Goal: Information Seeking & Learning: Learn about a topic

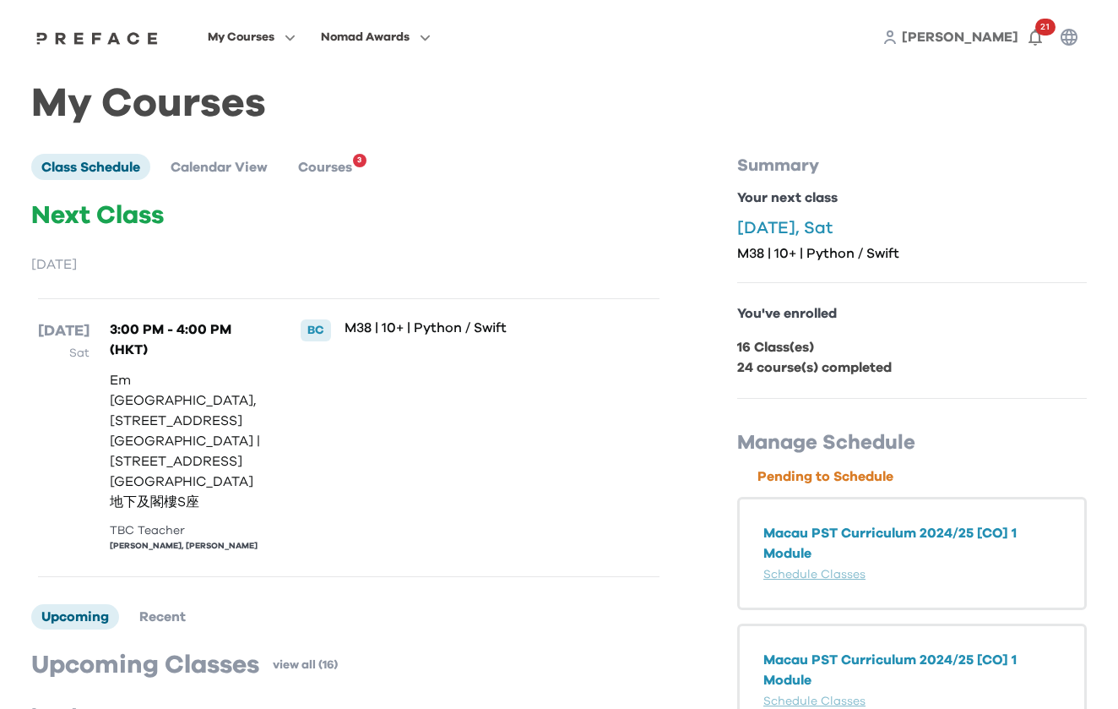
click at [351, 159] on li "Courses 3" at bounding box center [325, 166] width 74 height 25
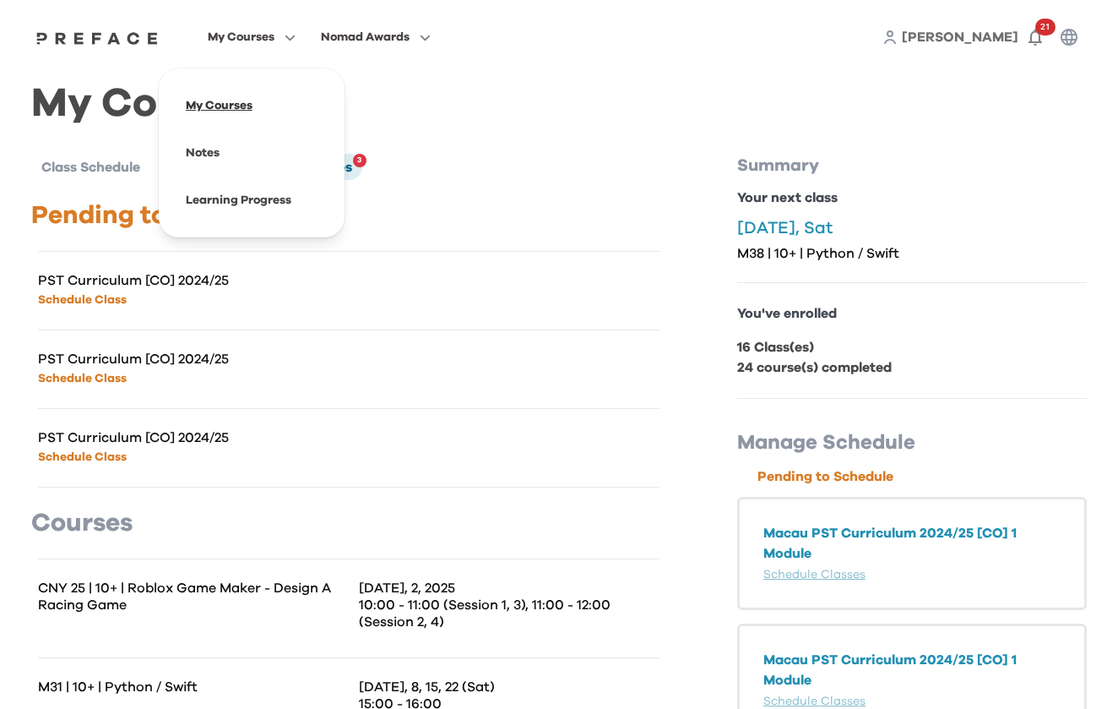
click at [329, 99] on span at bounding box center [251, 105] width 159 height 47
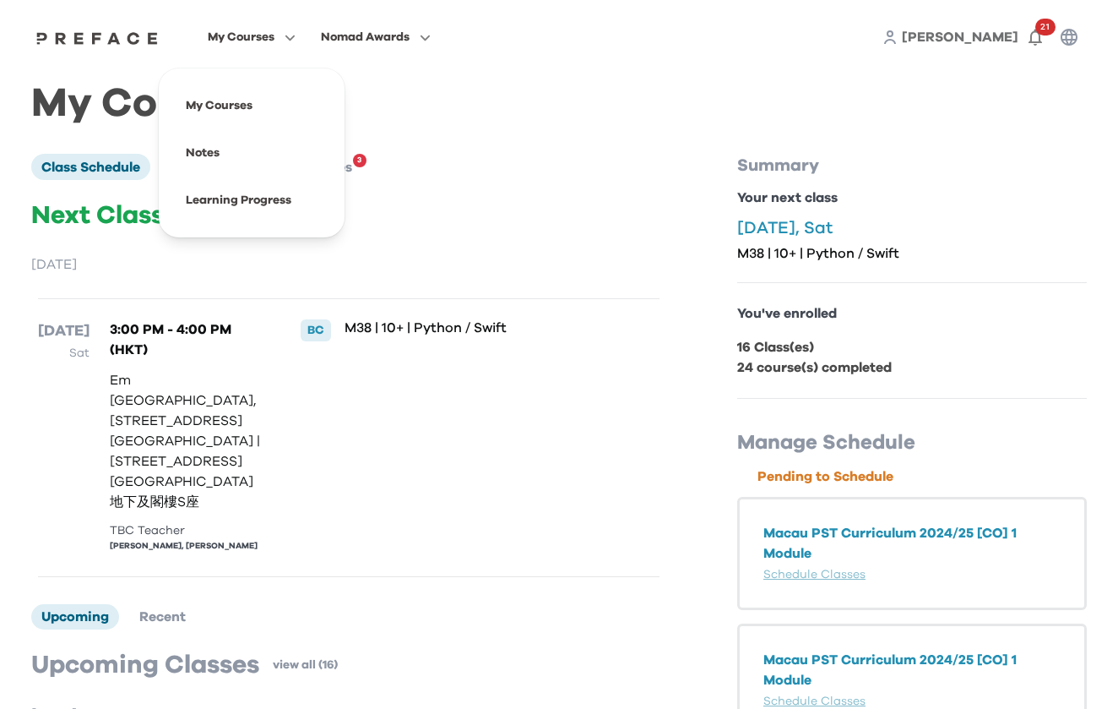
click at [275, 35] on span "My Courses" at bounding box center [241, 37] width 67 height 20
click at [329, 205] on span at bounding box center [251, 200] width 159 height 47
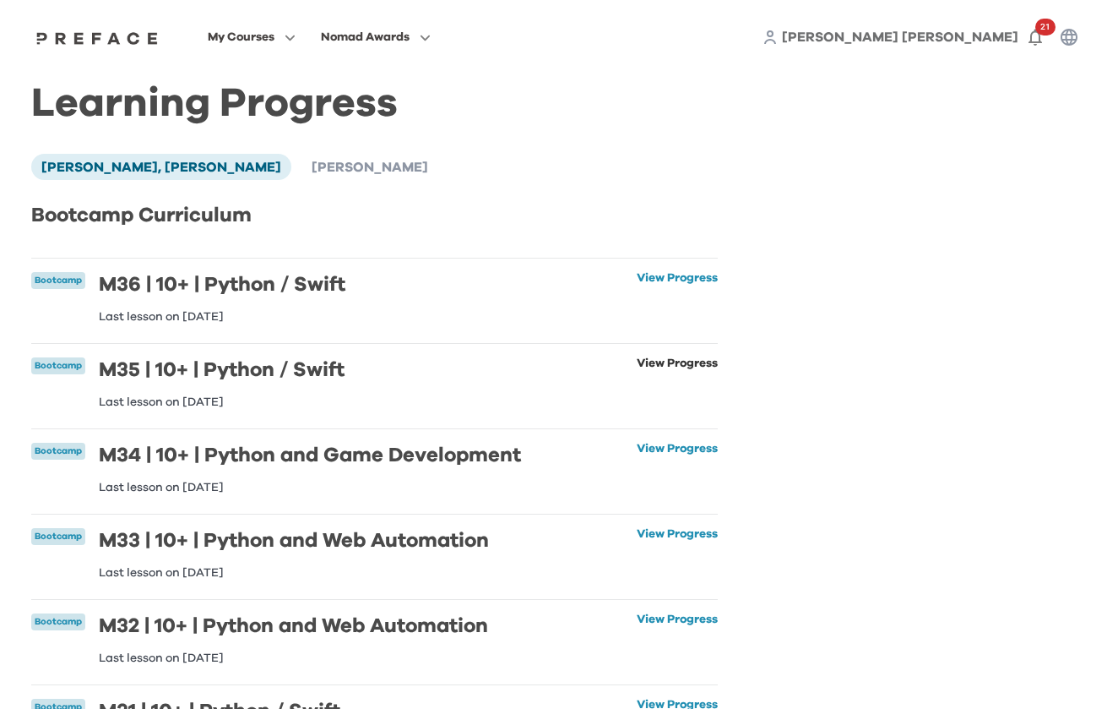
click at [657, 365] on link "View Progress" at bounding box center [677, 382] width 81 height 51
click at [664, 280] on link "View Progress" at bounding box center [677, 297] width 81 height 51
click at [312, 171] on span "Andrew Ho" at bounding box center [370, 167] width 117 height 14
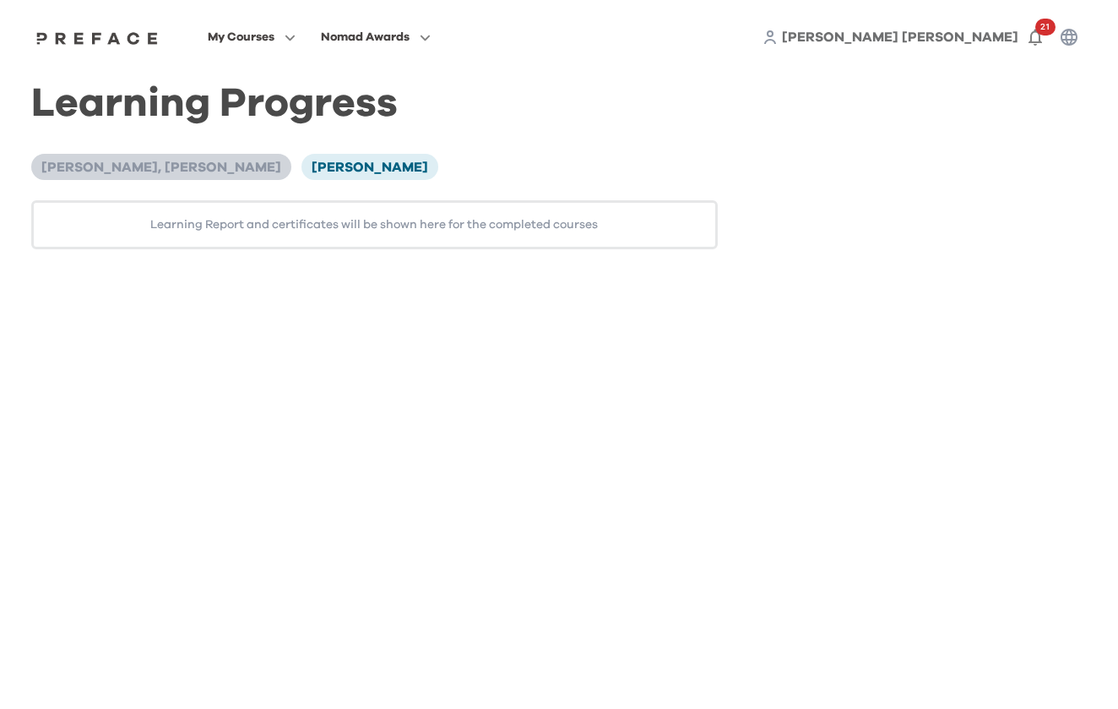
click at [128, 166] on span "[PERSON_NAME], [PERSON_NAME]" at bounding box center [161, 167] width 240 height 14
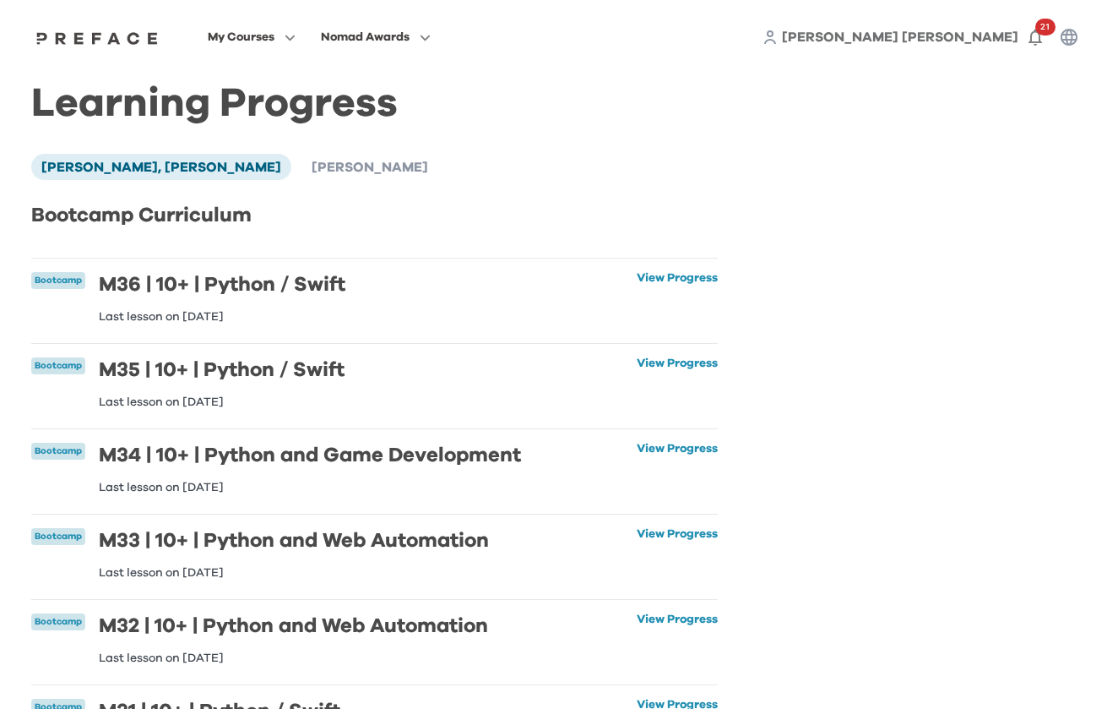
click at [319, 24] on div "My Courses Nomad Awards Weng Cheong, Andrew 21" at bounding box center [559, 37] width 1081 height 74
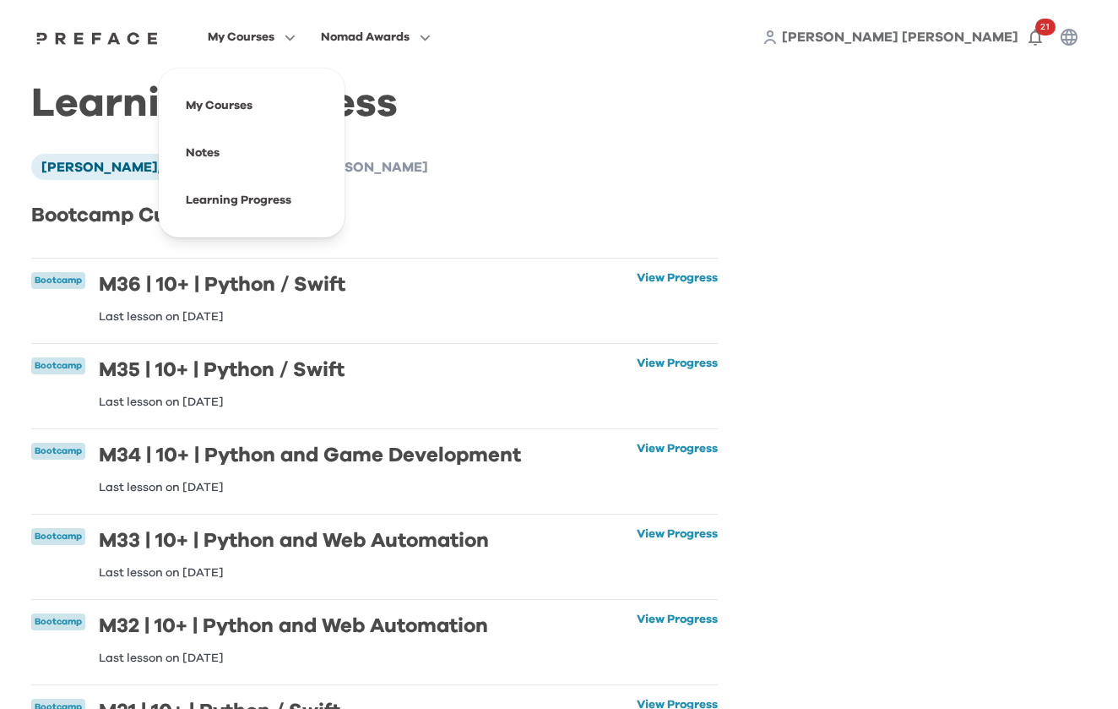
click at [275, 35] on span "My Courses" at bounding box center [241, 37] width 67 height 20
click at [295, 98] on span at bounding box center [251, 105] width 159 height 47
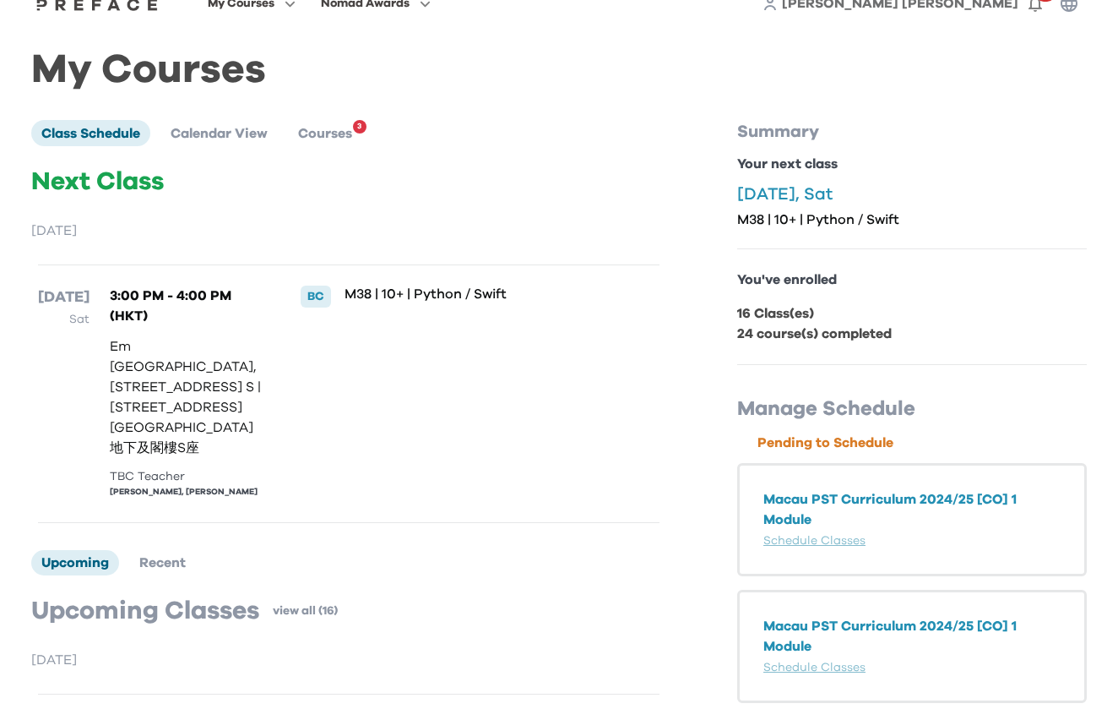
scroll to position [31, 0]
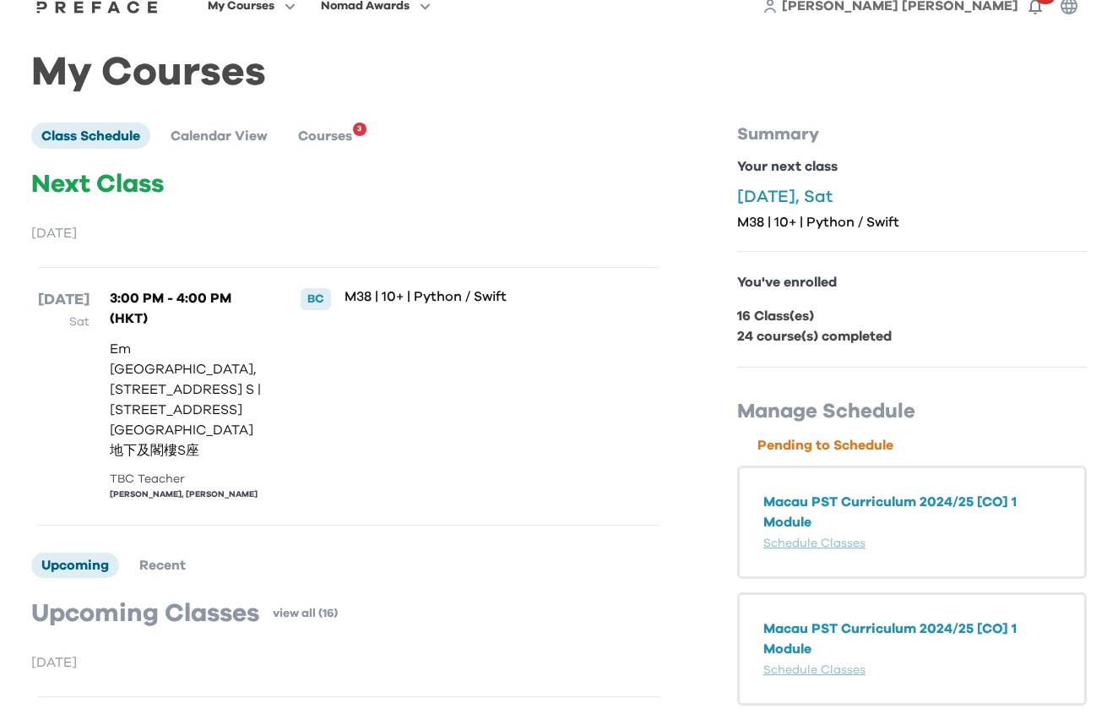
click at [326, 143] on li "Courses 3" at bounding box center [325, 134] width 74 height 25
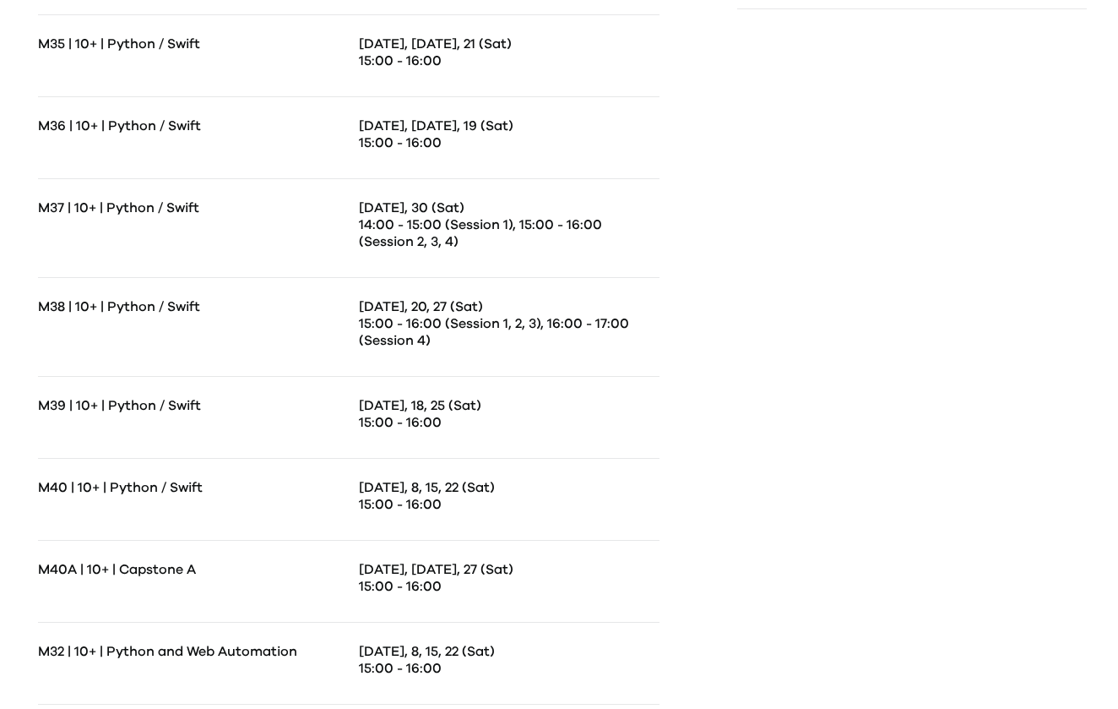
scroll to position [886, 0]
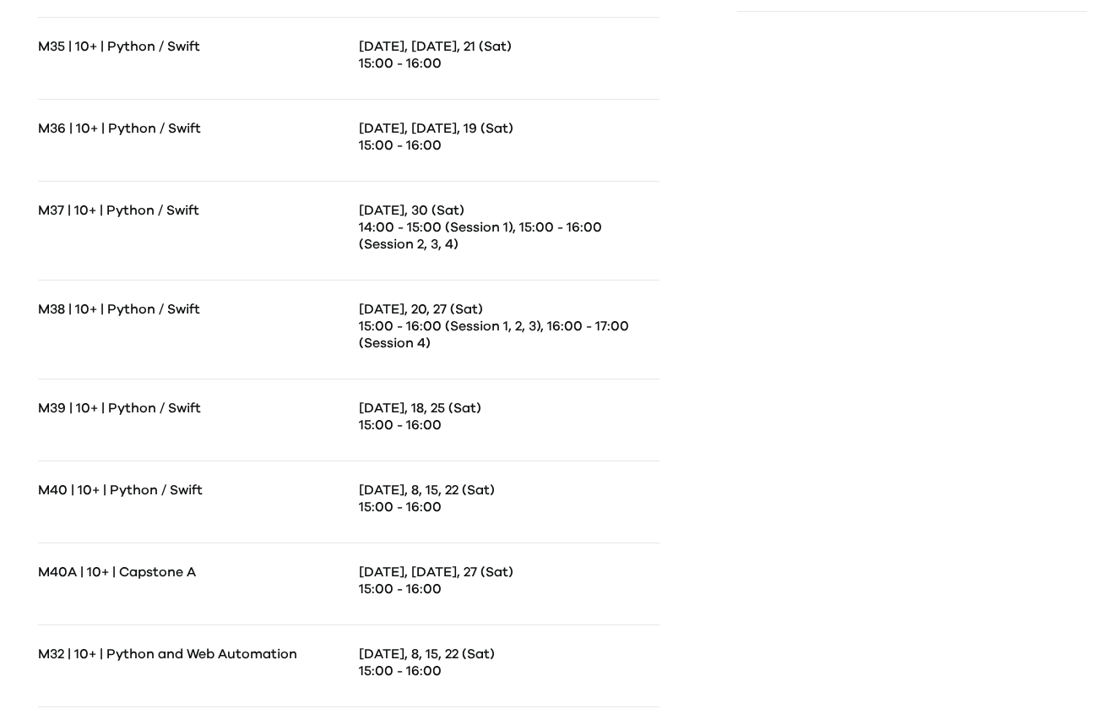
click at [162, 310] on p "M38 | 10+ | Python / Swift" at bounding box center [193, 309] width 311 height 17
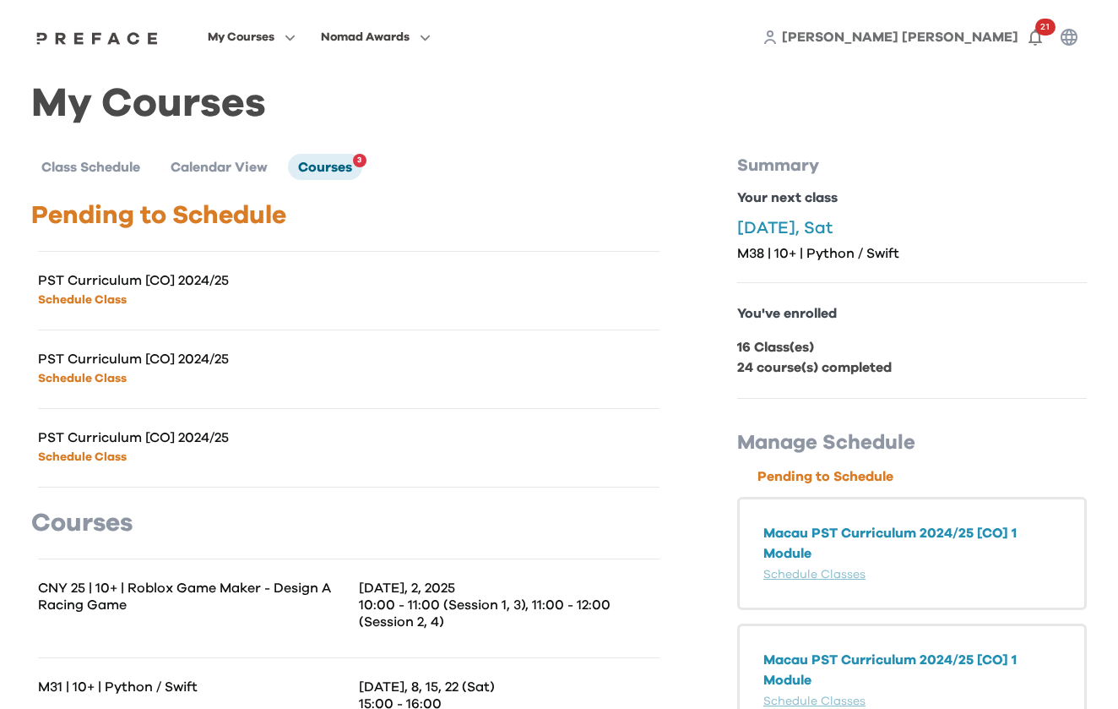
scroll to position [0, 0]
click at [1036, 37] on icon "button" at bounding box center [1035, 37] width 20 height 20
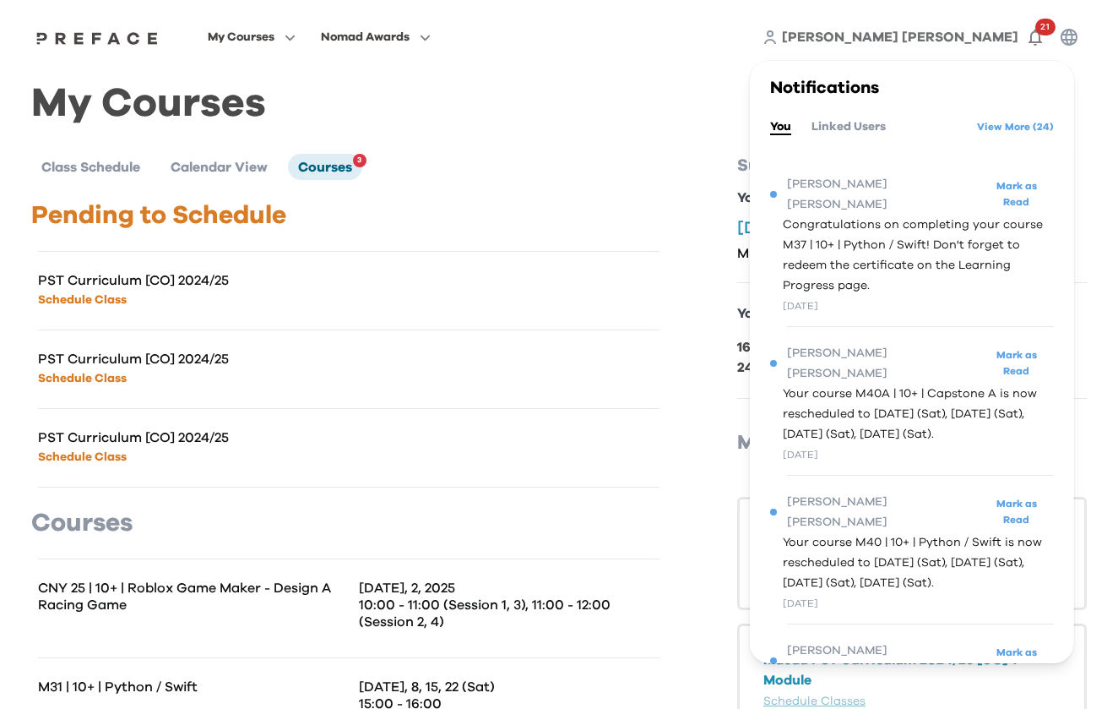
click at [921, 233] on span "Congratulations on completing your course M37 | 10+ | Python / Swift! Don't for…" at bounding box center [917, 255] width 271 height 81
click at [881, 187] on span "[PERSON_NAME] [PERSON_NAME]" at bounding box center [882, 194] width 193 height 41
click at [849, 192] on span "[PERSON_NAME] [PERSON_NAME]" at bounding box center [882, 194] width 193 height 41
click at [813, 270] on span "Congratulations on completing your course M37 | 10+ | Python / Swift! Don't for…" at bounding box center [917, 255] width 271 height 81
click at [795, 296] on div "1 day ago" at bounding box center [917, 306] width 271 height 20
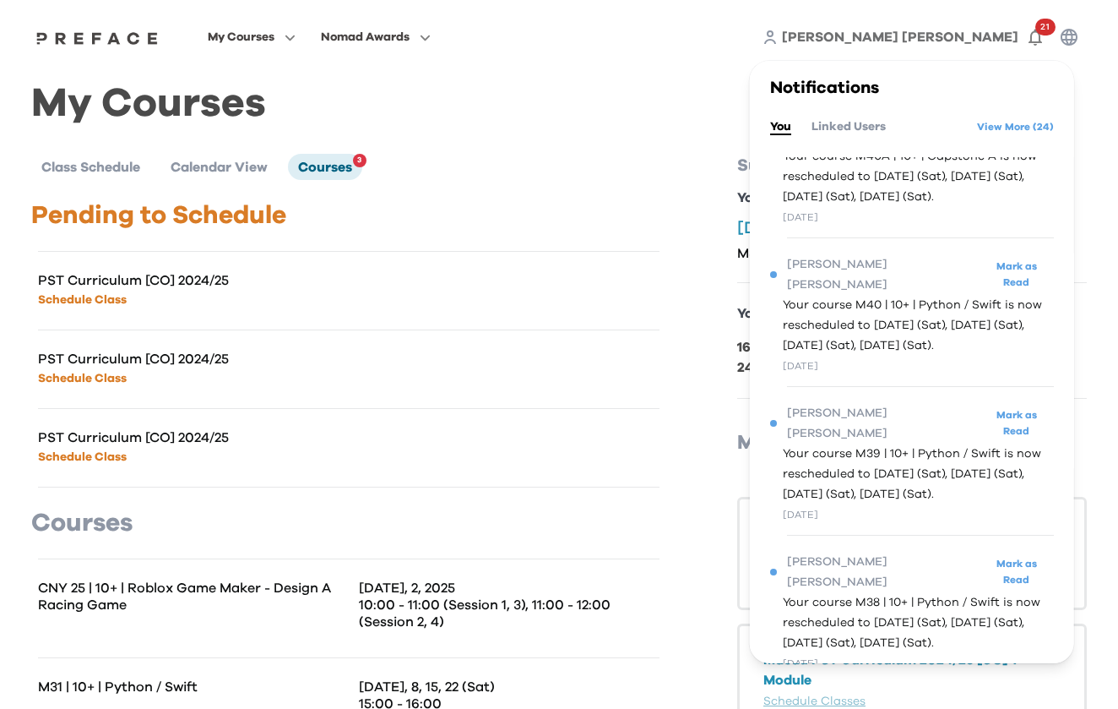
scroll to position [236, 0]
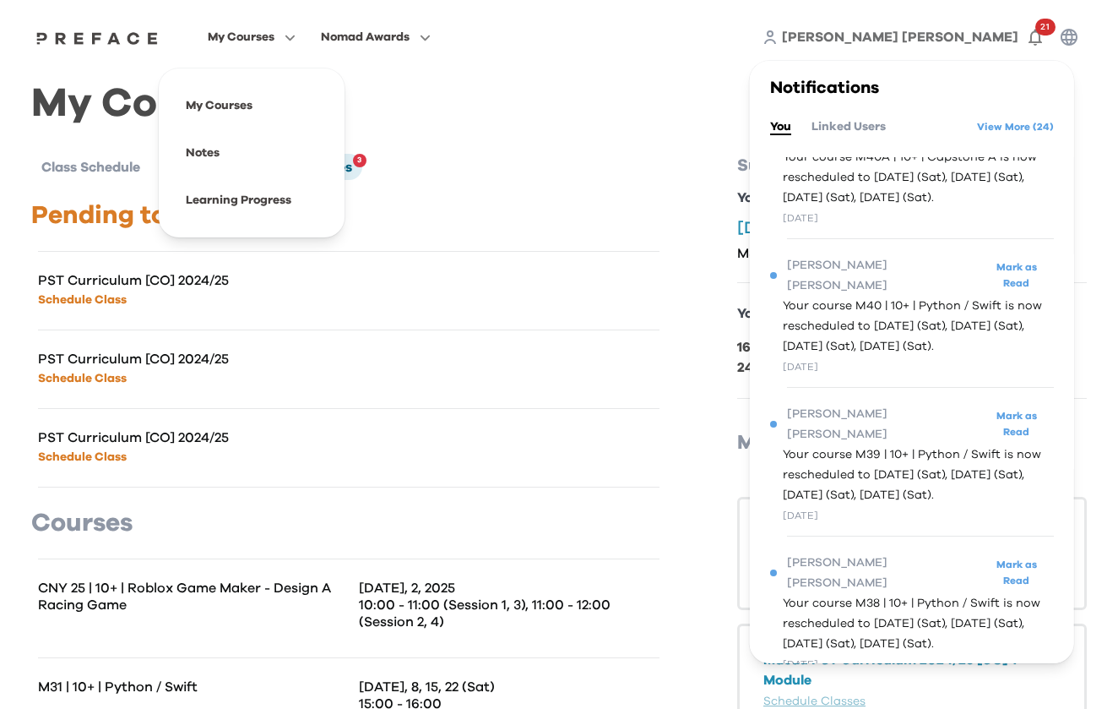
click at [275, 41] on span "My Courses" at bounding box center [241, 37] width 67 height 20
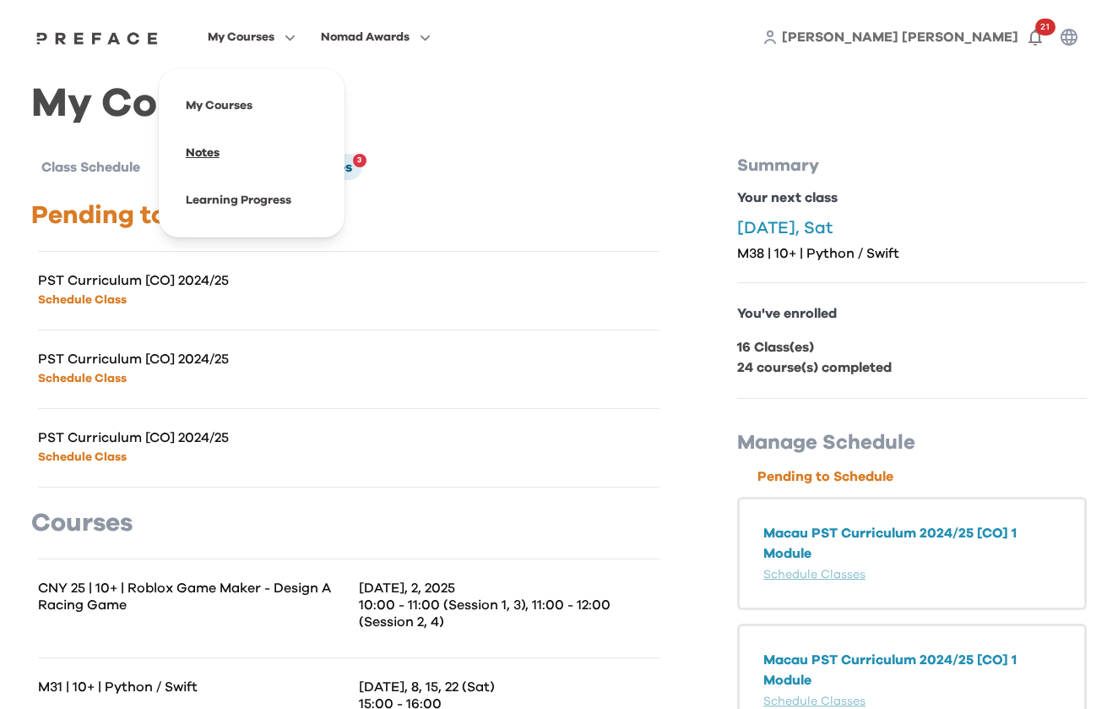
click at [273, 155] on span at bounding box center [251, 152] width 159 height 47
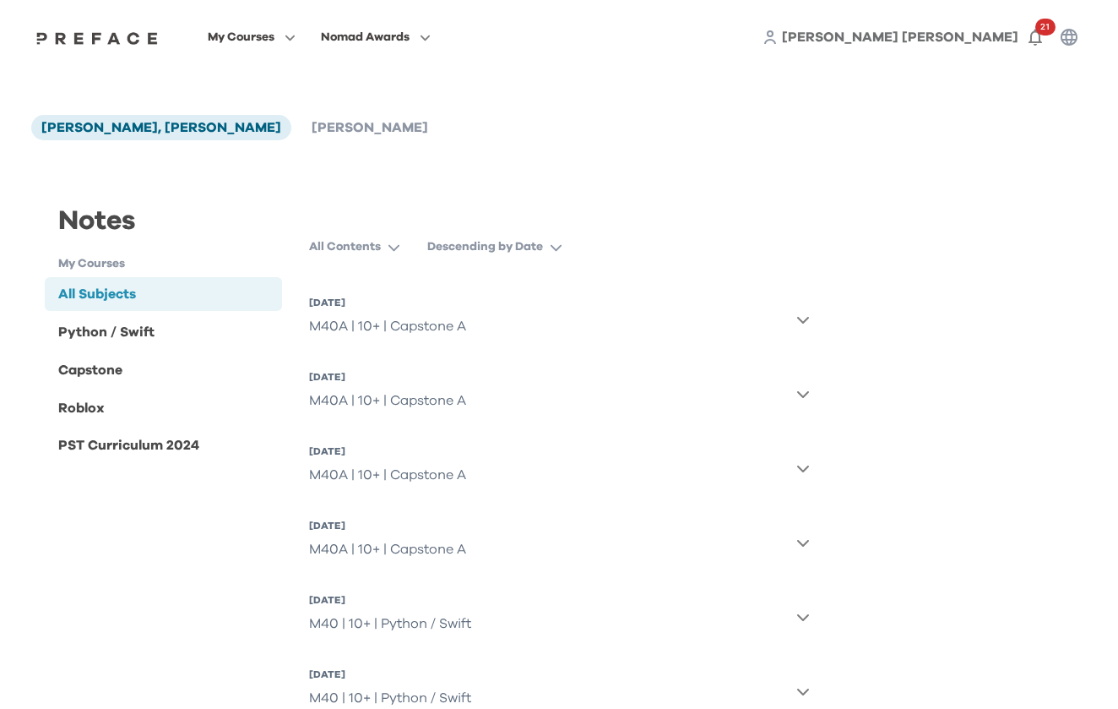
click at [807, 318] on icon "button" at bounding box center [803, 320] width 14 height 14
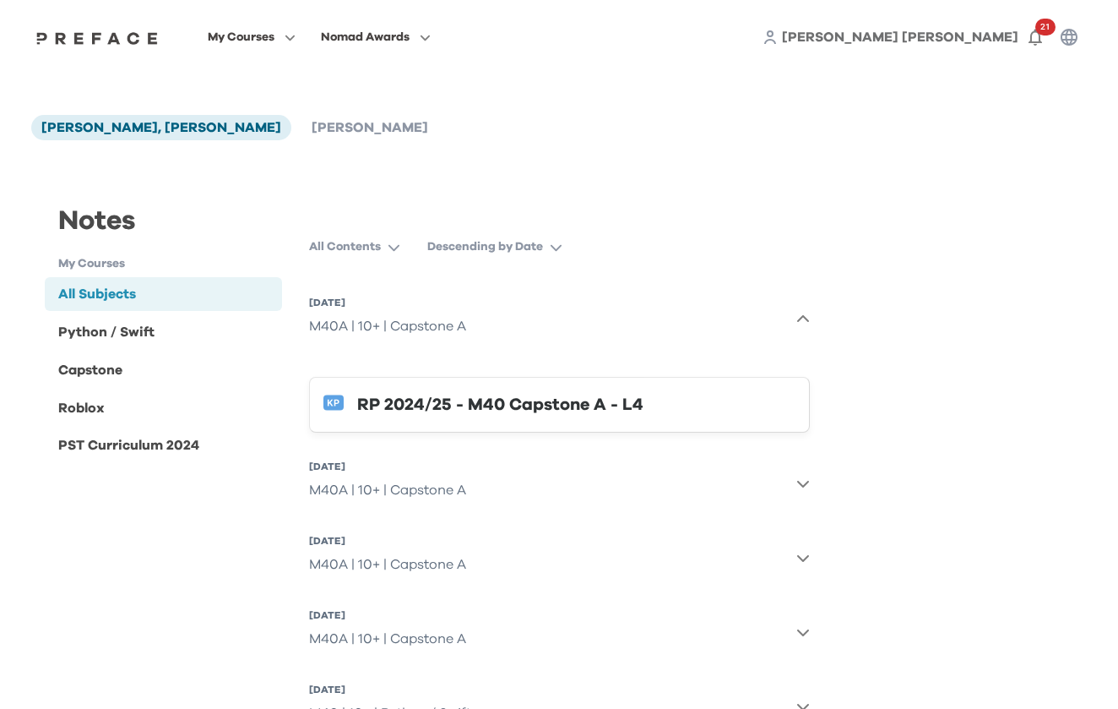
click at [807, 318] on icon "button" at bounding box center [803, 320] width 14 height 14
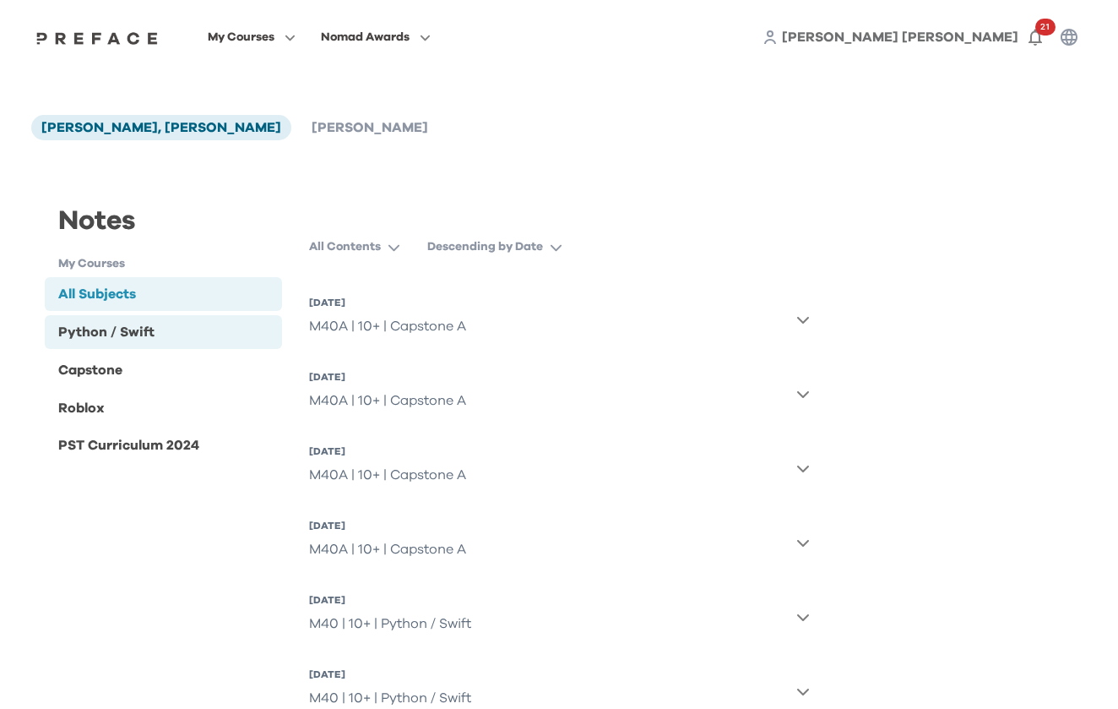
click at [171, 330] on div "Python / Swift" at bounding box center [163, 332] width 237 height 34
click at [802, 307] on button "22 Nov 2025, Sat M40 | 10+ | Python / Swift" at bounding box center [559, 319] width 501 height 61
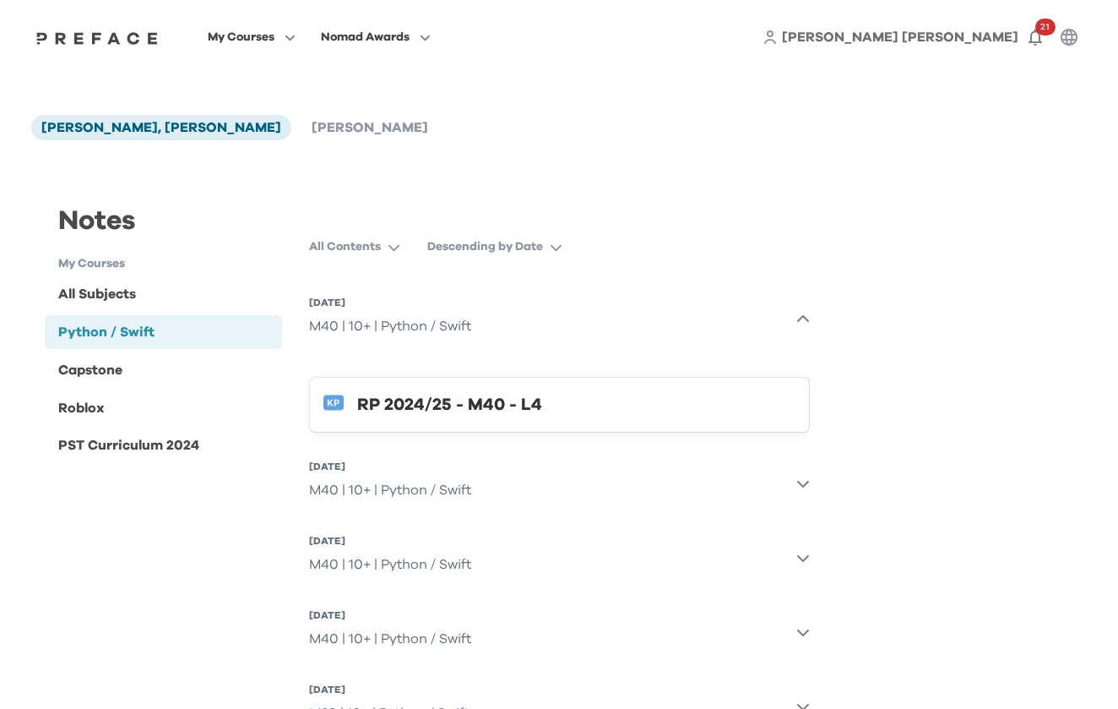
click at [802, 313] on button "22 Nov 2025, Sat M40 | 10+ | Python / Swift" at bounding box center [559, 319] width 501 height 61
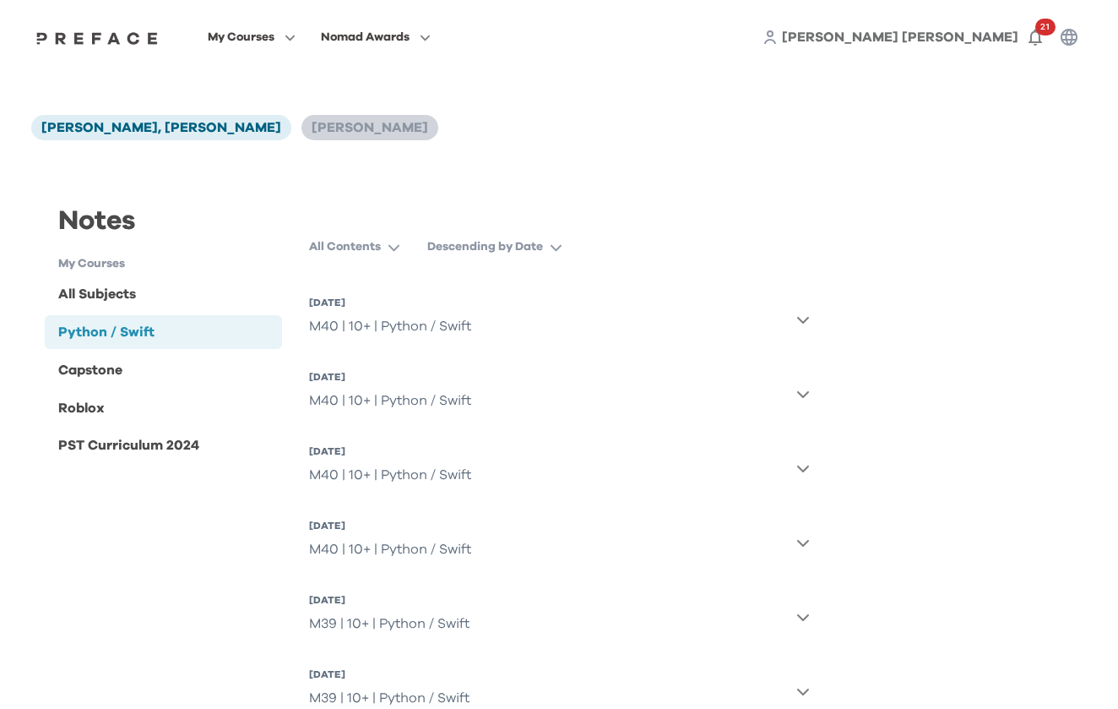
click at [312, 125] on span "Andrew Ho" at bounding box center [370, 128] width 117 height 14
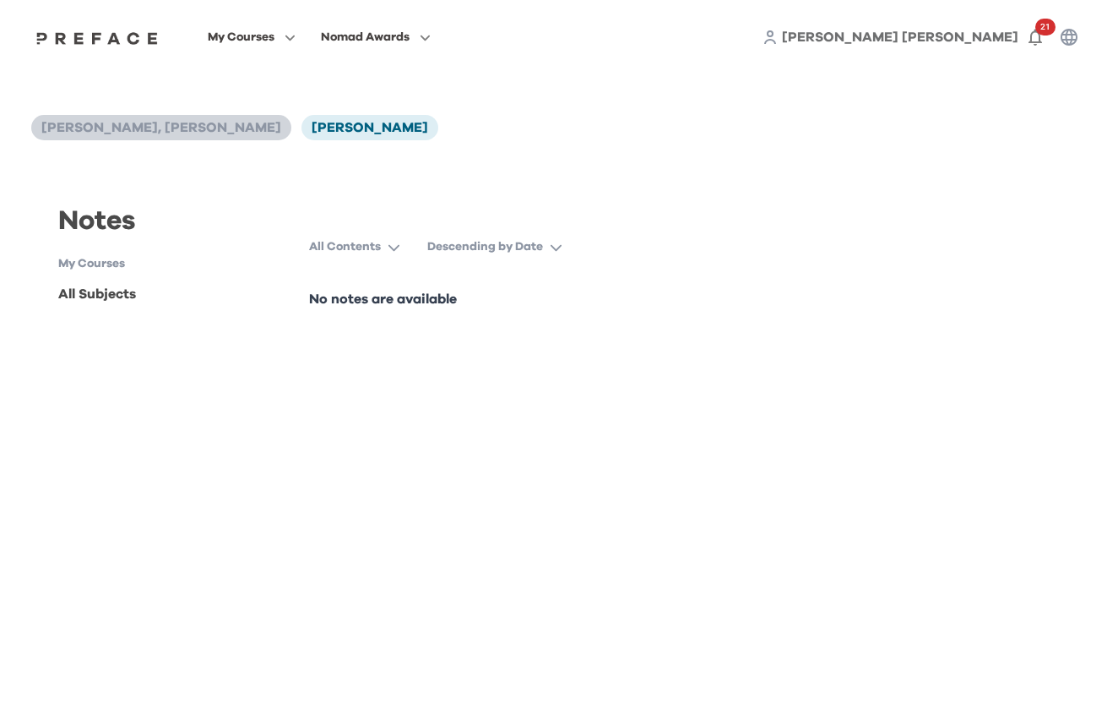
click at [186, 131] on span "[PERSON_NAME], [PERSON_NAME]" at bounding box center [161, 128] width 240 height 14
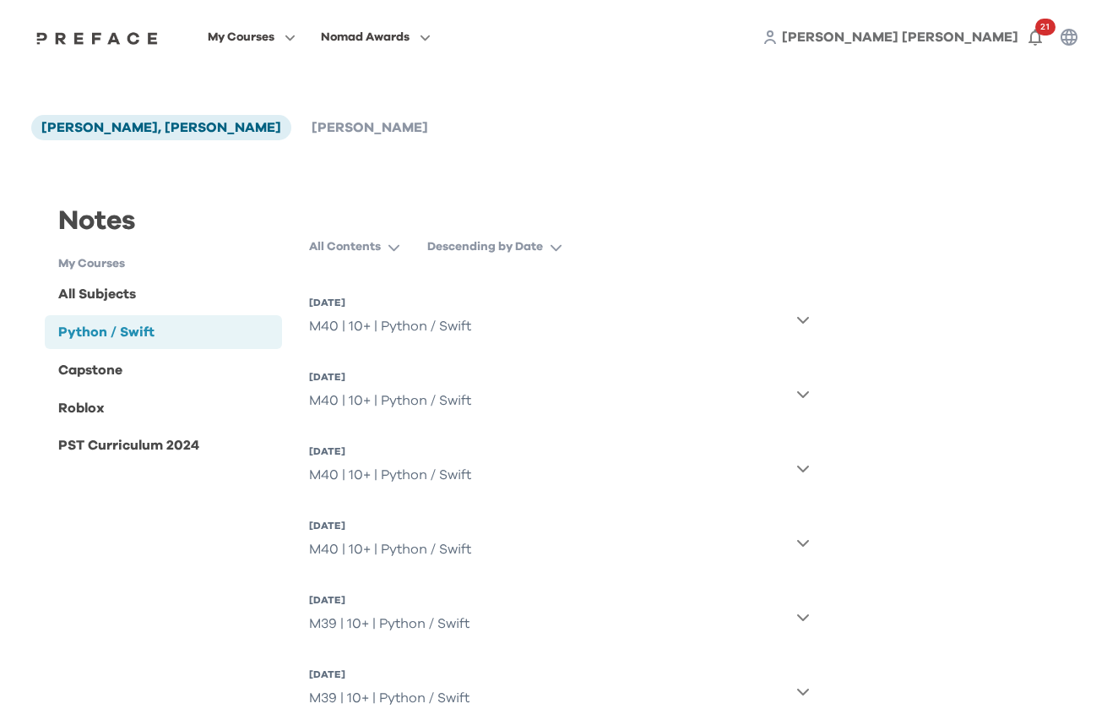
click at [410, 41] on span "Nomad Awards" at bounding box center [365, 37] width 89 height 20
click at [411, 196] on span at bounding box center [375, 200] width 159 height 47
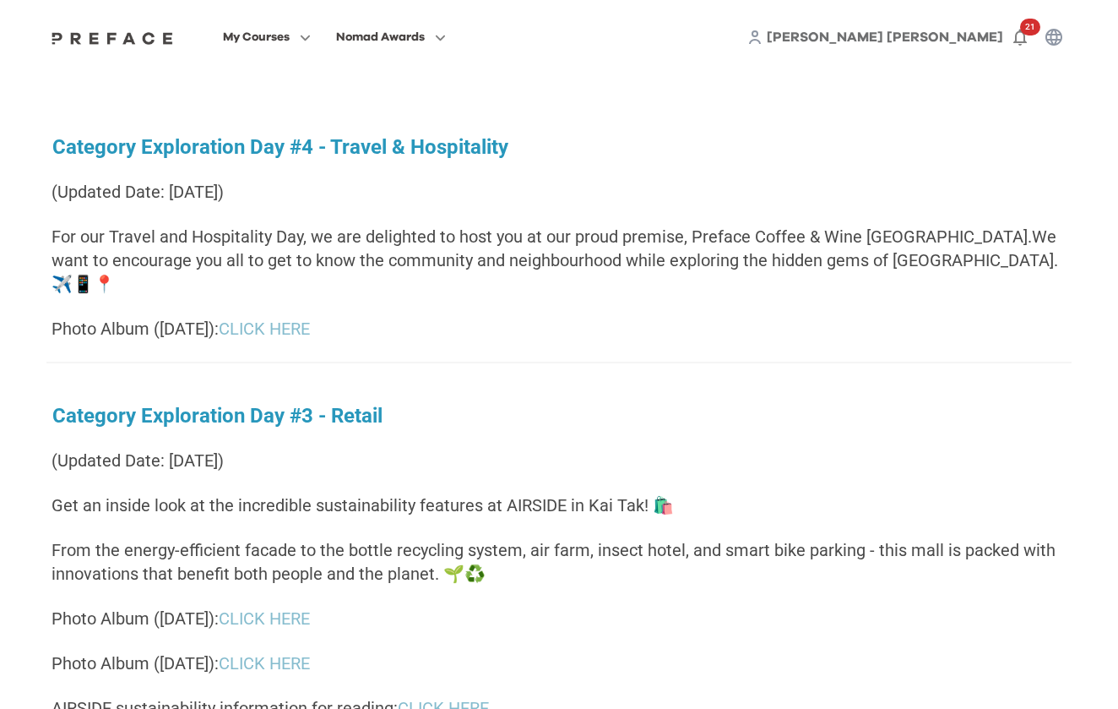
click at [187, 57] on div "My Courses Nomad Awards Weng Cheong, Andrew 21" at bounding box center [559, 37] width 1051 height 74
click at [174, 37] on img at bounding box center [112, 38] width 130 height 14
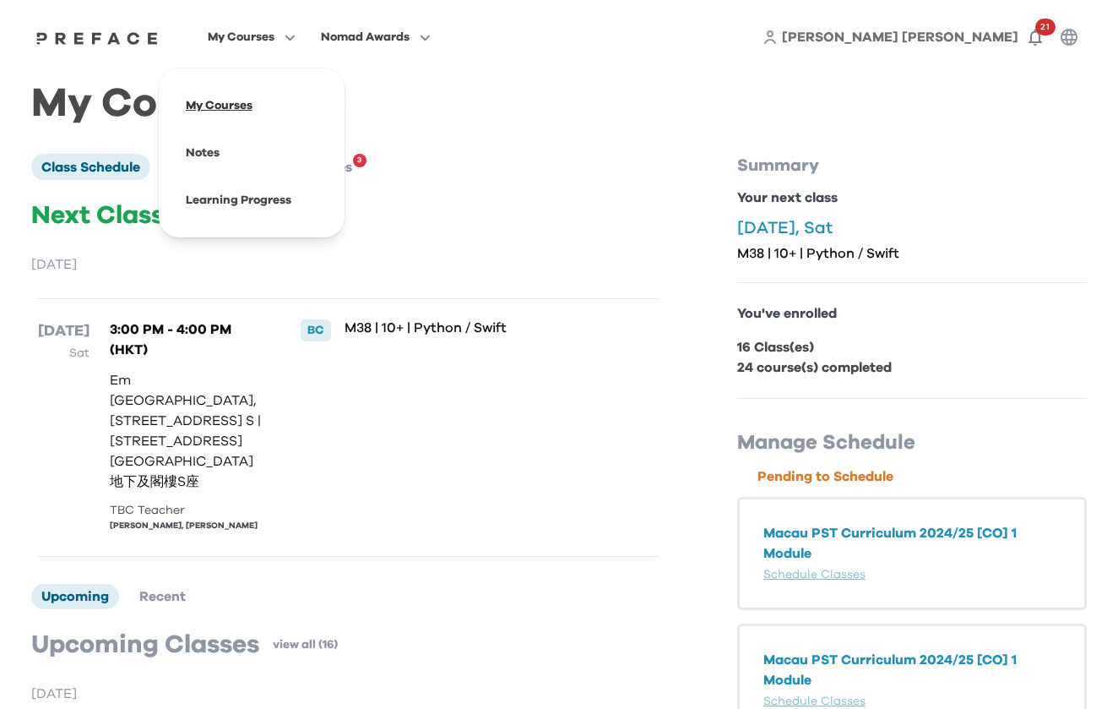
click at [323, 99] on span at bounding box center [251, 105] width 159 height 47
click at [302, 200] on span at bounding box center [251, 200] width 159 height 47
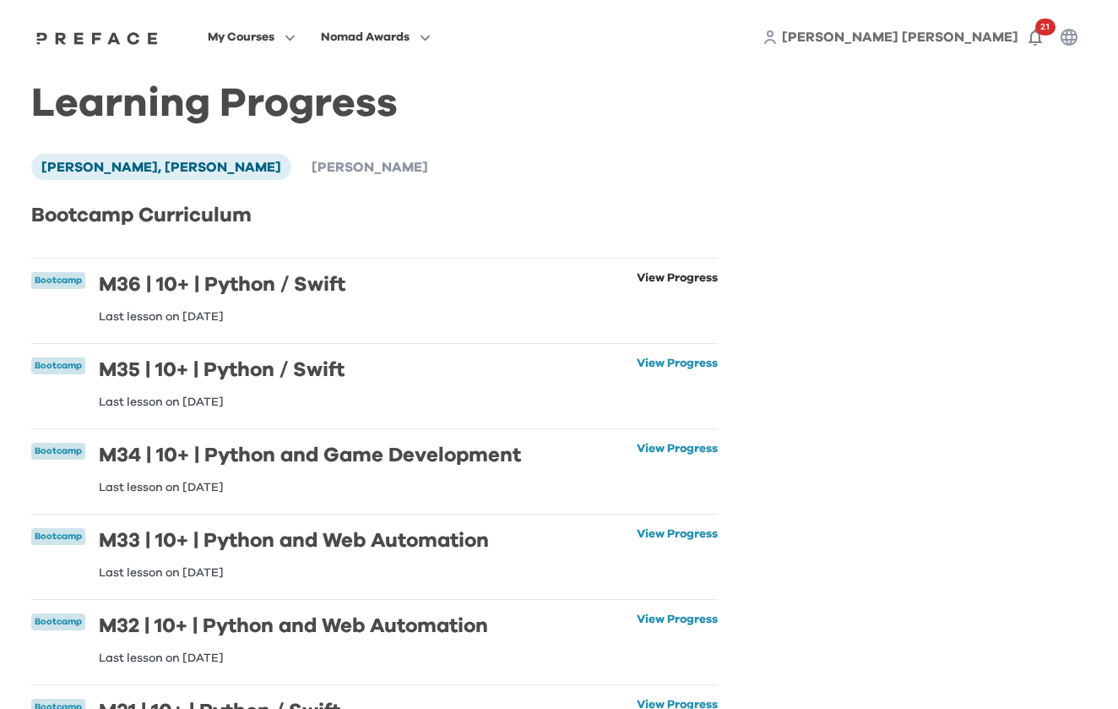
click at [664, 280] on link "View Progress" at bounding box center [677, 297] width 81 height 51
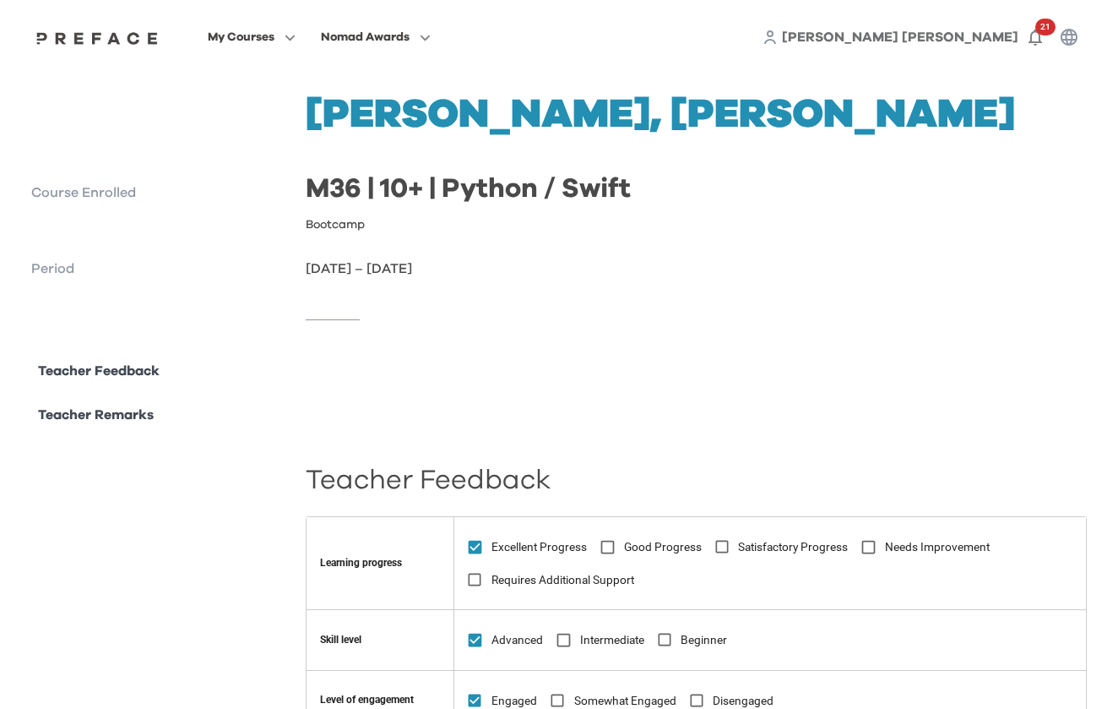
click at [69, 416] on p "Teacher Remarks" at bounding box center [96, 415] width 116 height 20
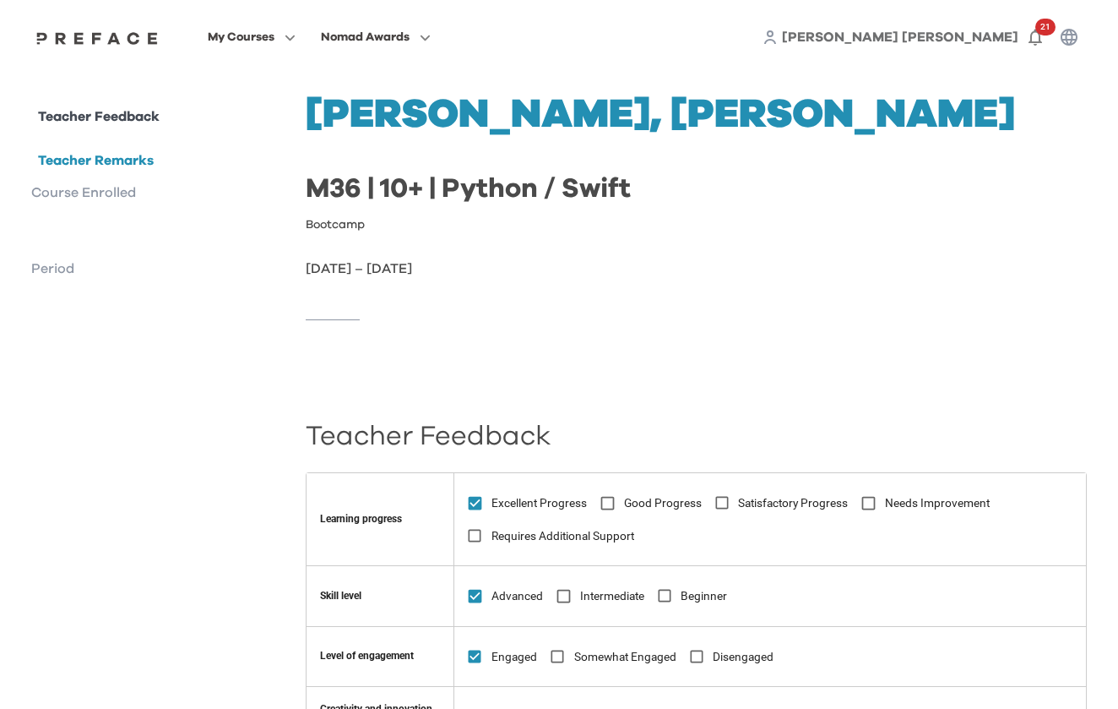
scroll to position [1009, 0]
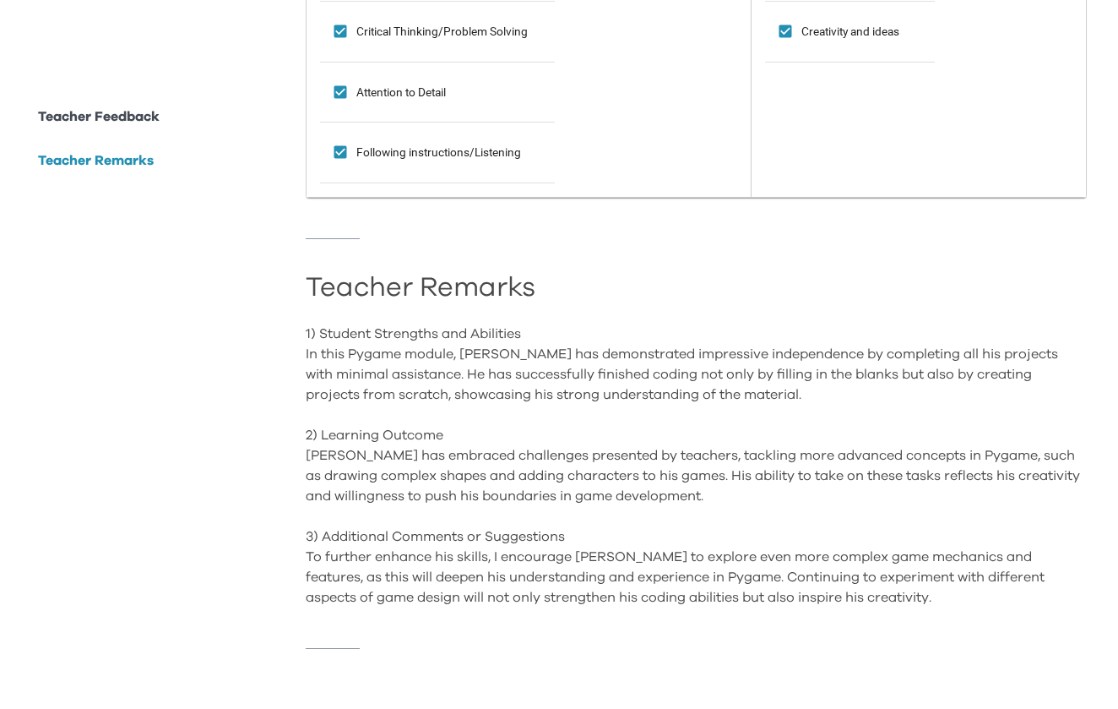
click at [139, 121] on p "Teacher Feedback" at bounding box center [99, 116] width 122 height 20
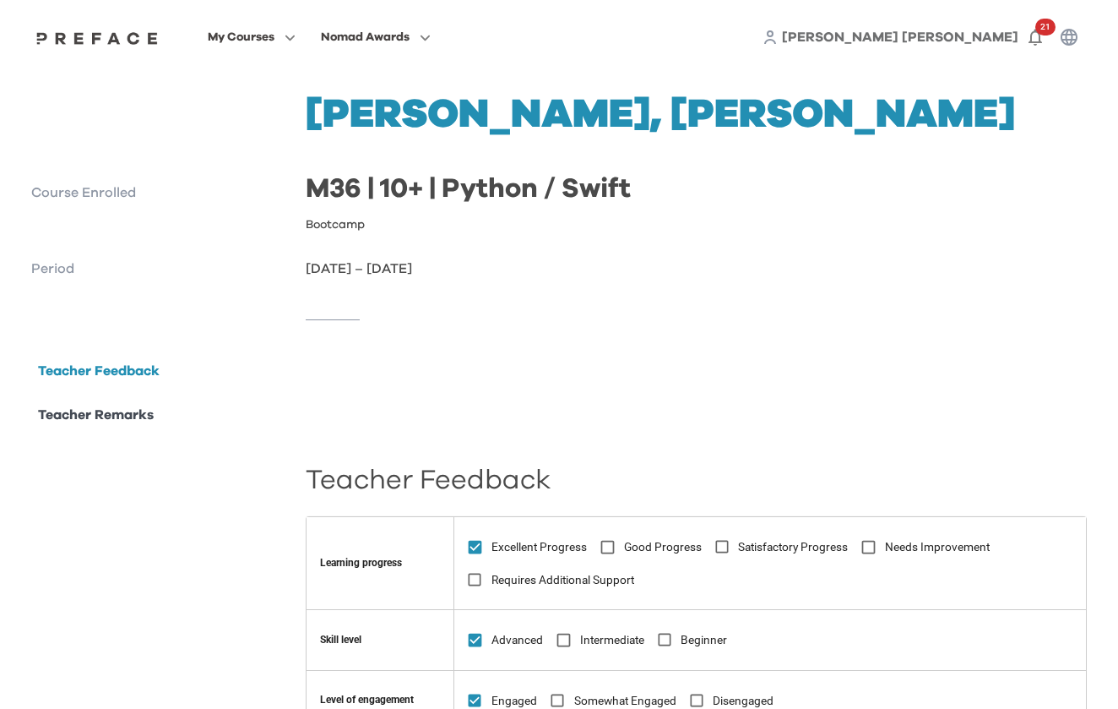
scroll to position [0, 0]
click at [904, 30] on link "Weng Cheong, Andrew" at bounding box center [900, 37] width 236 height 20
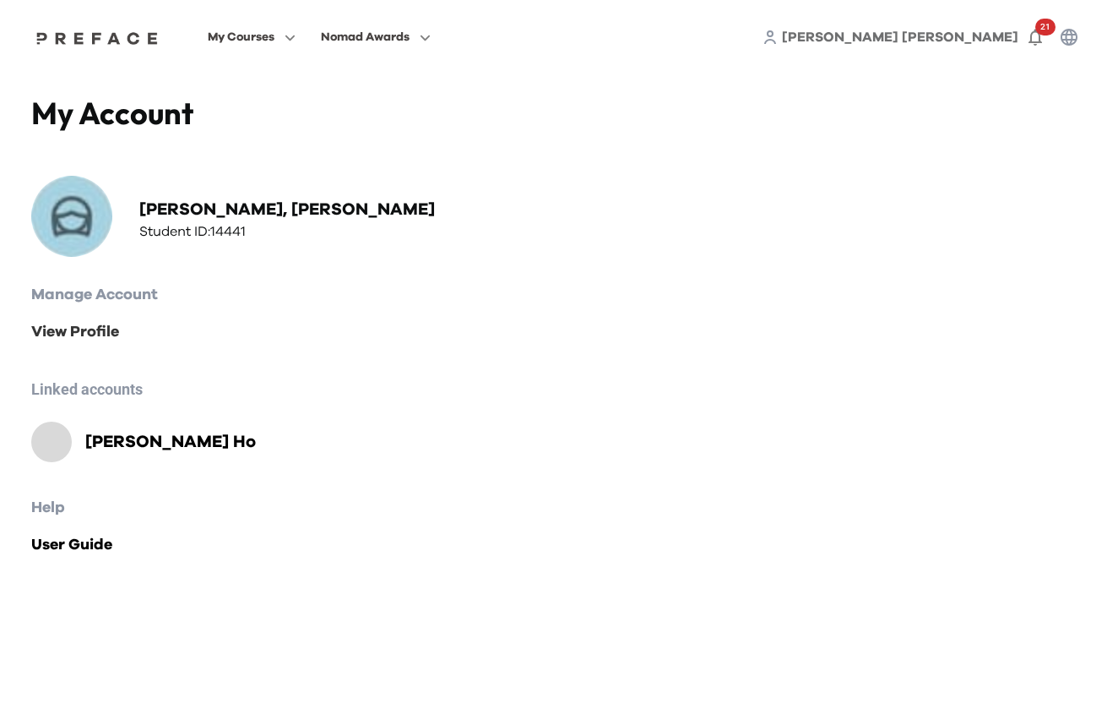
click at [101, 331] on link "View Profile" at bounding box center [559, 332] width 1056 height 24
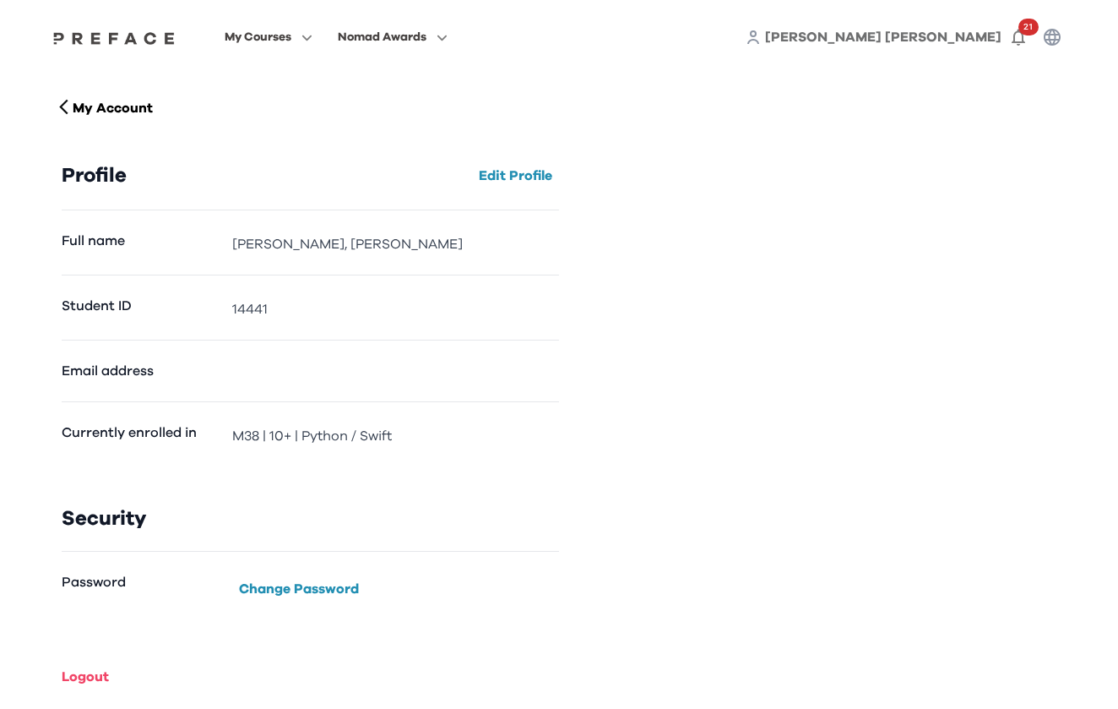
click at [869, 40] on span "Weng Cheong, Andrew" at bounding box center [883, 37] width 236 height 14
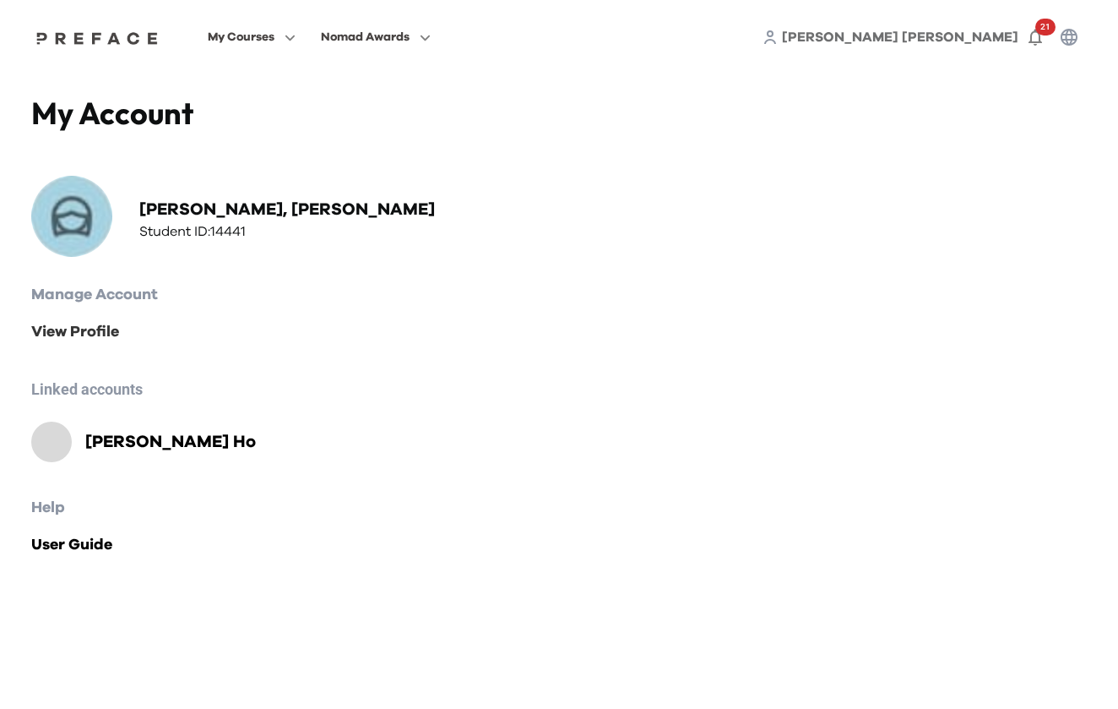
click at [103, 333] on link "View Profile" at bounding box center [559, 332] width 1056 height 24
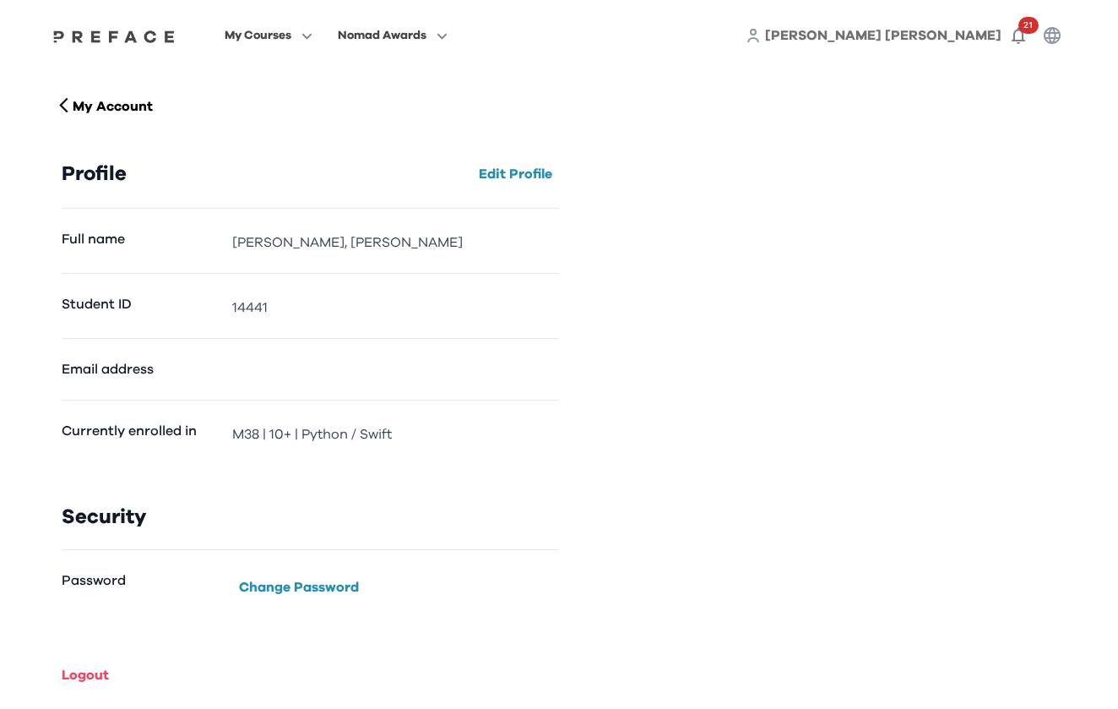
scroll to position [2, 0]
click at [291, 35] on span "My Courses" at bounding box center [258, 35] width 67 height 20
click at [327, 101] on span at bounding box center [268, 103] width 159 height 47
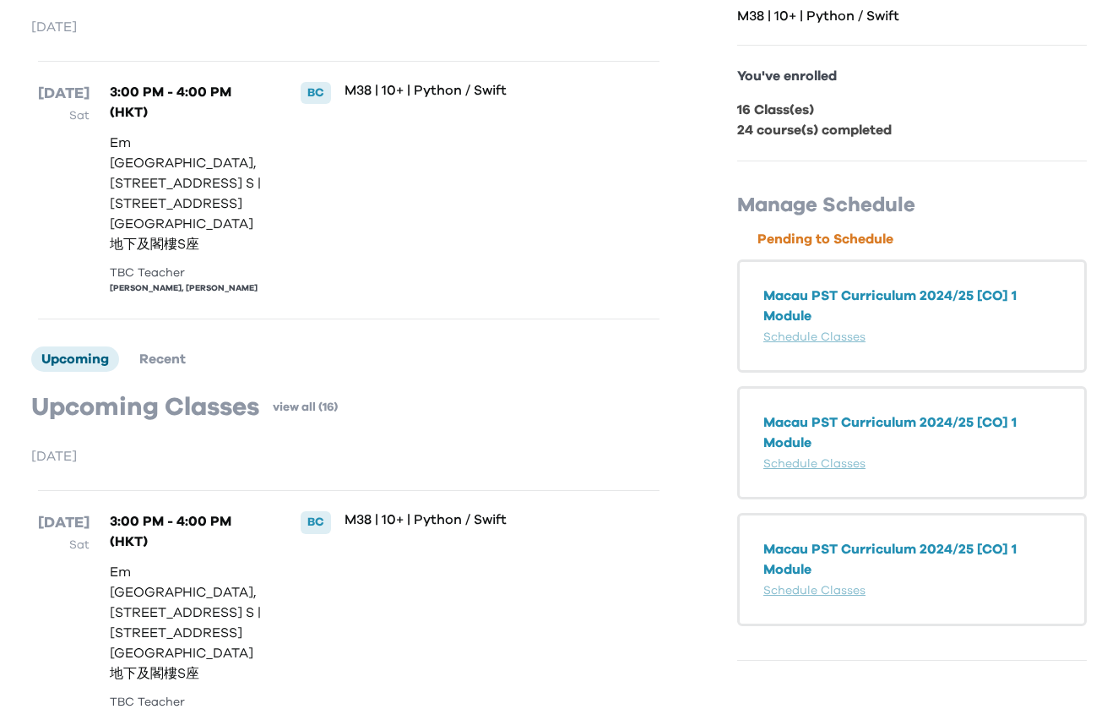
scroll to position [252, 0]
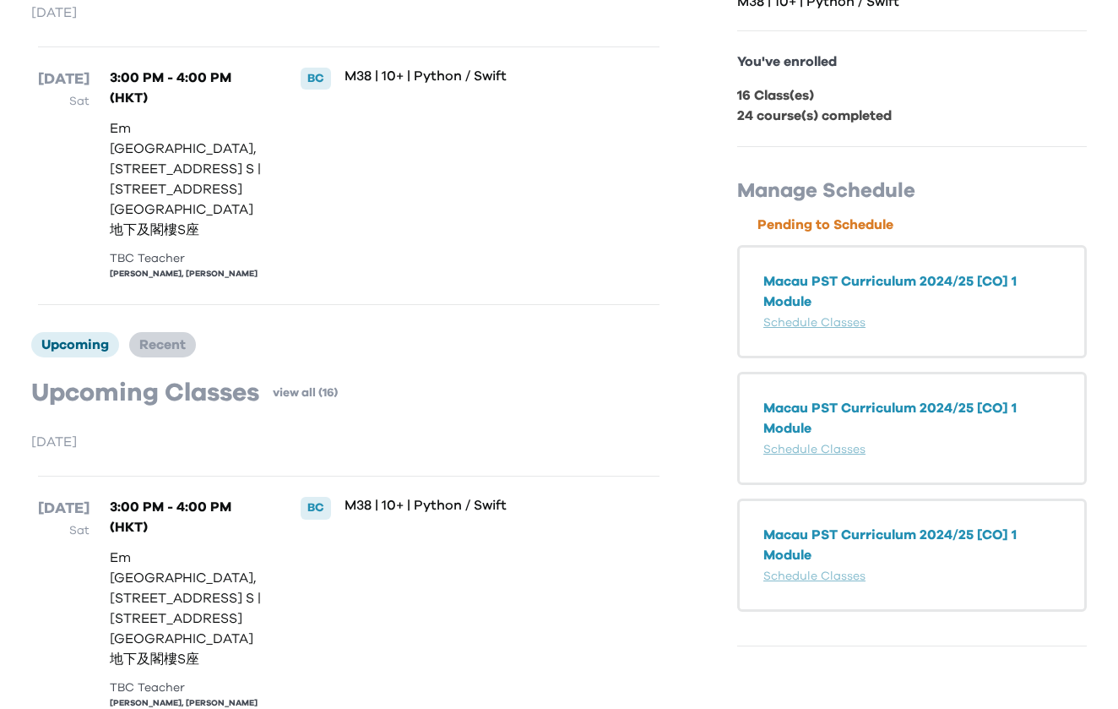
click at [188, 335] on li "Recent" at bounding box center [162, 344] width 67 height 25
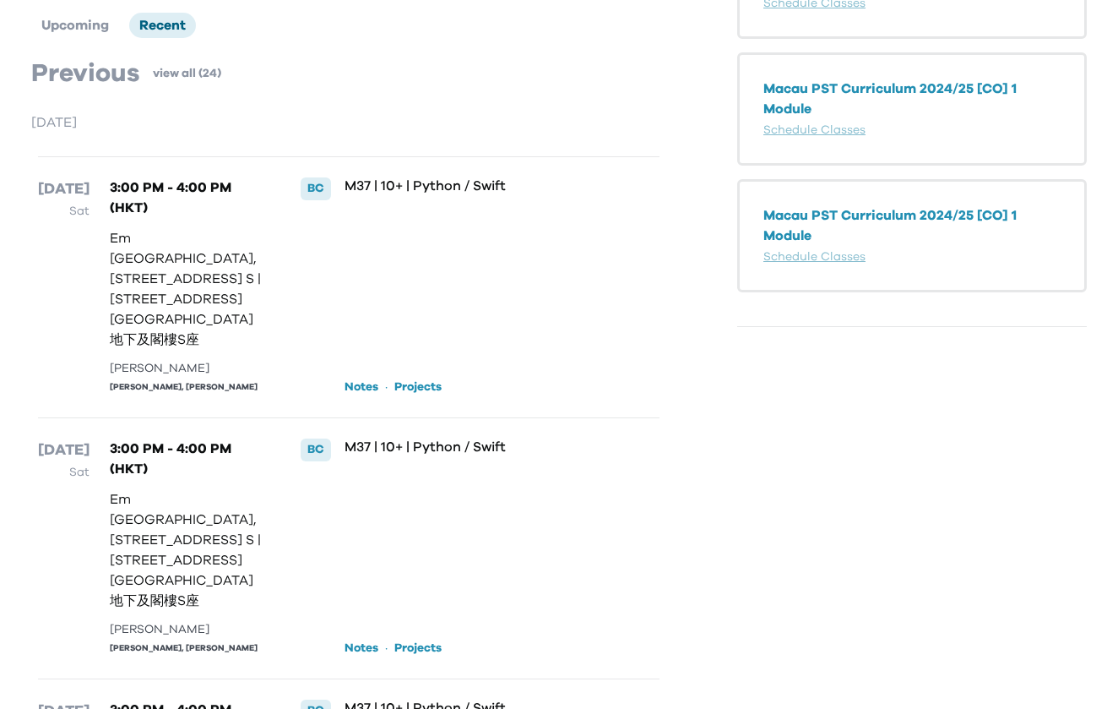
scroll to position [569, 0]
click at [398, 380] on link "Projects" at bounding box center [417, 388] width 47 height 17
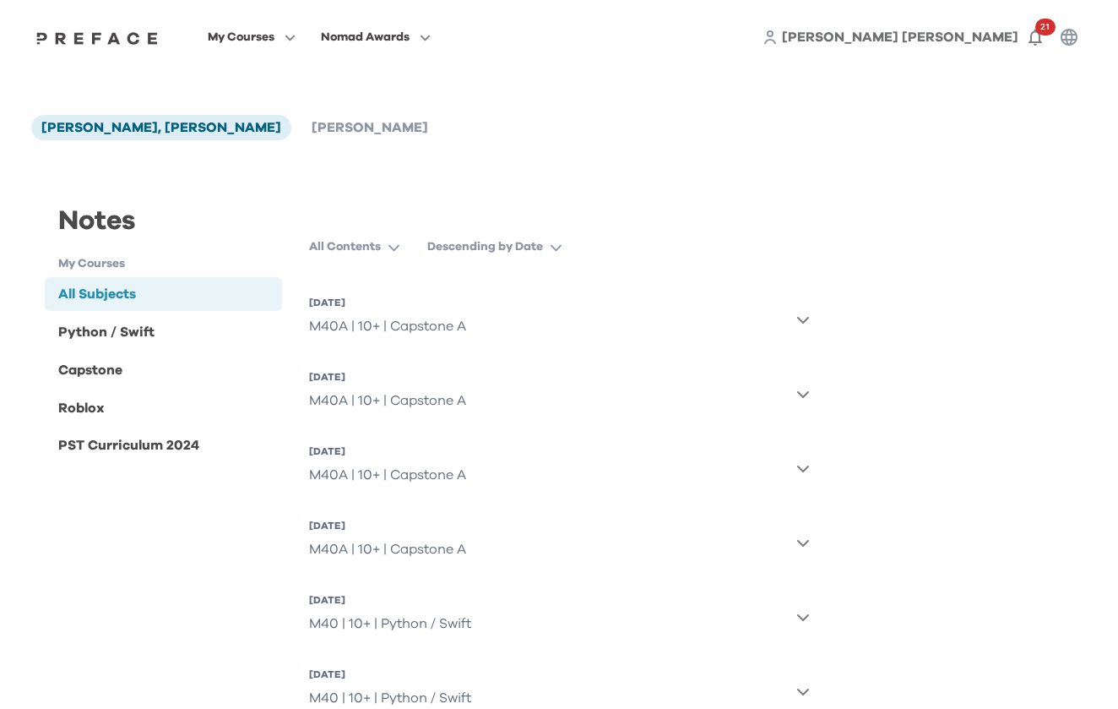
click at [385, 245] on button "All Contents" at bounding box center [361, 246] width 105 height 30
click at [460, 253] on p "Descending by Date" at bounding box center [485, 246] width 116 height 17
click at [235, 275] on div "Notes My Courses All Subjects Python / Swift Capstone Roblox PST Curriculum 2024" at bounding box center [163, 333] width 237 height 265
click at [156, 329] on div "Python / Swift" at bounding box center [163, 332] width 237 height 34
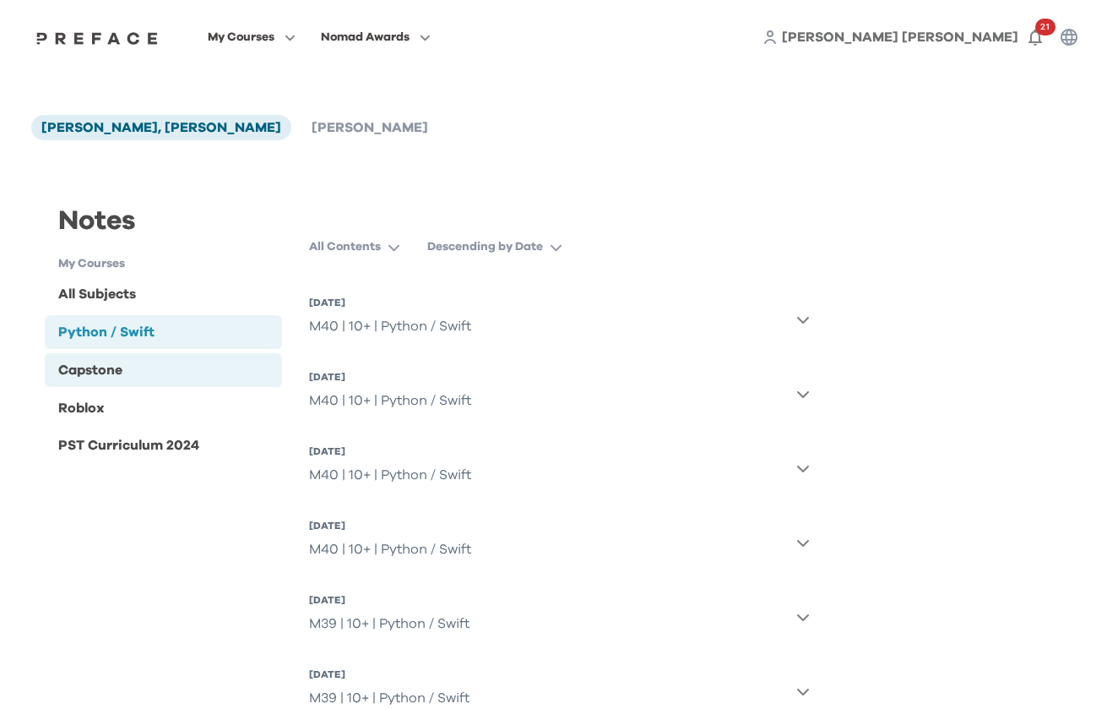
click at [128, 372] on div "Capstone" at bounding box center [163, 370] width 237 height 34
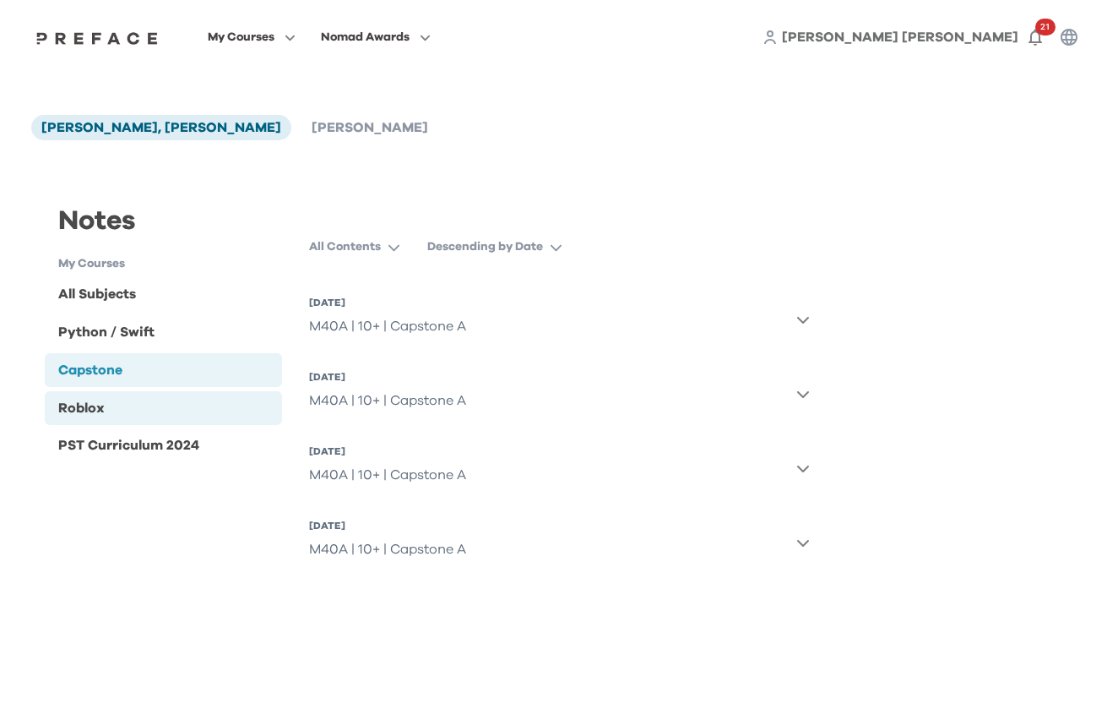
click at [112, 410] on div "Roblox" at bounding box center [163, 408] width 237 height 34
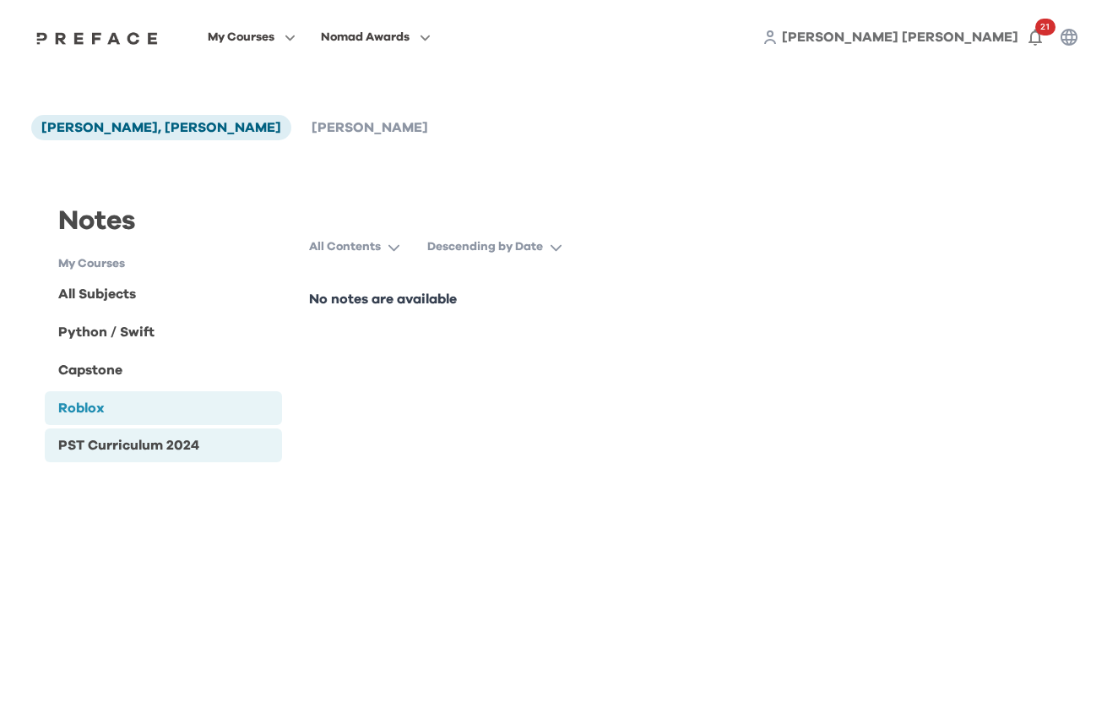
click at [108, 447] on div "PST Curriculum 2024" at bounding box center [128, 445] width 141 height 20
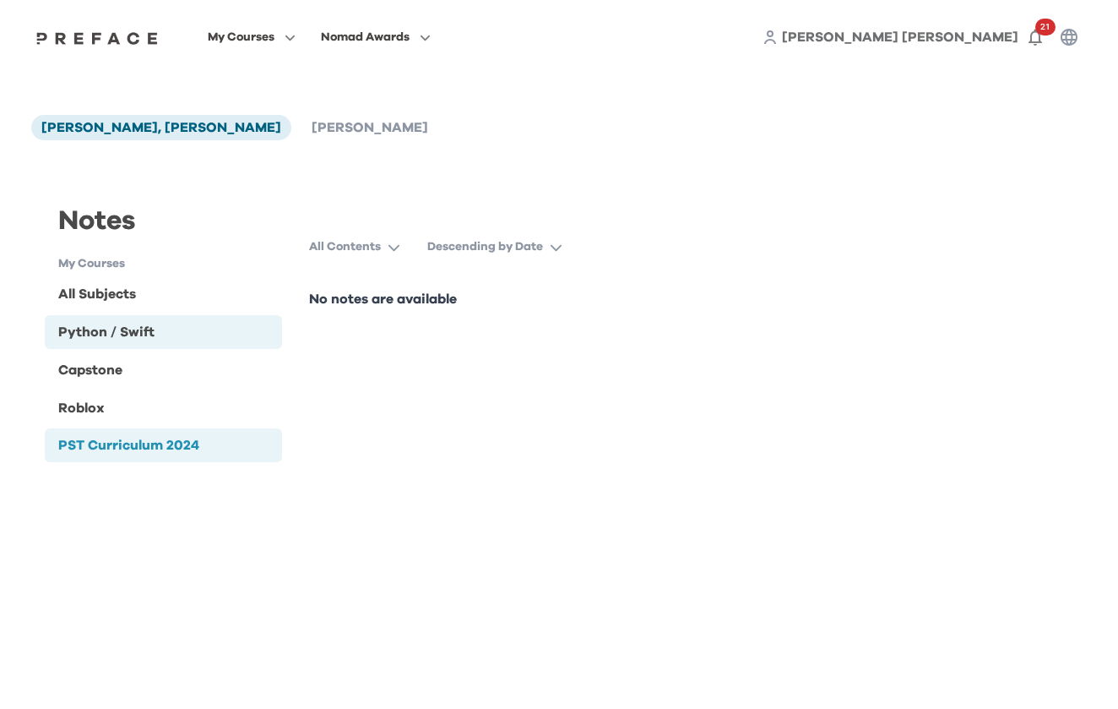
click at [108, 335] on div "Python / Swift" at bounding box center [106, 332] width 96 height 20
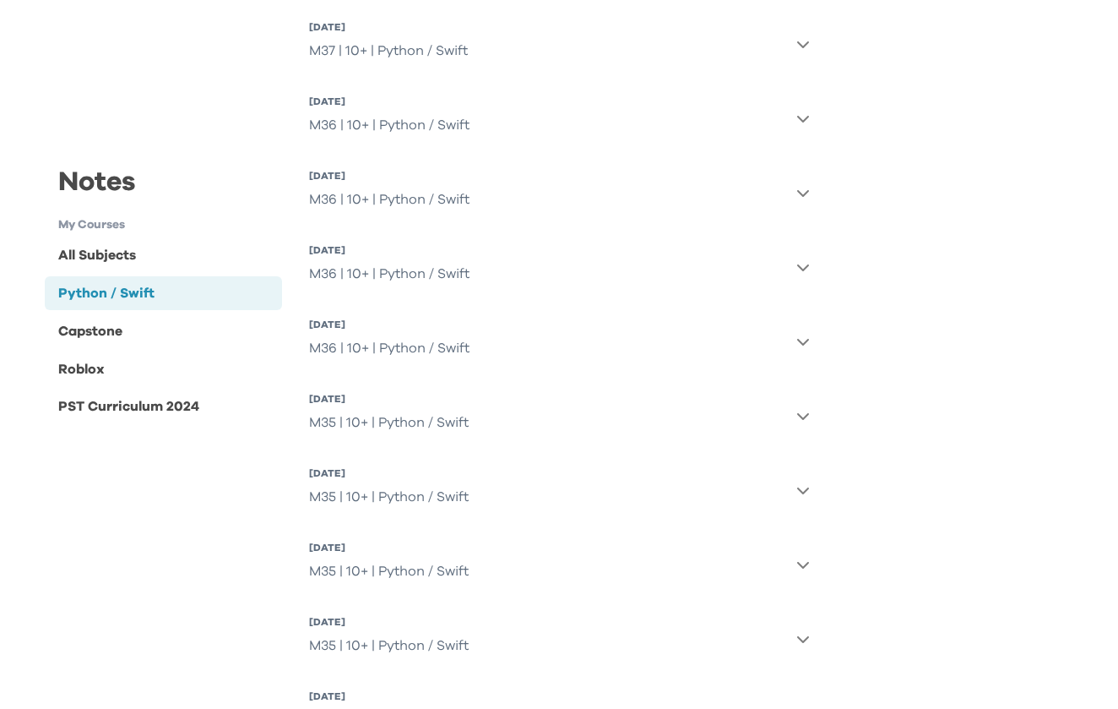
scroll to position [1370, 0]
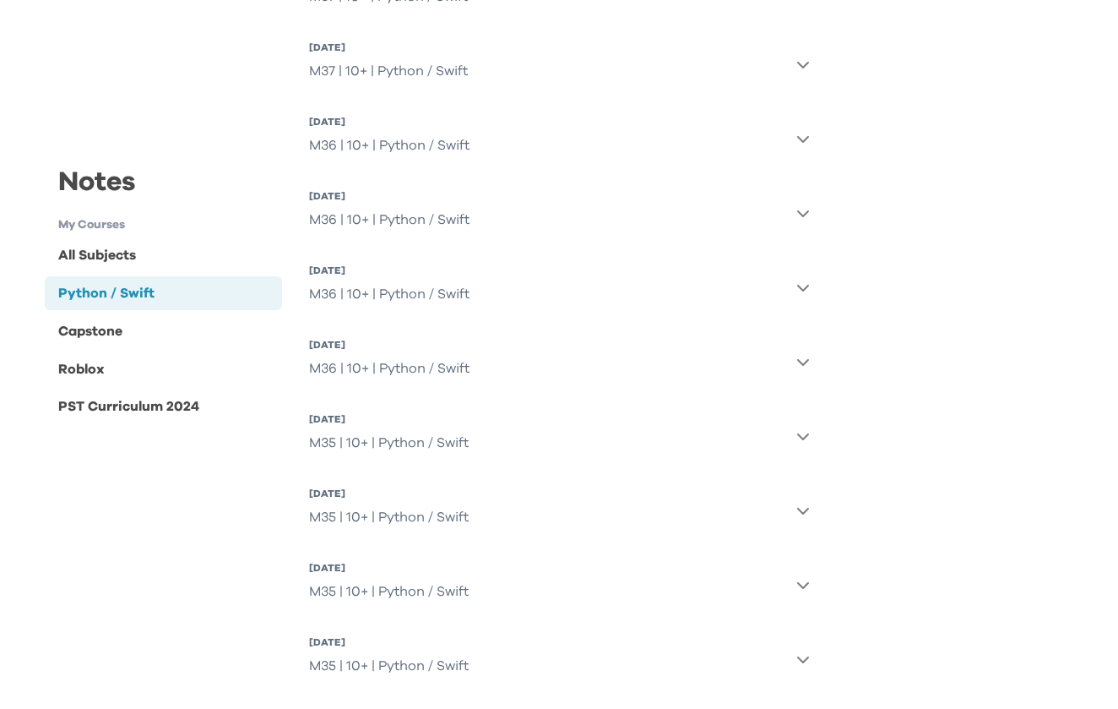
click at [810, 360] on div "All Contents Descending by Date 22 Nov 2025, Sat M40 | 10+ | Python / Swift 15 …" at bounding box center [560, 234] width 528 height 2747
click at [802, 363] on icon "button" at bounding box center [803, 362] width 14 height 14
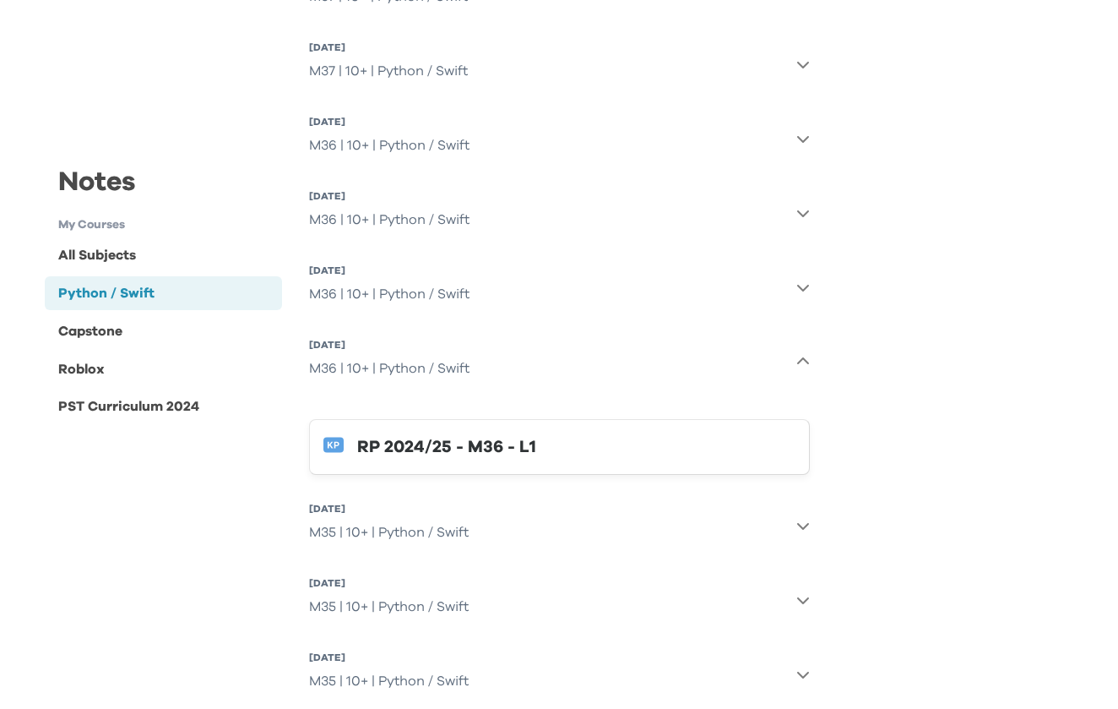
click at [803, 280] on button "5 Jul 2025, Sat M36 | 10+ | Python / Swift" at bounding box center [559, 287] width 501 height 61
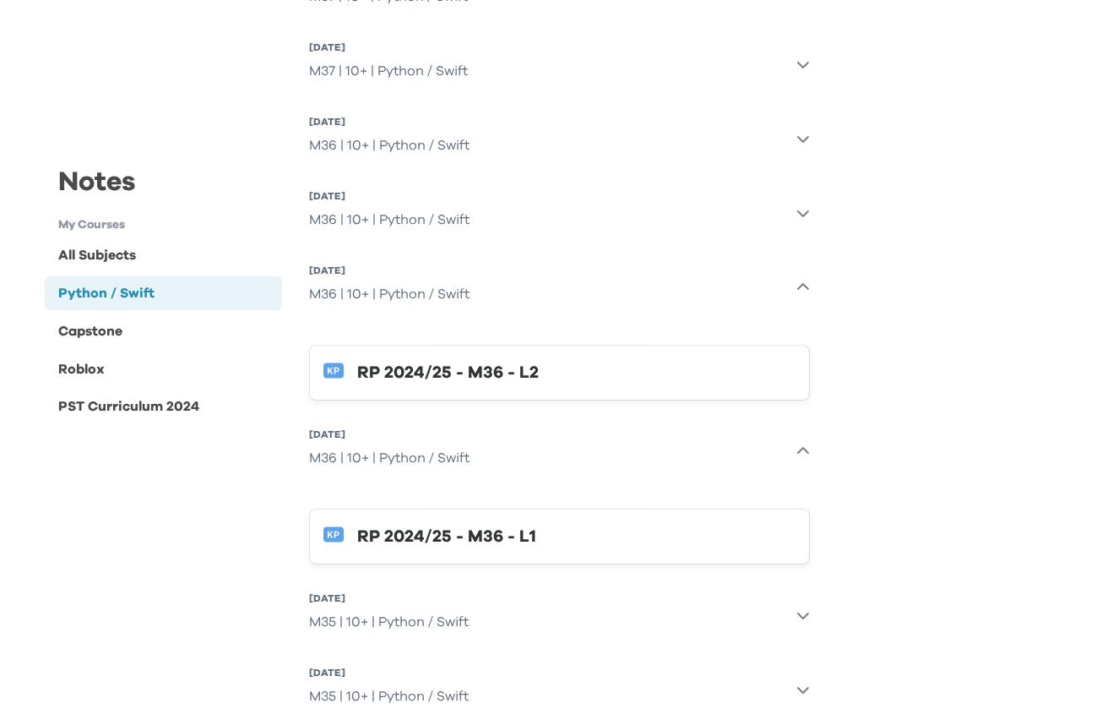
click at [803, 213] on icon "button" at bounding box center [803, 213] width 14 height 14
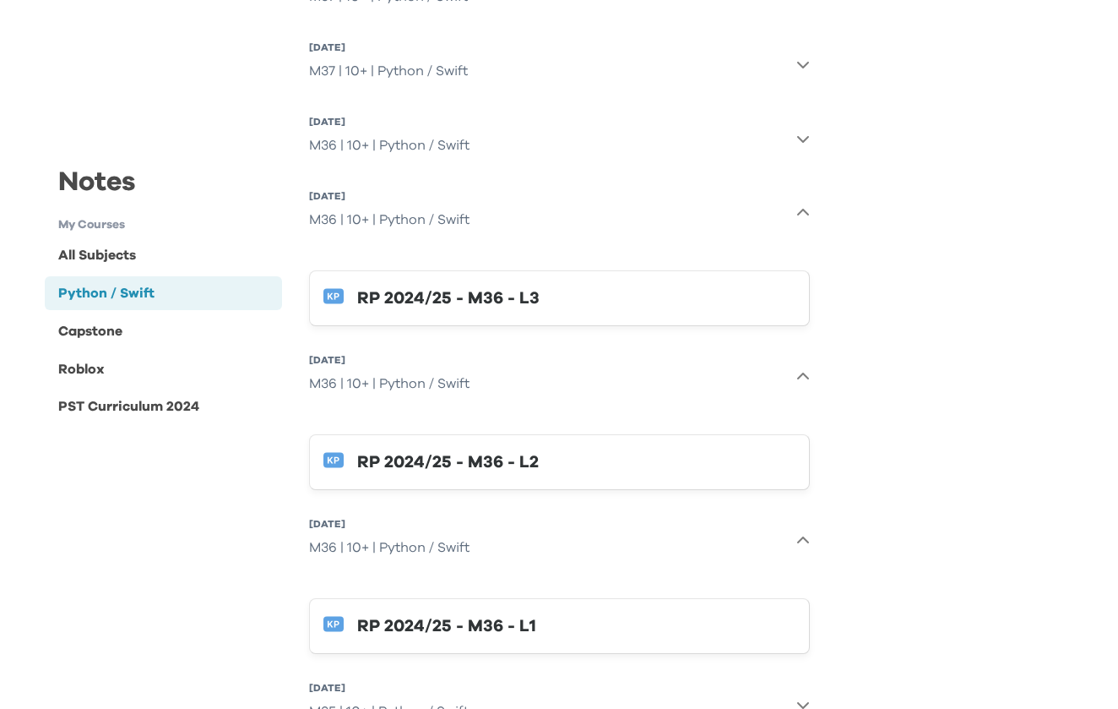
click at [800, 141] on icon "button" at bounding box center [803, 139] width 14 height 14
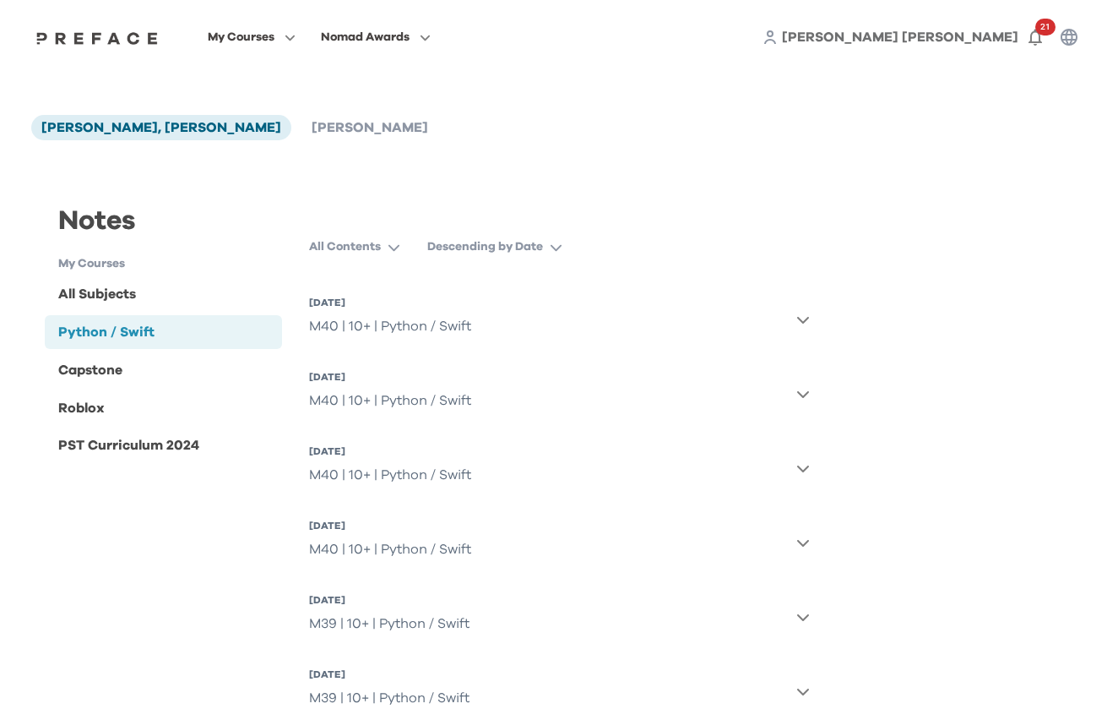
scroll to position [0, 0]
click at [111, 250] on div "Notes" at bounding box center [163, 228] width 237 height 54
click at [111, 253] on div "Notes" at bounding box center [163, 228] width 237 height 54
click at [109, 262] on h1 "My Courses" at bounding box center [170, 264] width 224 height 18
click at [87, 307] on div "All Subjects" at bounding box center [163, 294] width 237 height 34
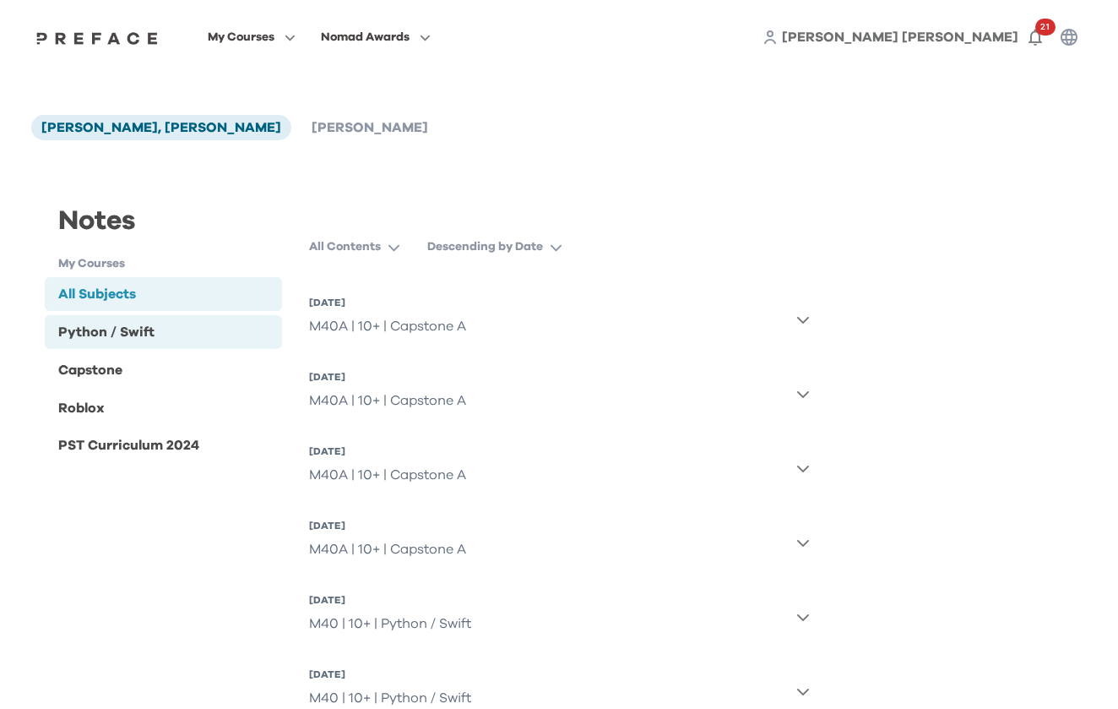
click at [87, 329] on div "Python / Swift" at bounding box center [106, 332] width 96 height 20
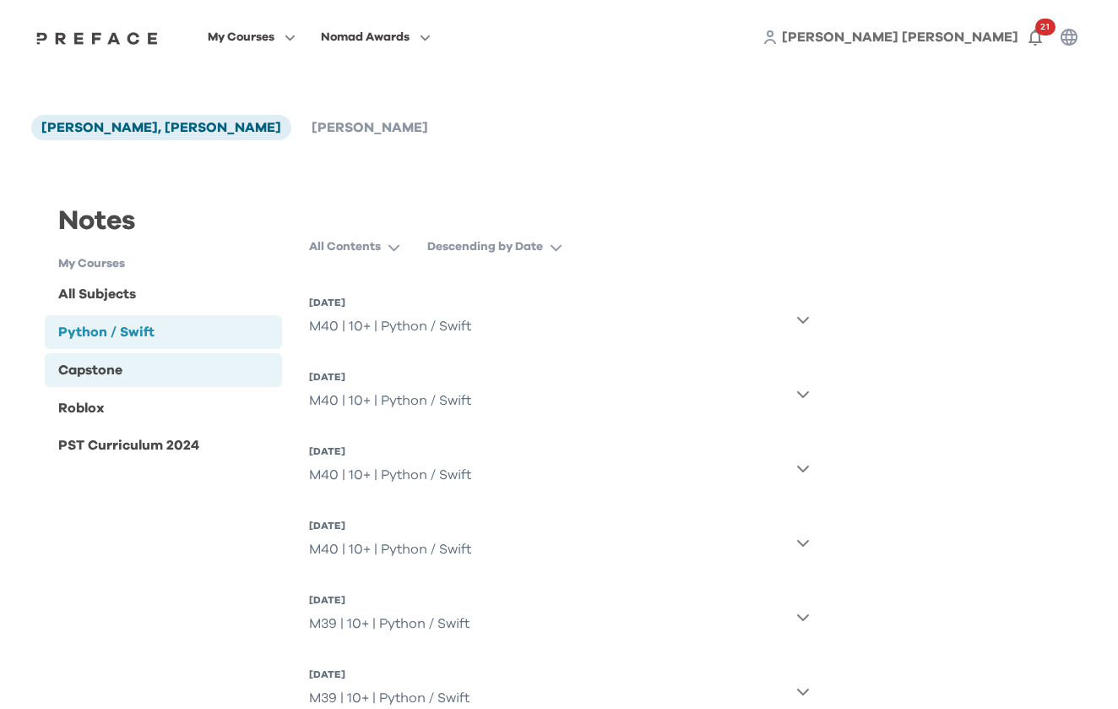
click at [81, 376] on div "Capstone" at bounding box center [90, 370] width 64 height 20
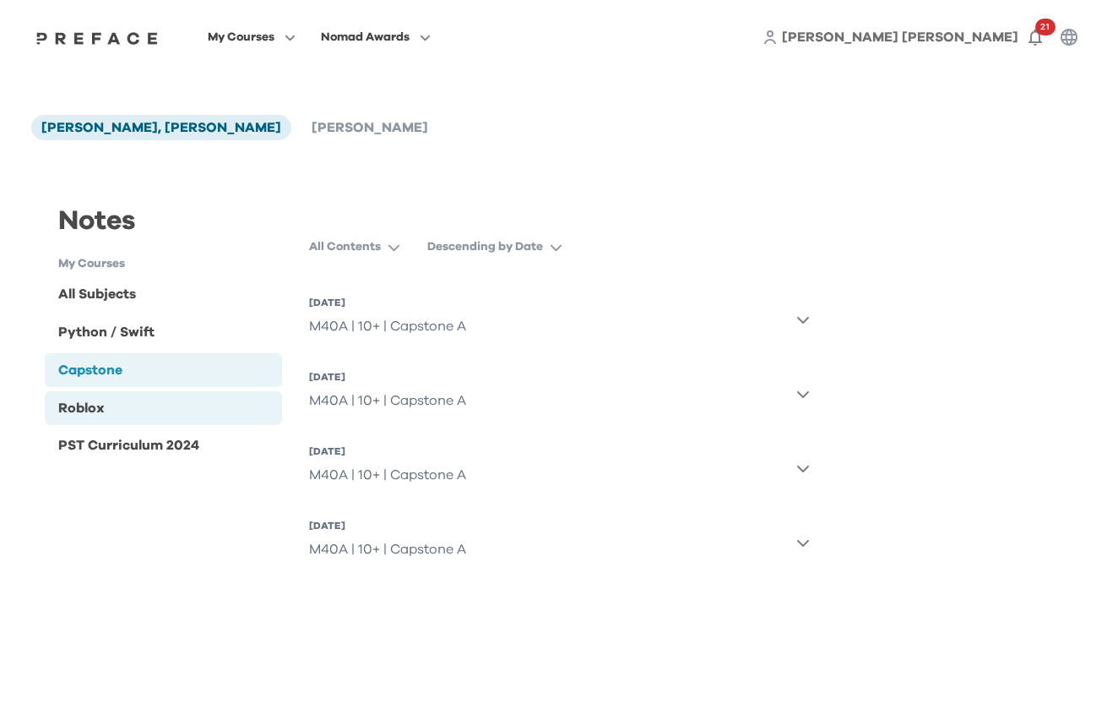
click at [81, 412] on div "Roblox" at bounding box center [81, 408] width 46 height 20
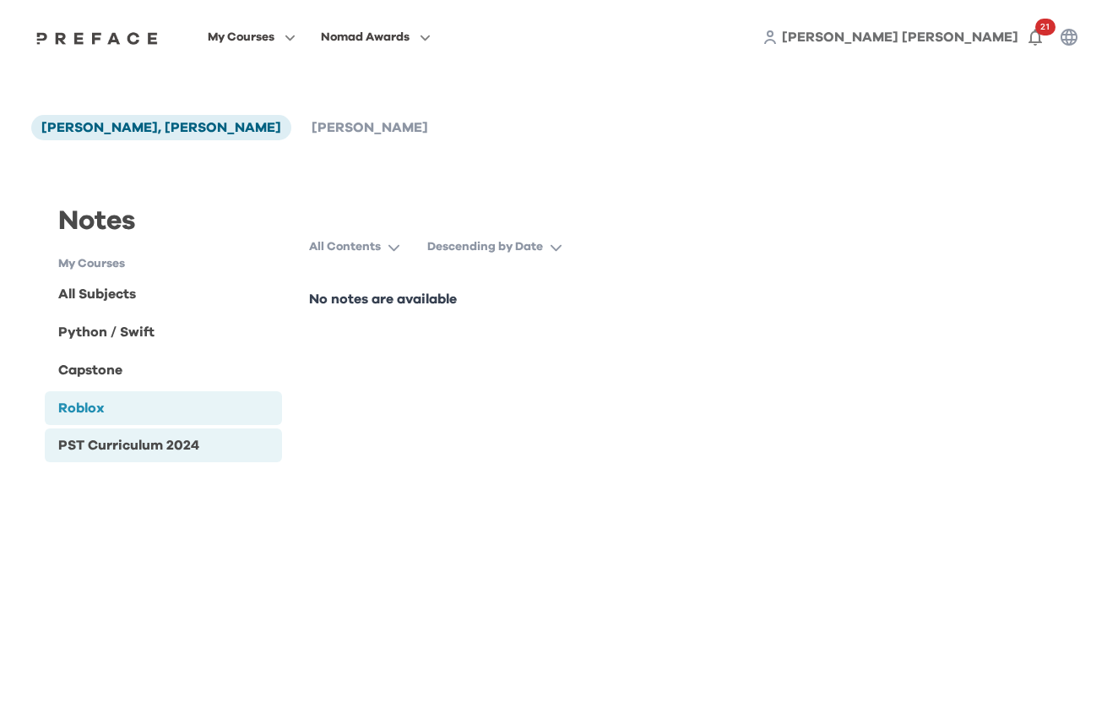
click at [79, 447] on div "PST Curriculum 2024" at bounding box center [128, 445] width 141 height 20
click at [195, 159] on div "Notes Weng Cheong, Andrew Ho Andrew Ho Notes My Courses All Subjects Python / S…" at bounding box center [559, 287] width 1081 height 426
click at [162, 36] on img at bounding box center [97, 38] width 130 height 14
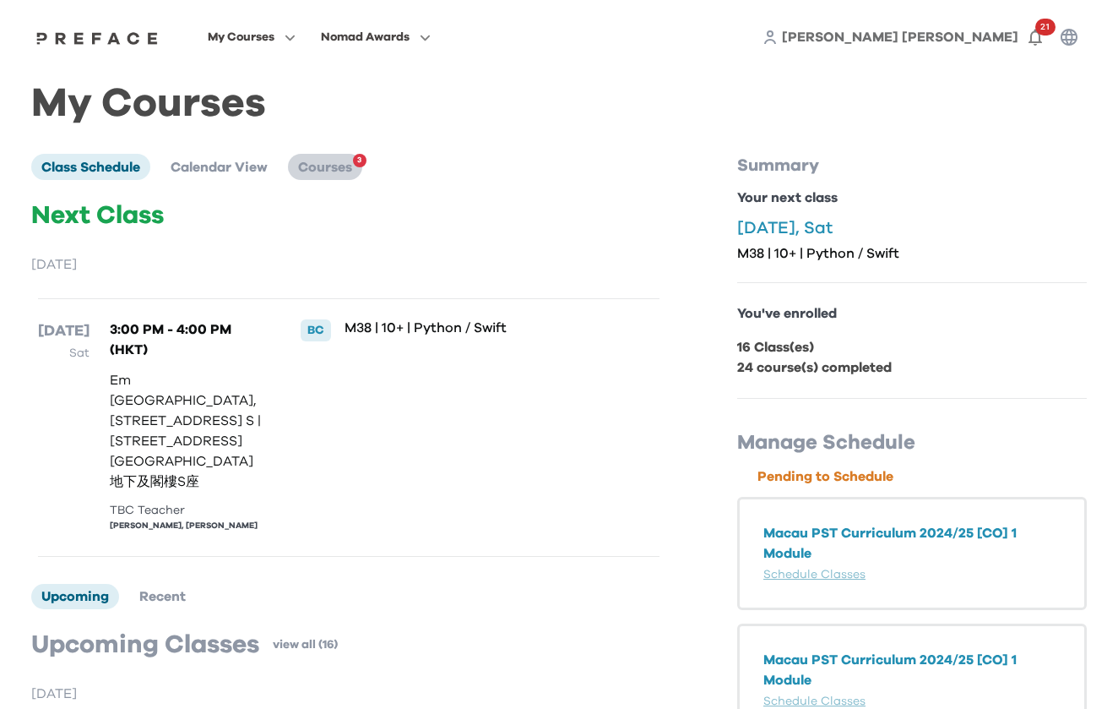
click at [329, 171] on span "Courses" at bounding box center [325, 167] width 54 height 14
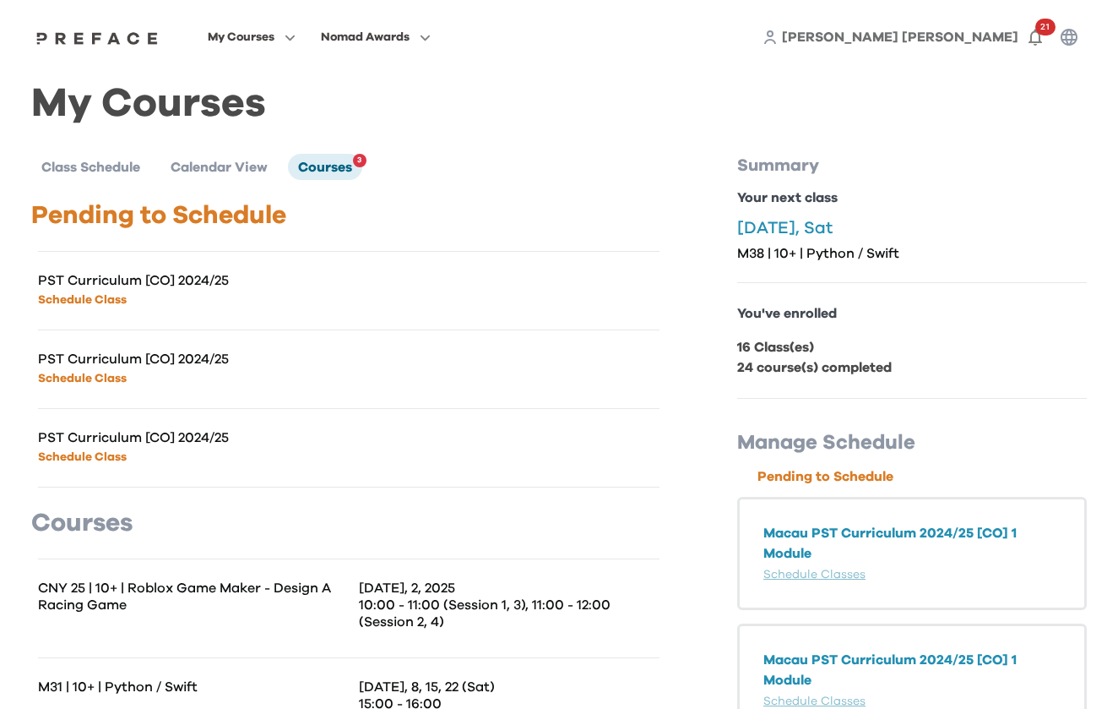
click at [100, 305] on link "Schedule Class" at bounding box center [82, 300] width 89 height 12
click at [345, 156] on li "Courses 3" at bounding box center [325, 166] width 74 height 25
click at [345, 157] on li "Courses 3" at bounding box center [325, 166] width 74 height 25
click at [249, 166] on span "Calendar View" at bounding box center [219, 167] width 97 height 14
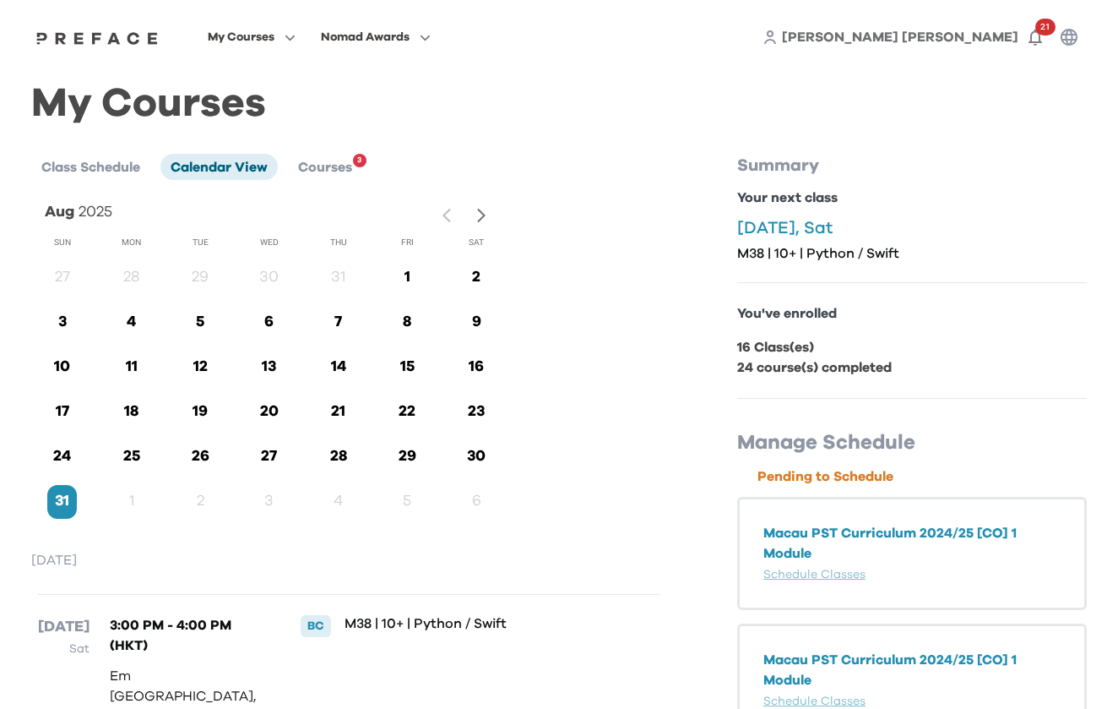
click at [476, 210] on icon "button" at bounding box center [482, 216] width 18 height 18
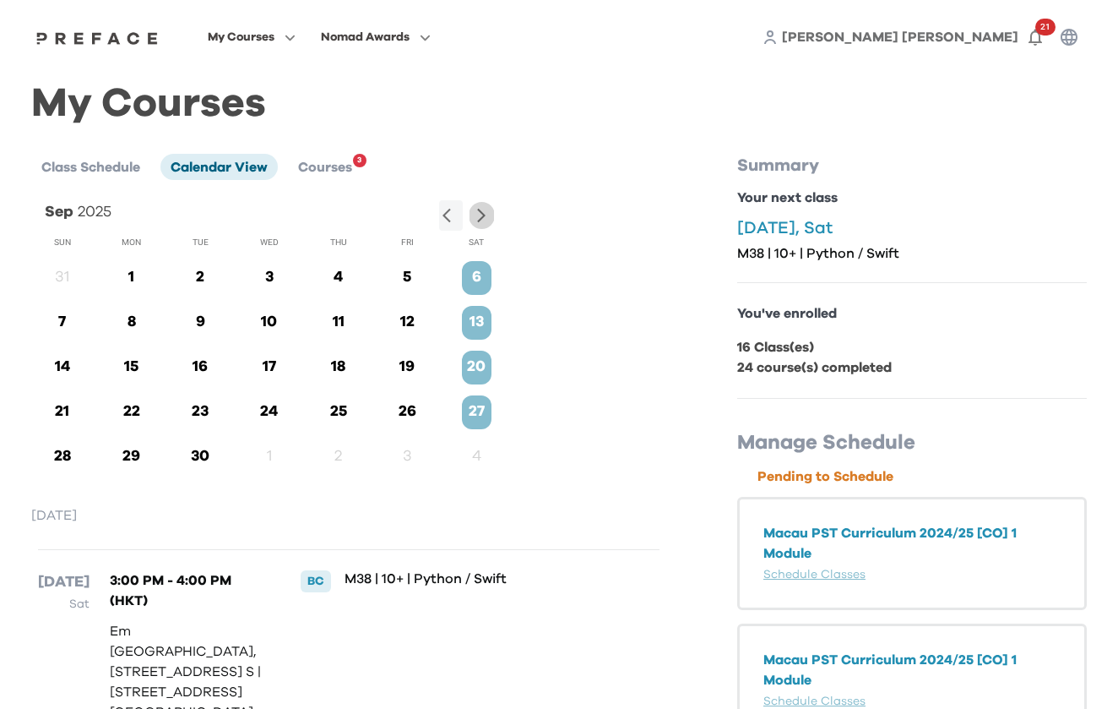
click at [485, 220] on icon "button" at bounding box center [482, 216] width 18 height 18
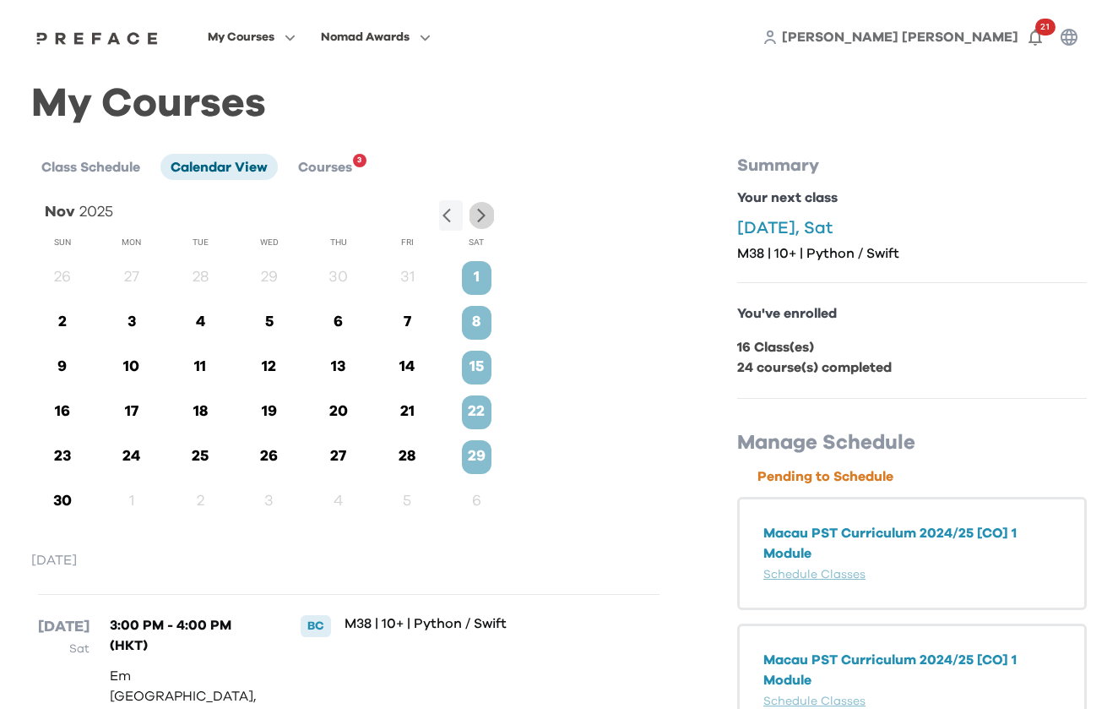
click at [485, 220] on icon "button" at bounding box center [482, 216] width 18 height 18
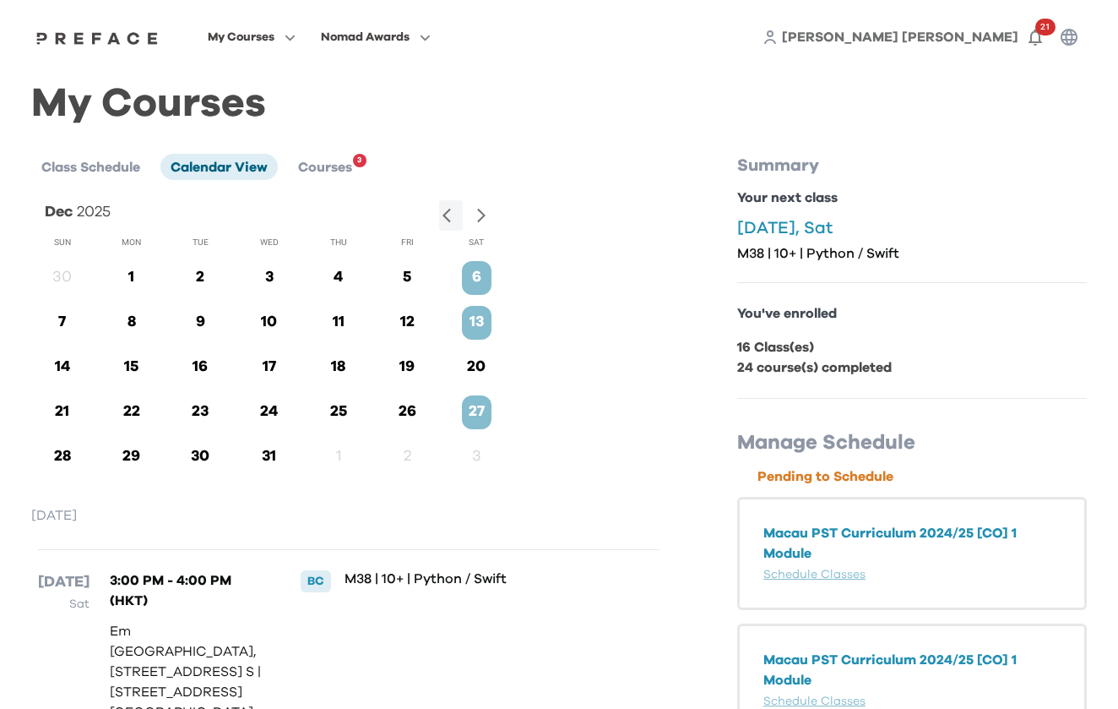
click at [485, 220] on icon "button" at bounding box center [482, 216] width 18 height 18
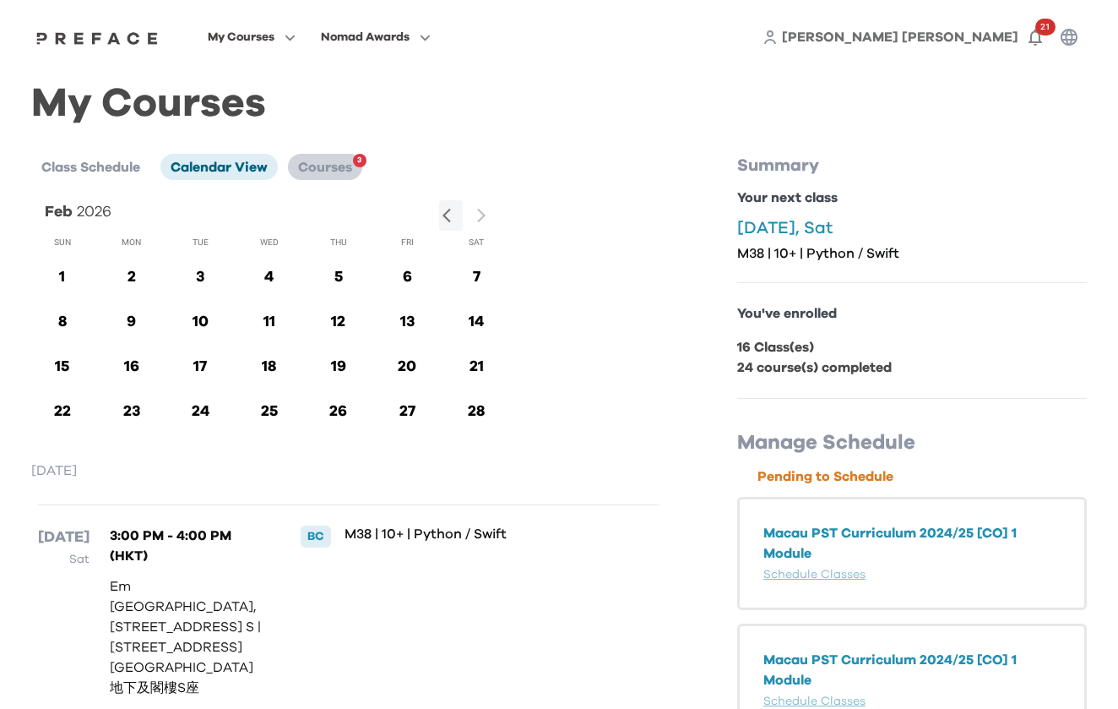
click at [340, 159] on li "Courses 3" at bounding box center [325, 166] width 74 height 25
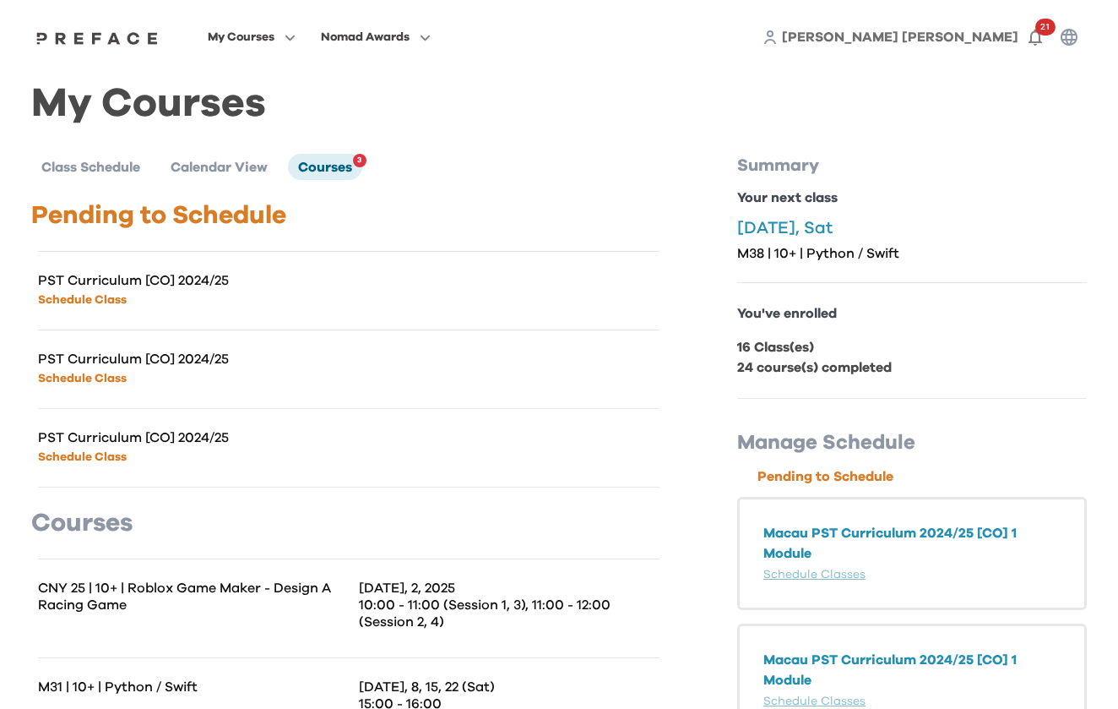
click at [764, 354] on p "16 Class(es)" at bounding box center [912, 347] width 350 height 20
click at [764, 366] on b "24 course(s) completed" at bounding box center [814, 368] width 155 height 14
click at [117, 176] on li "Class Schedule" at bounding box center [90, 166] width 119 height 25
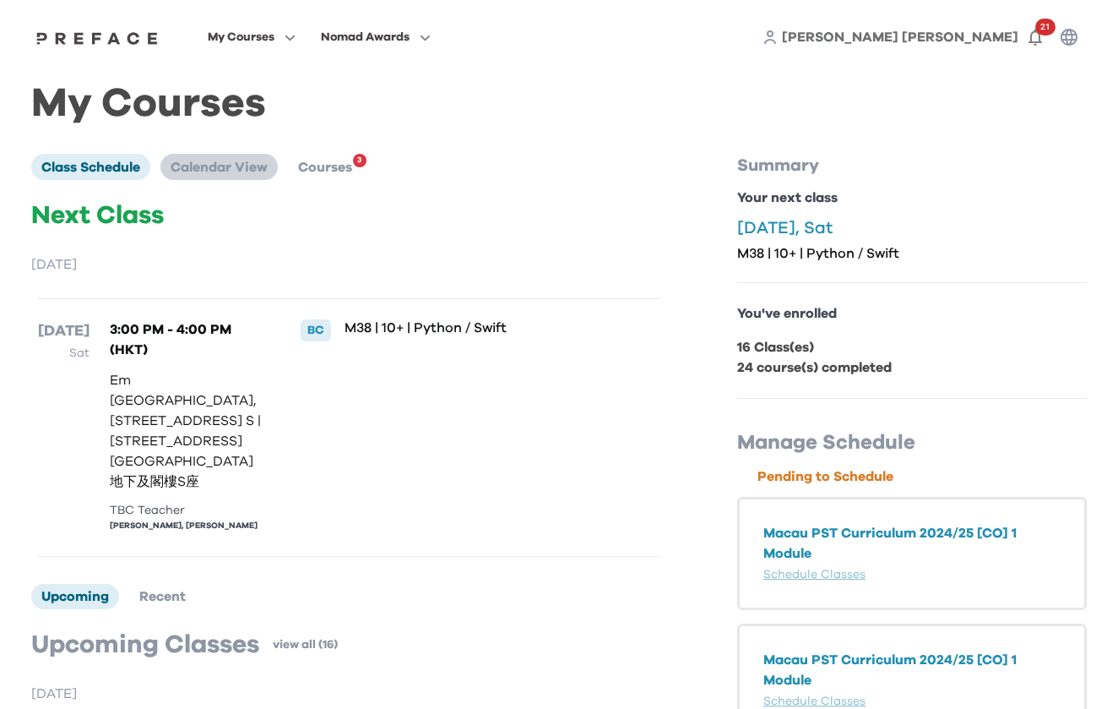
click at [209, 154] on li "Calendar View" at bounding box center [218, 166] width 117 height 25
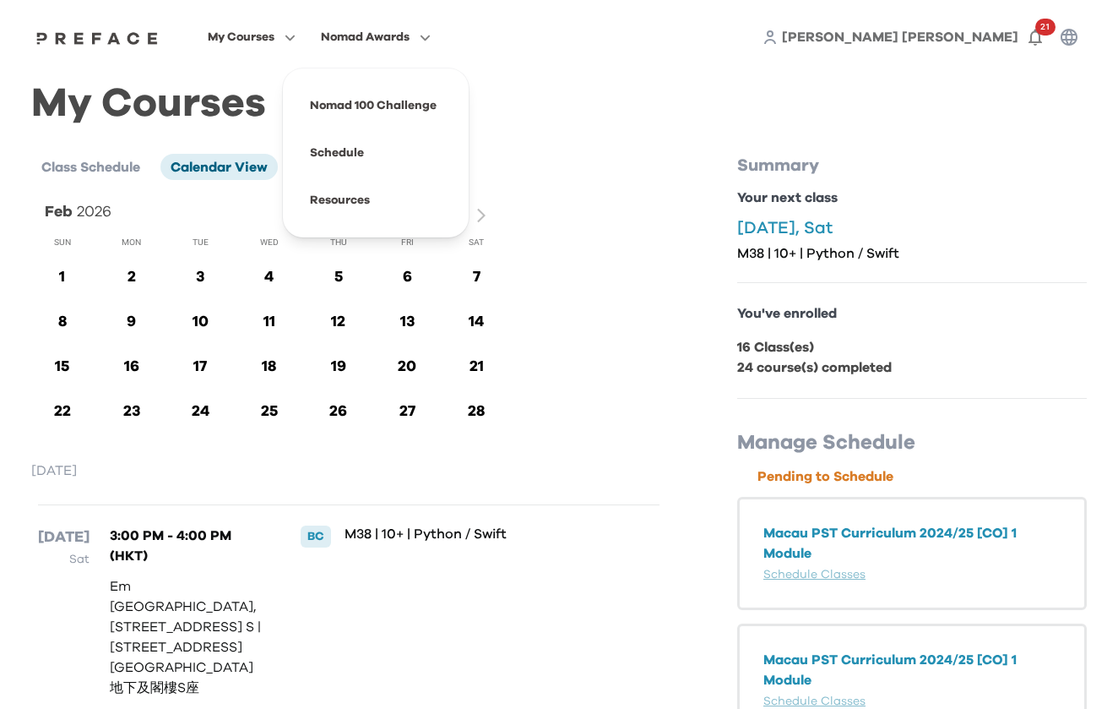
click at [410, 46] on span "Nomad Awards" at bounding box center [365, 37] width 89 height 20
click at [432, 95] on span at bounding box center [375, 105] width 159 height 47
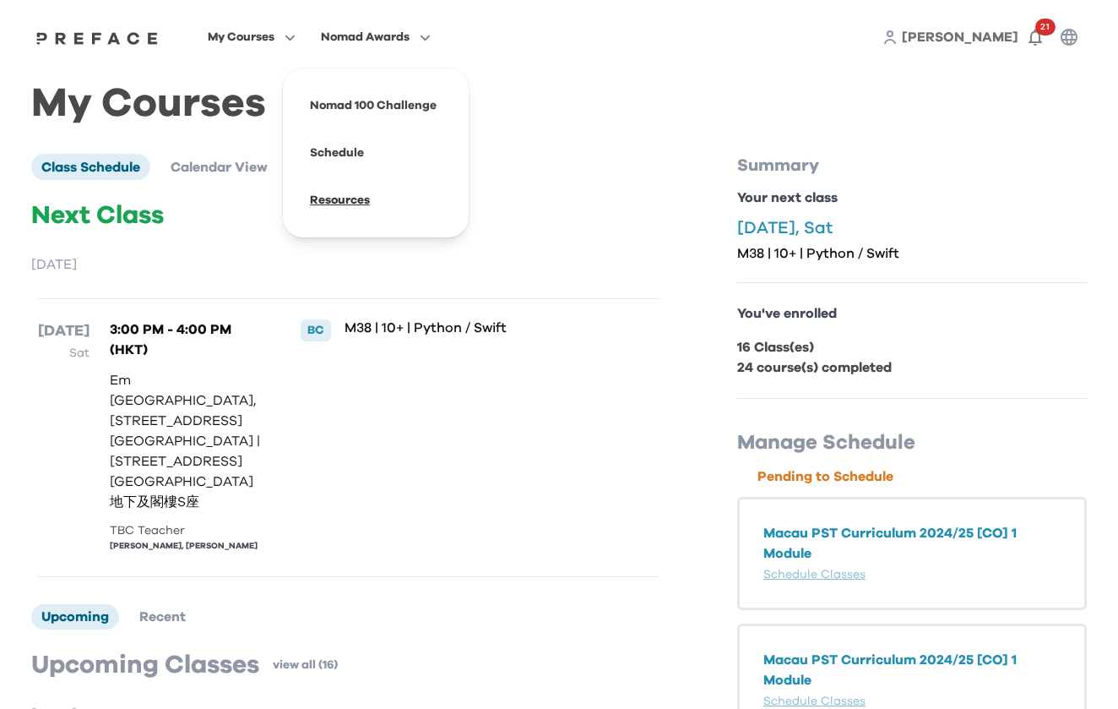
click at [414, 199] on span at bounding box center [375, 200] width 159 height 47
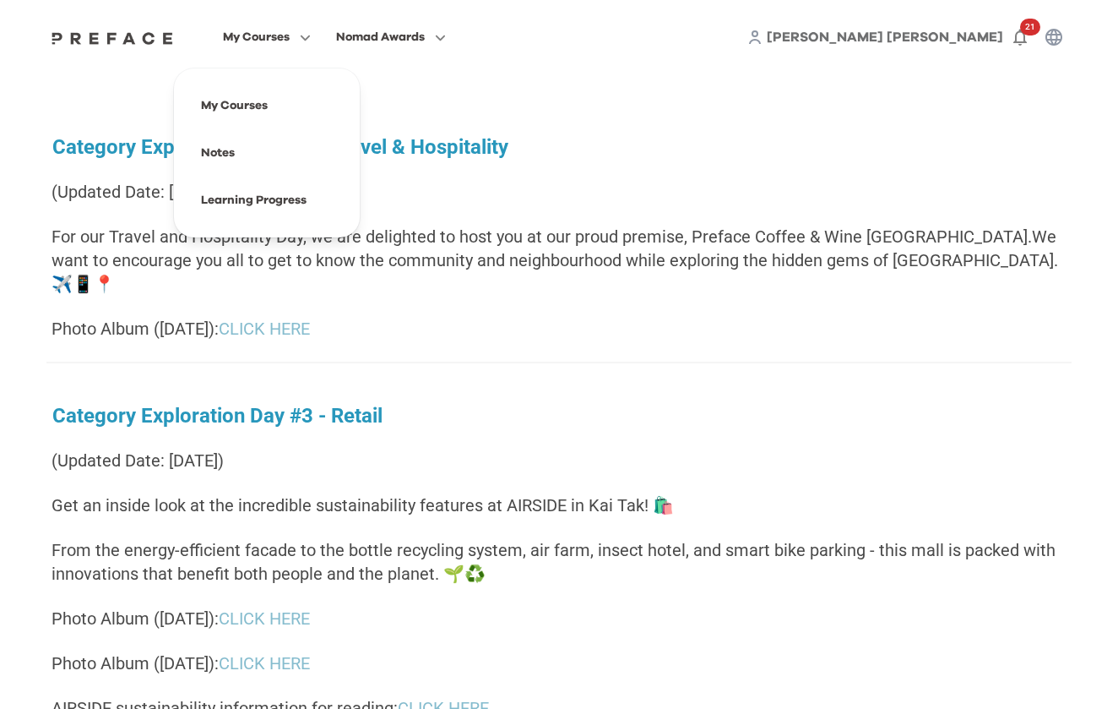
click at [316, 28] on button "My Courses" at bounding box center [267, 37] width 98 height 22
click at [329, 99] on span at bounding box center [267, 105] width 159 height 47
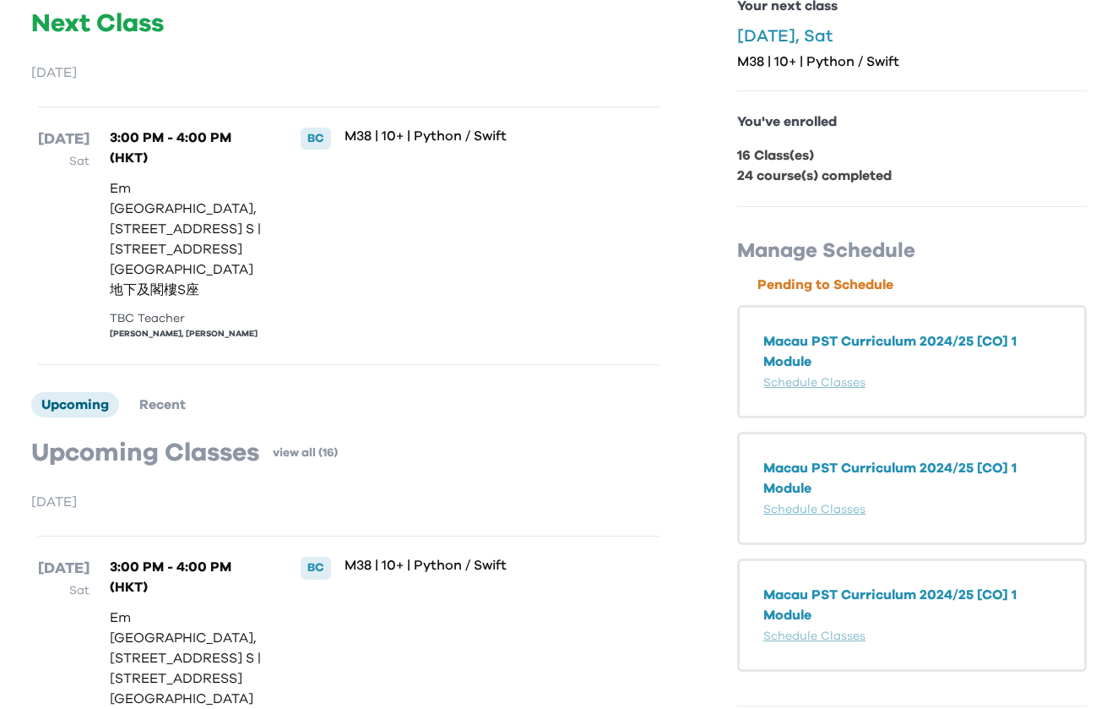
scroll to position [206, 0]
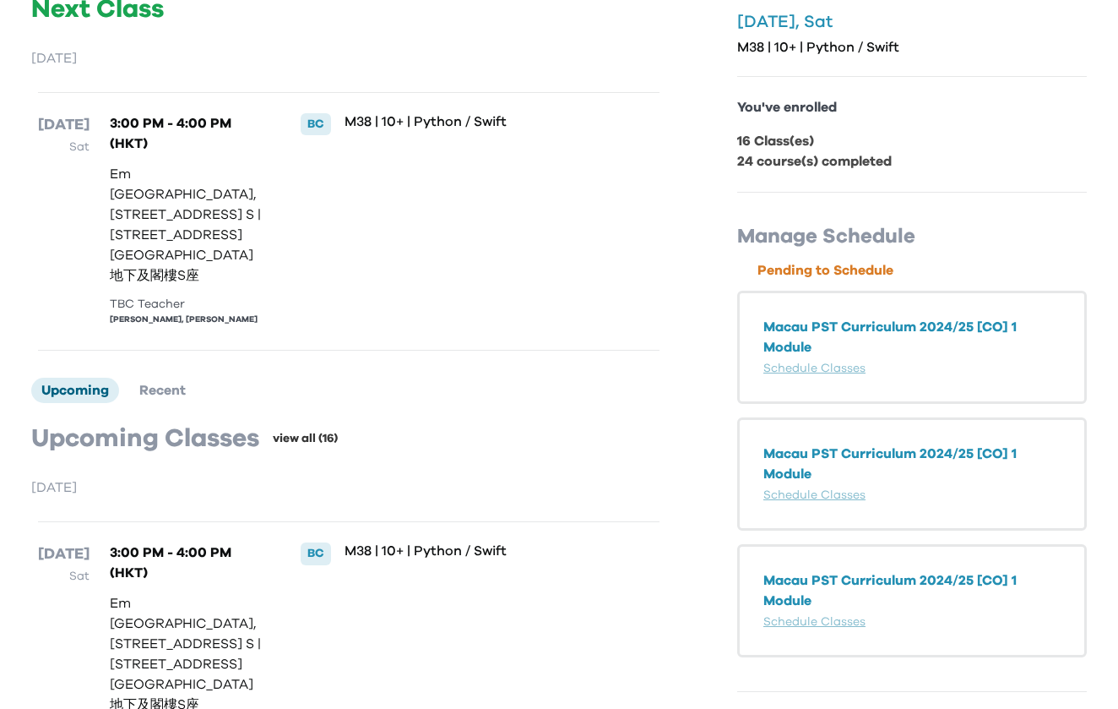
click at [305, 430] on link "view all (16)" at bounding box center [305, 438] width 65 height 17
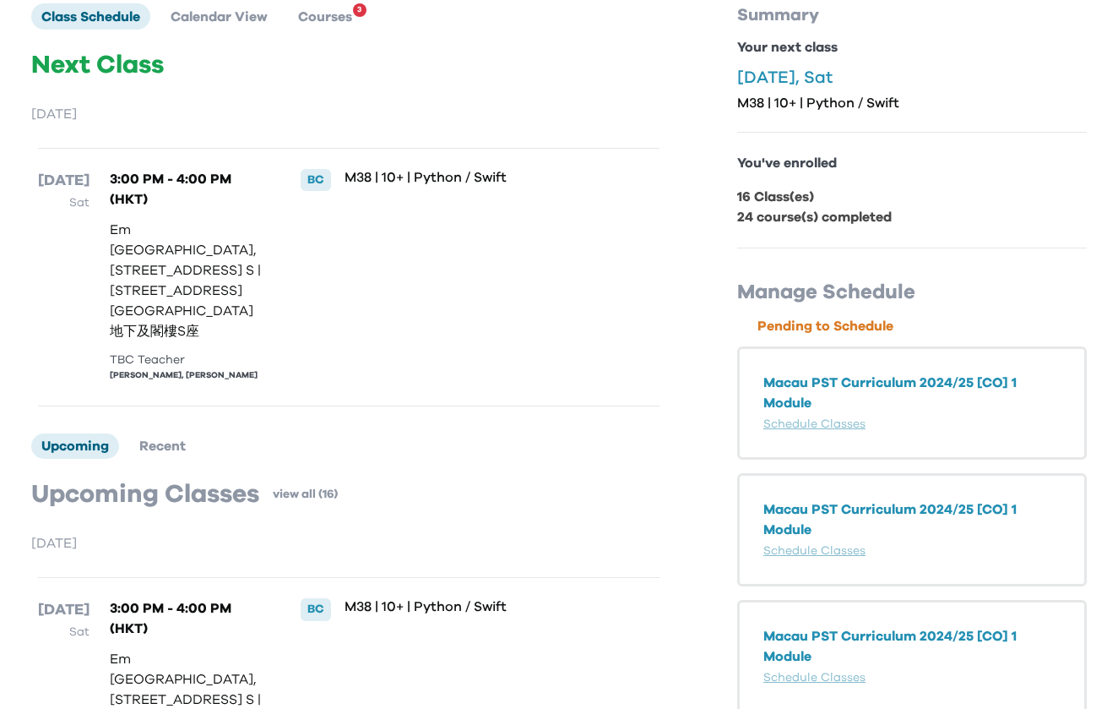
scroll to position [194, 0]
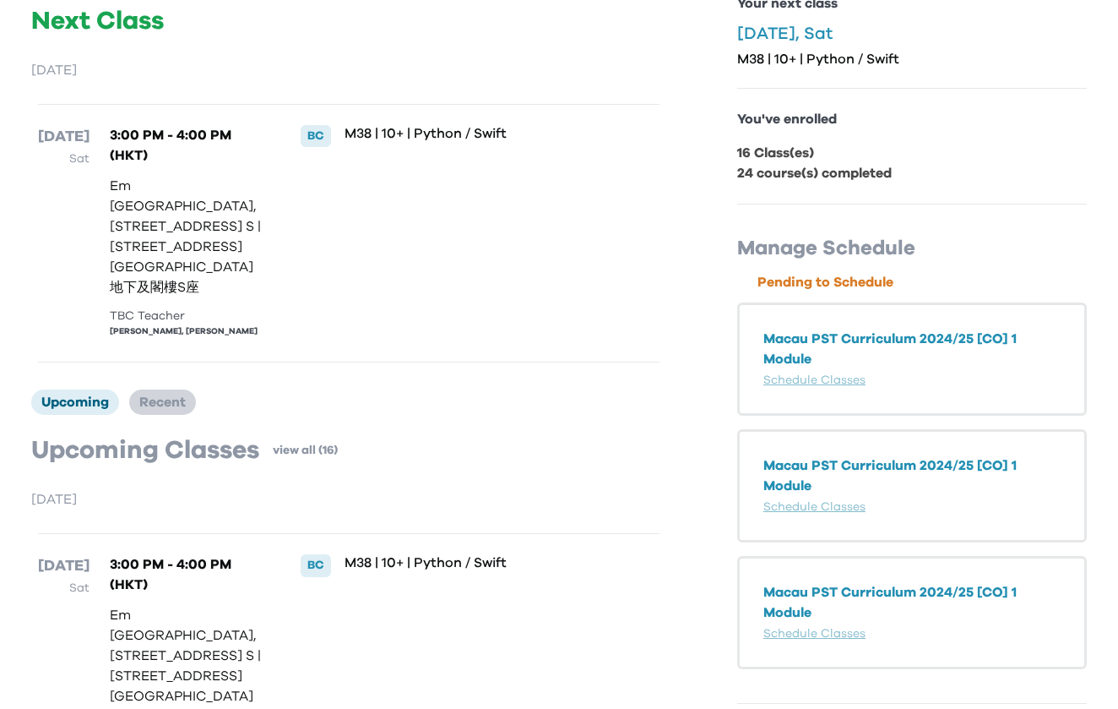
click at [165, 389] on li "Recent" at bounding box center [162, 401] width 67 height 25
click at [166, 442] on link "view all (24)" at bounding box center [187, 450] width 68 height 17
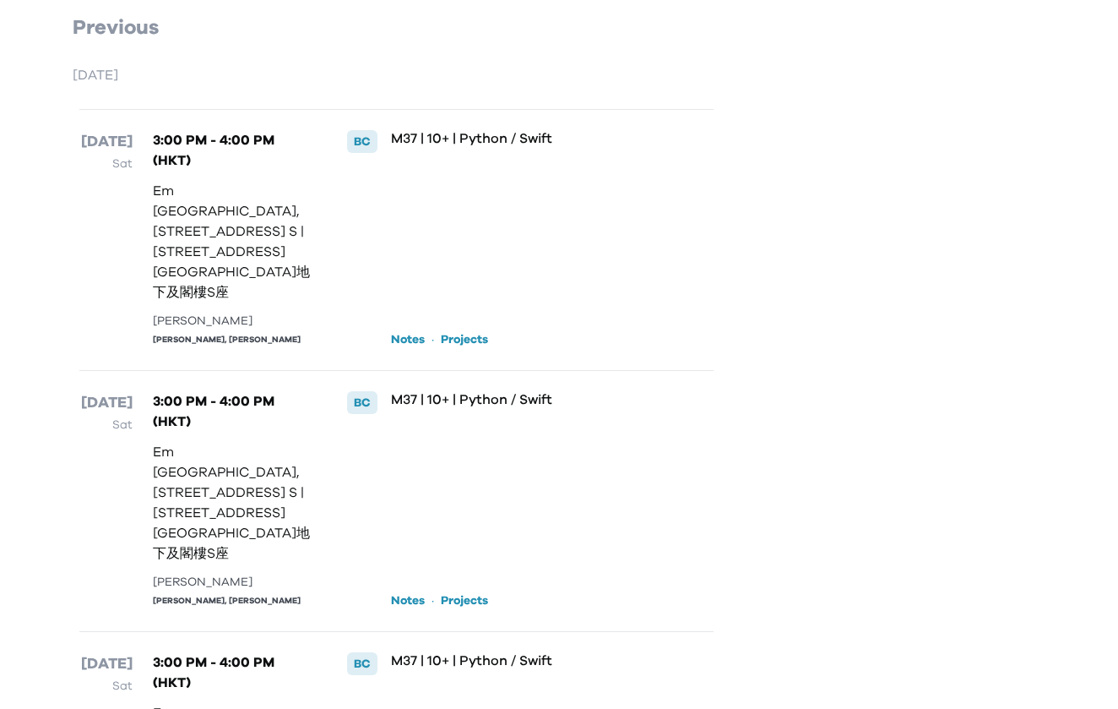
scroll to position [632, 0]
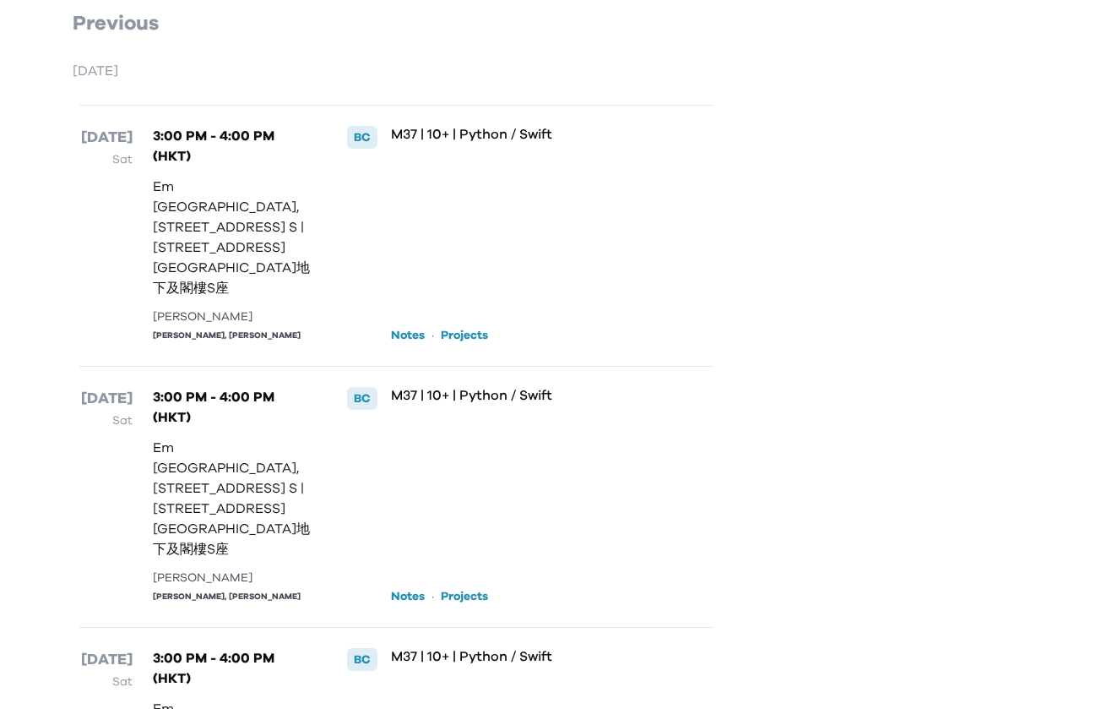
click at [465, 327] on link "Projects" at bounding box center [464, 335] width 47 height 17
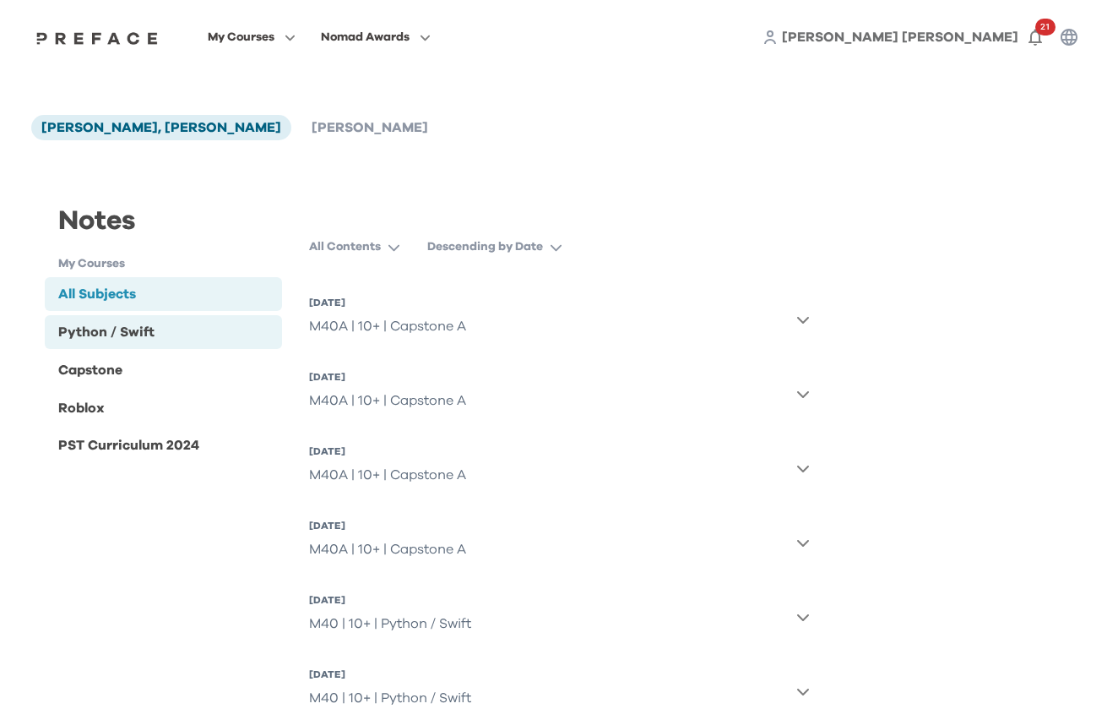
click at [150, 334] on div "Python / Swift" at bounding box center [106, 332] width 96 height 20
click at [799, 317] on icon "button" at bounding box center [803, 320] width 14 height 14
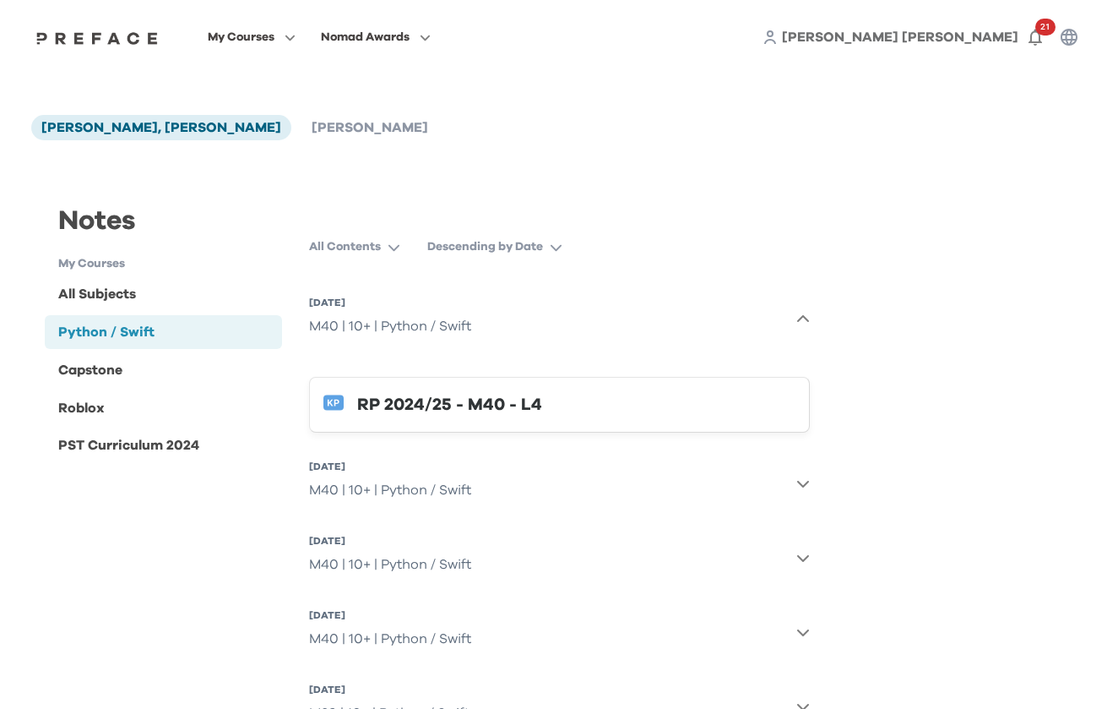
click at [799, 317] on icon "button" at bounding box center [803, 320] width 14 height 14
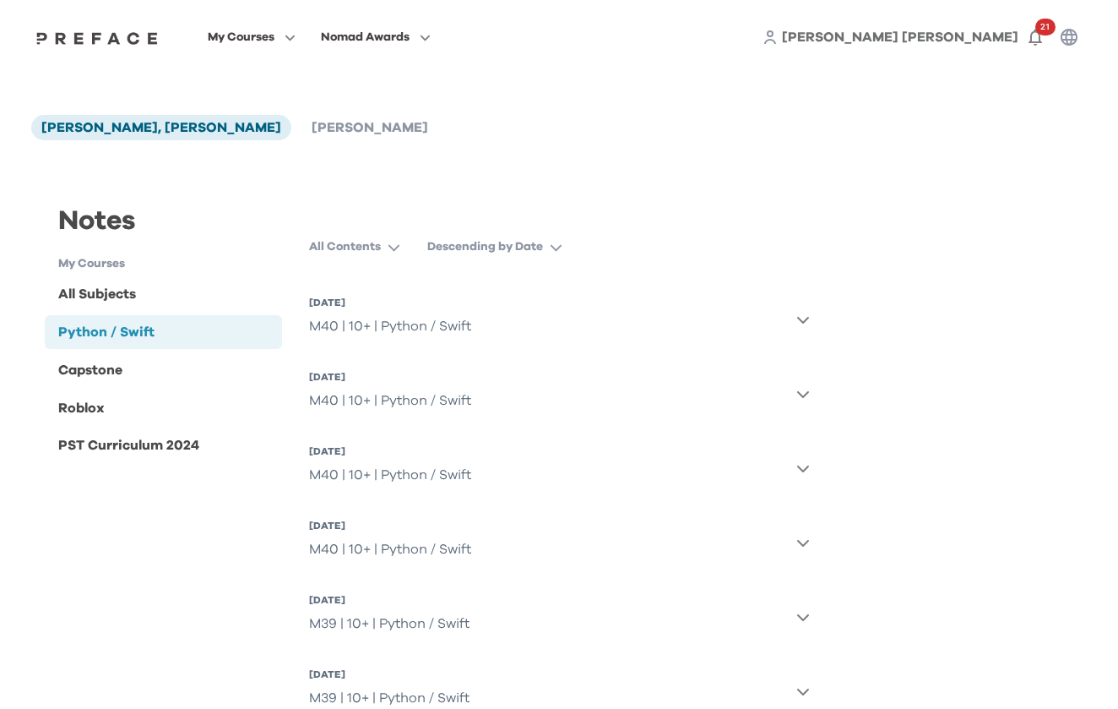
click at [132, 50] on div "My Courses Nomad Awards Weng Cheong, Andrew 21" at bounding box center [559, 37] width 1081 height 74
click at [148, 44] on div at bounding box center [97, 37] width 130 height 14
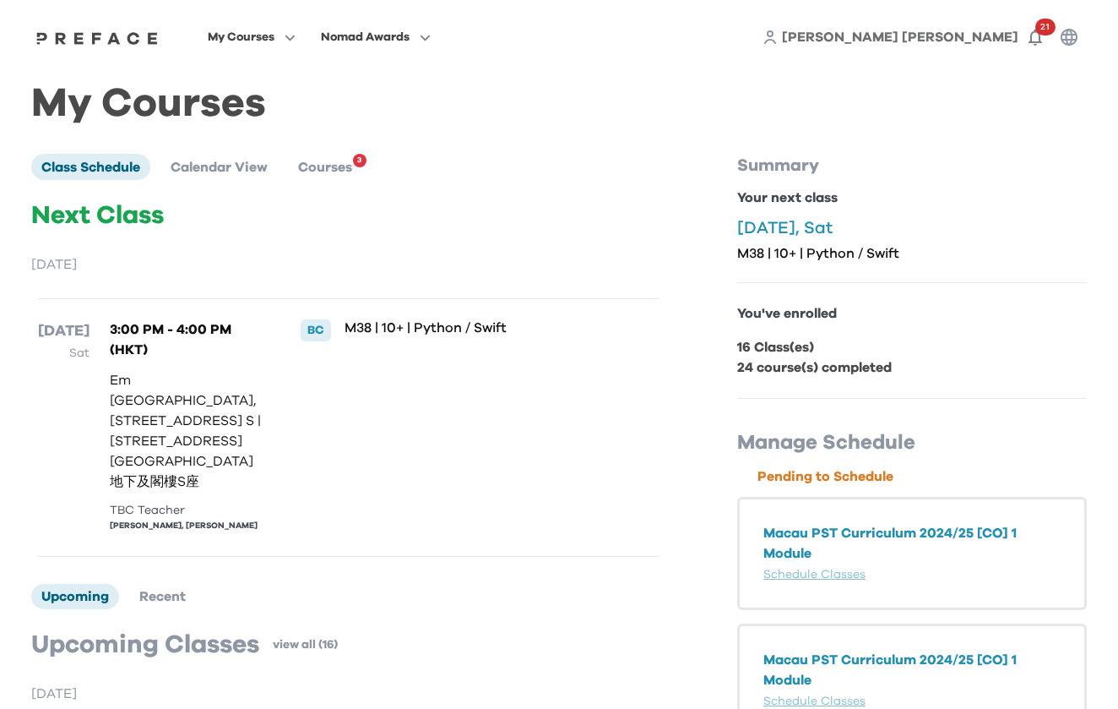
click at [101, 262] on p "September 2025" at bounding box center [348, 264] width 635 height 20
click at [188, 179] on li "Calendar View" at bounding box center [218, 166] width 117 height 25
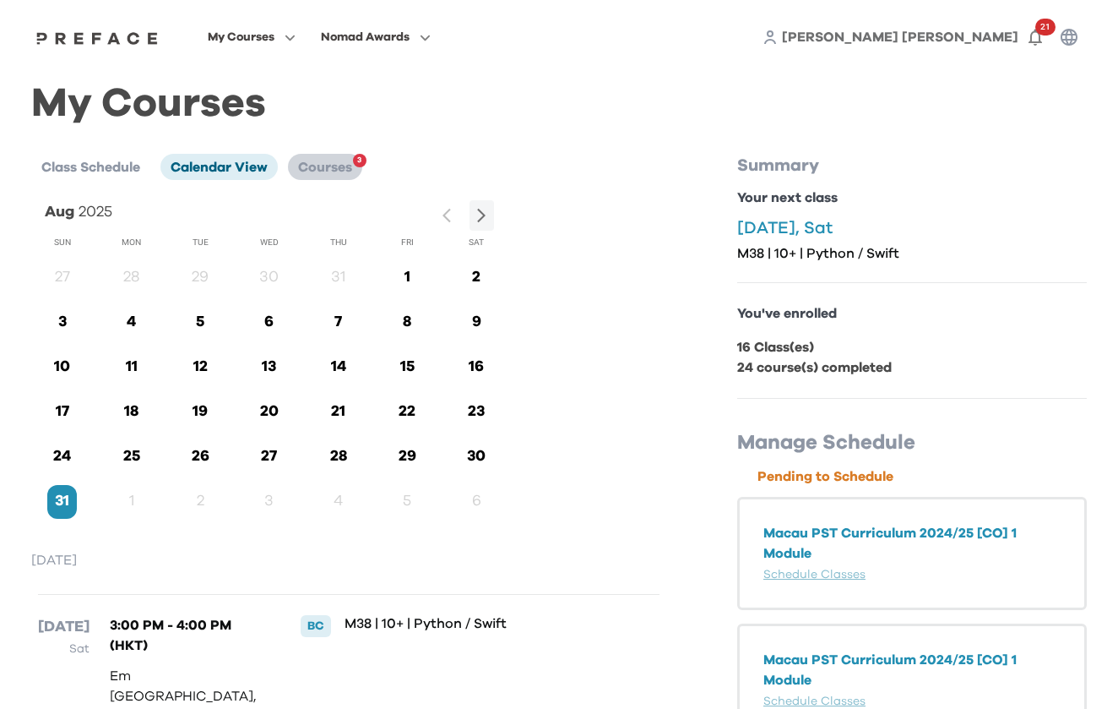
click at [314, 166] on span "Courses" at bounding box center [325, 167] width 54 height 14
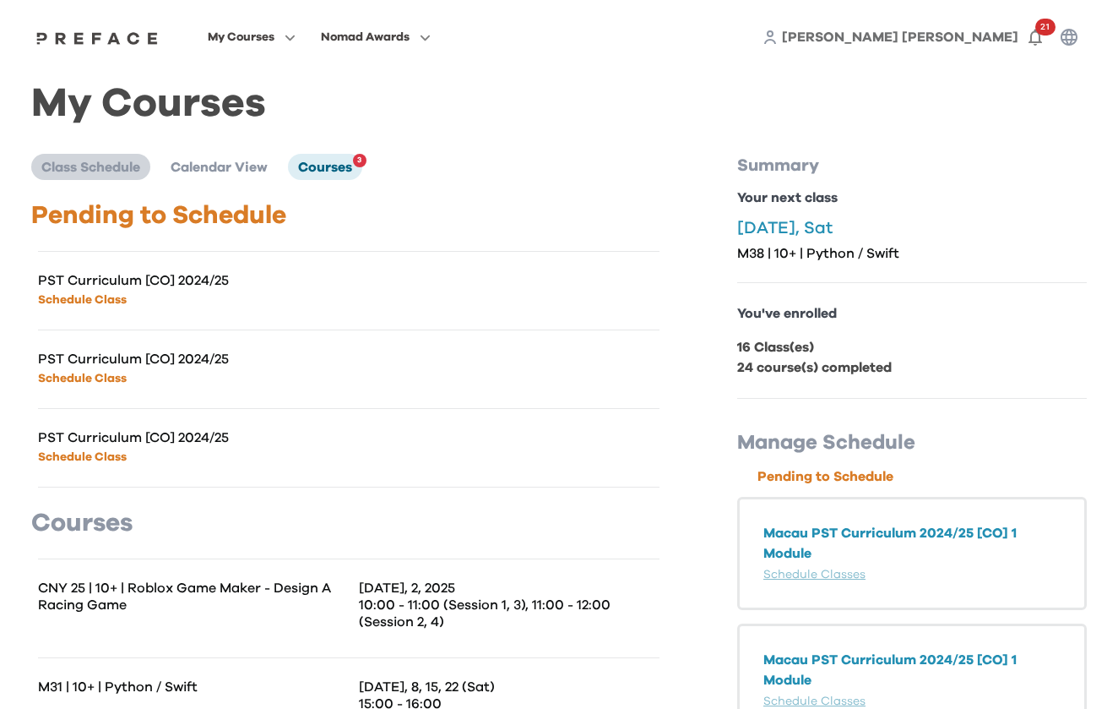
click at [127, 178] on li "Class Schedule" at bounding box center [90, 166] width 119 height 25
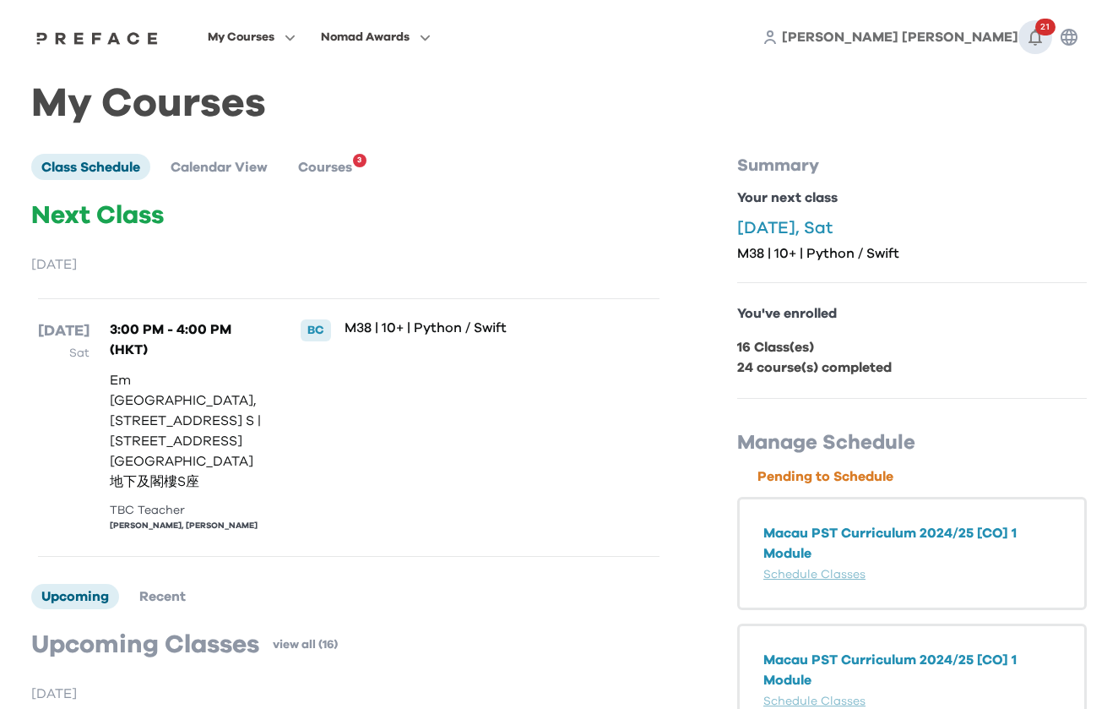
click at [1041, 36] on icon "button" at bounding box center [1036, 38] width 14 height 17
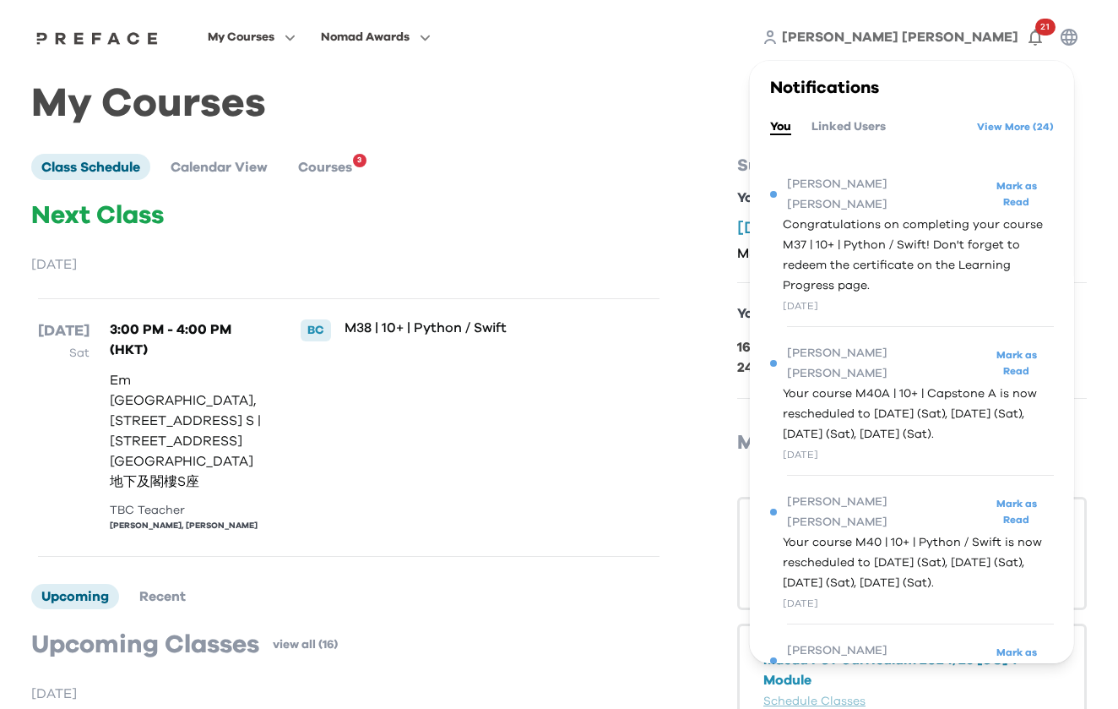
click at [883, 115] on div "You Linked Users View More ( 24 )" at bounding box center [912, 126] width 284 height 27
click at [868, 129] on button "Linked Users" at bounding box center [849, 126] width 74 height 19
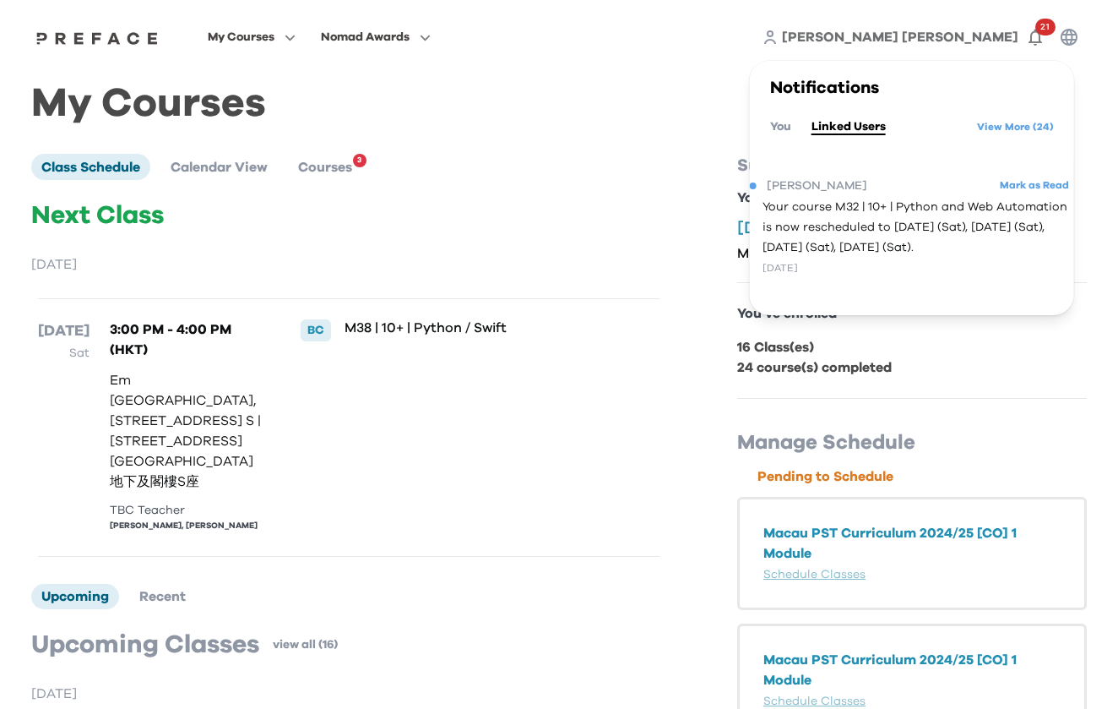
click at [943, 221] on span "Your course M32 | 10+ | Python and Web Automation is now rescheduled to Mar 1 (…" at bounding box center [919, 227] width 312 height 61
click at [775, 128] on button "You" at bounding box center [780, 126] width 21 height 19
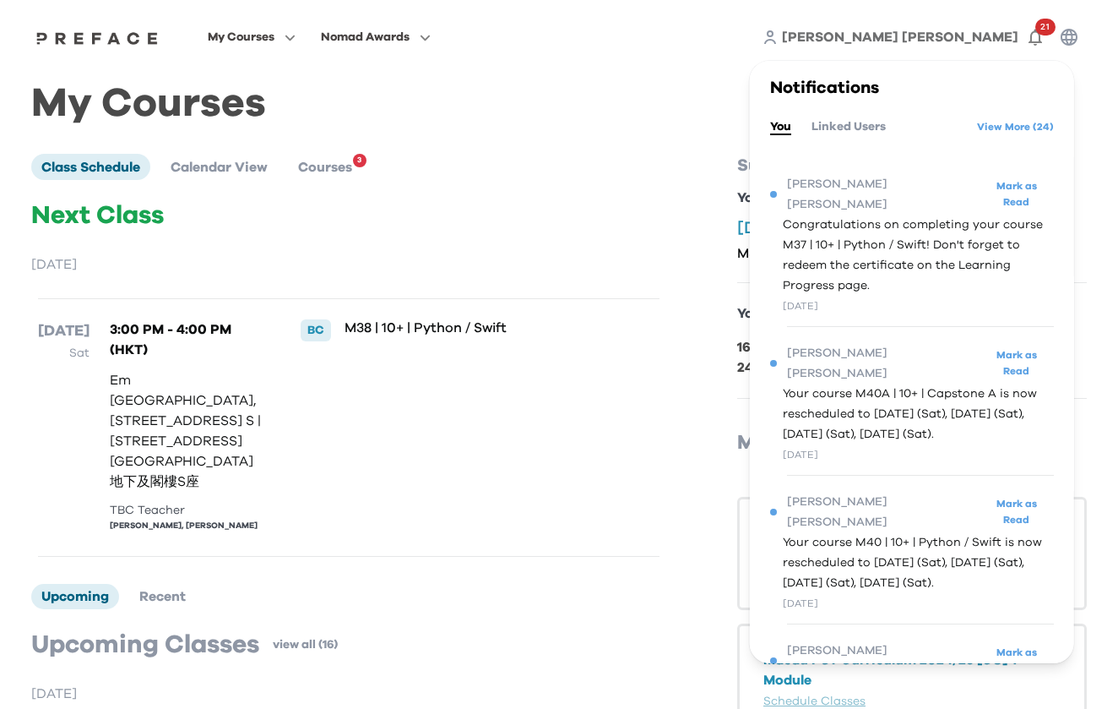
click at [881, 215] on span "Congratulations on completing your course M37 | 10+ | Python / Swift! Don't for…" at bounding box center [917, 255] width 271 height 81
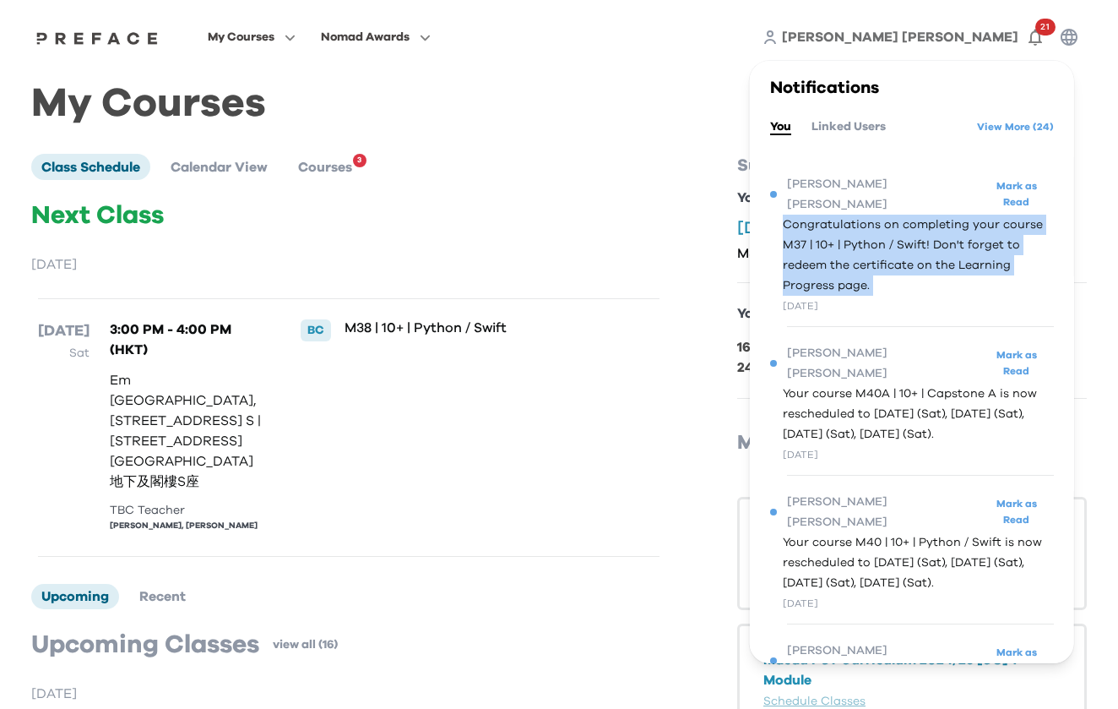
click at [881, 215] on span "Congratulations on completing your course M37 | 10+ | Python / Swift! Don't for…" at bounding box center [917, 255] width 271 height 81
click at [877, 238] on span "Congratulations on completing your course M37 | 10+ | Python / Swift! Don't for…" at bounding box center [917, 255] width 271 height 81
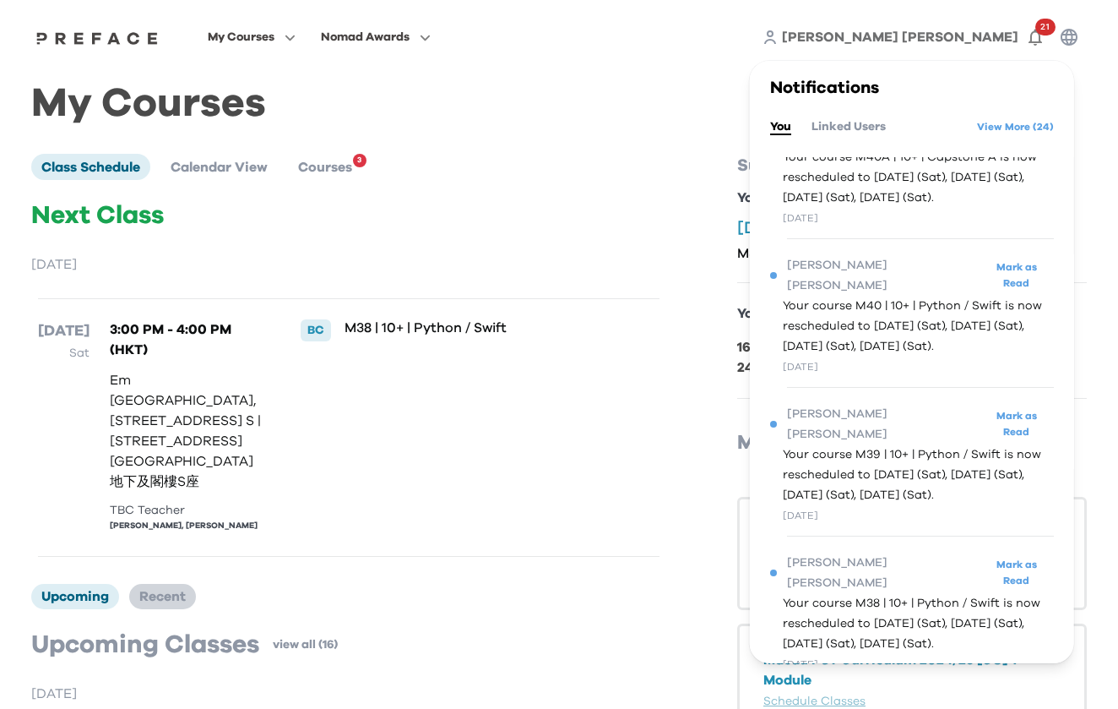
click at [167, 584] on li "Recent" at bounding box center [162, 596] width 67 height 25
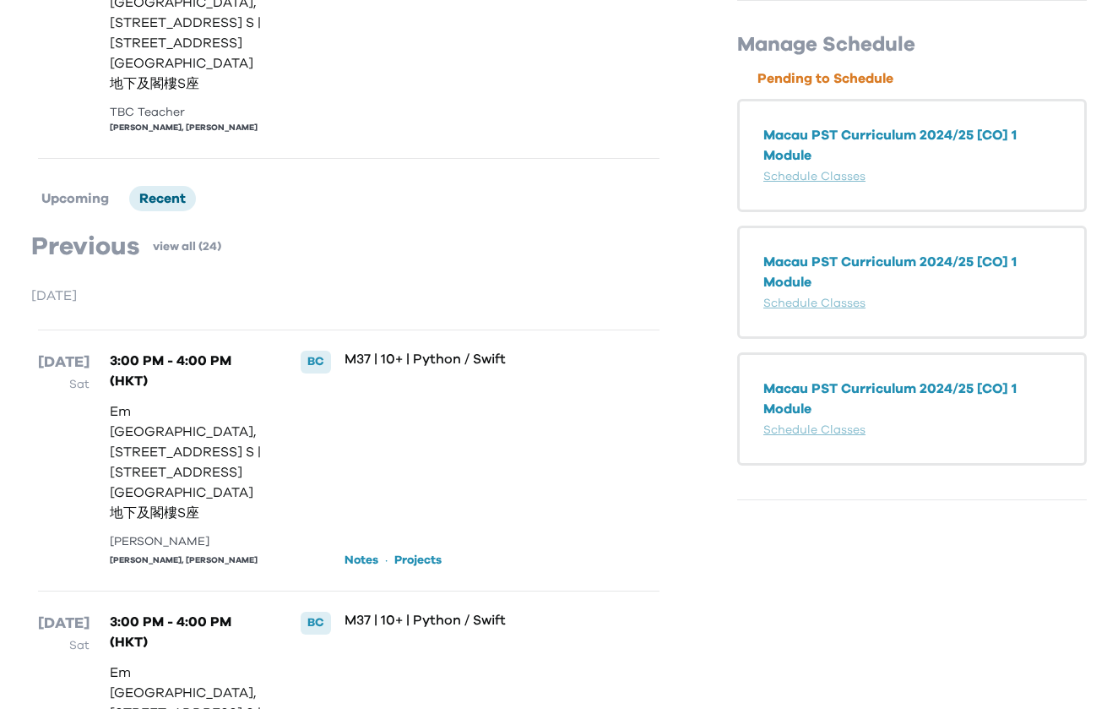
scroll to position [425, 0]
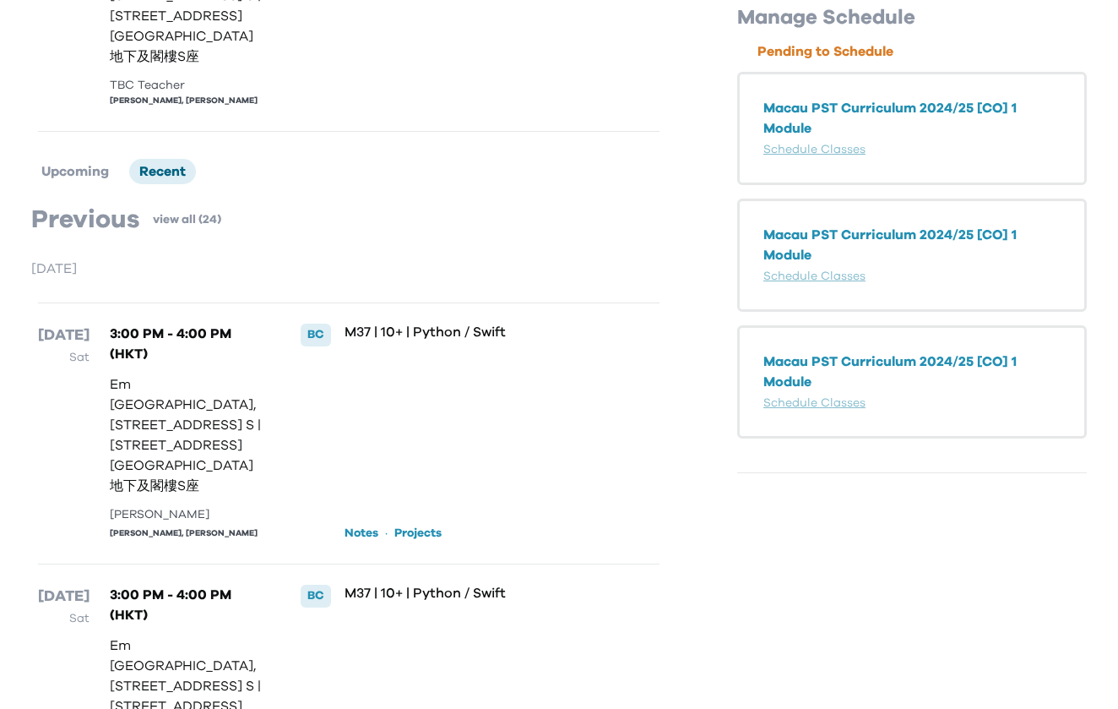
click at [348, 525] on link "Notes" at bounding box center [362, 533] width 34 height 17
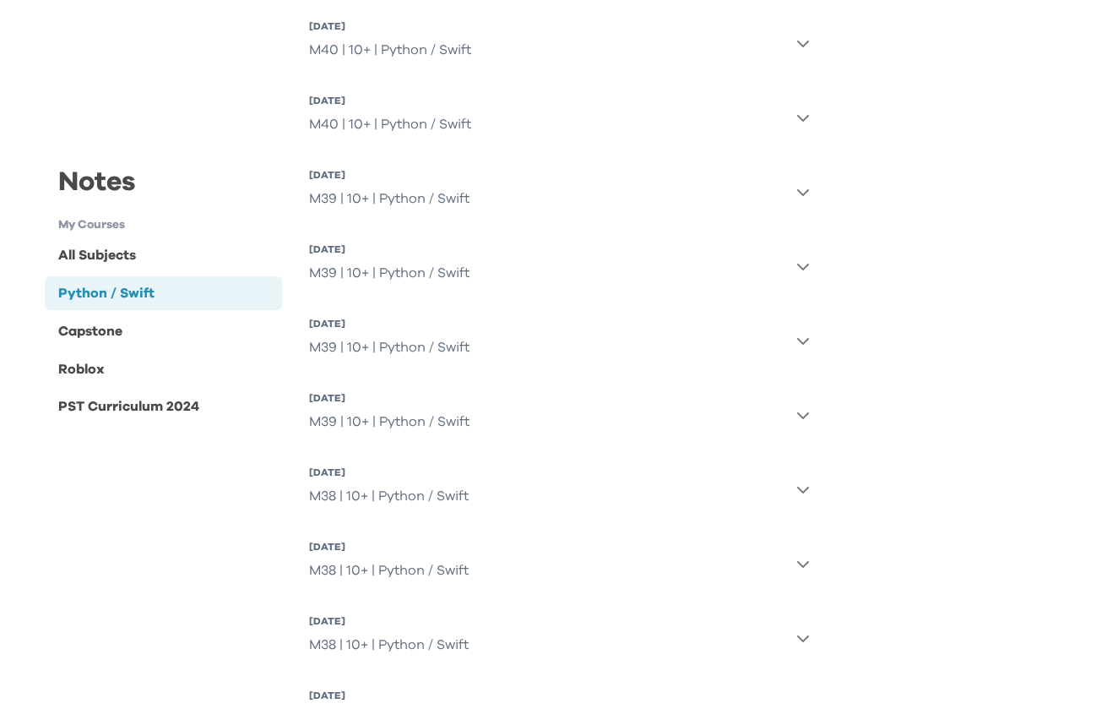
scroll to position [1188, 0]
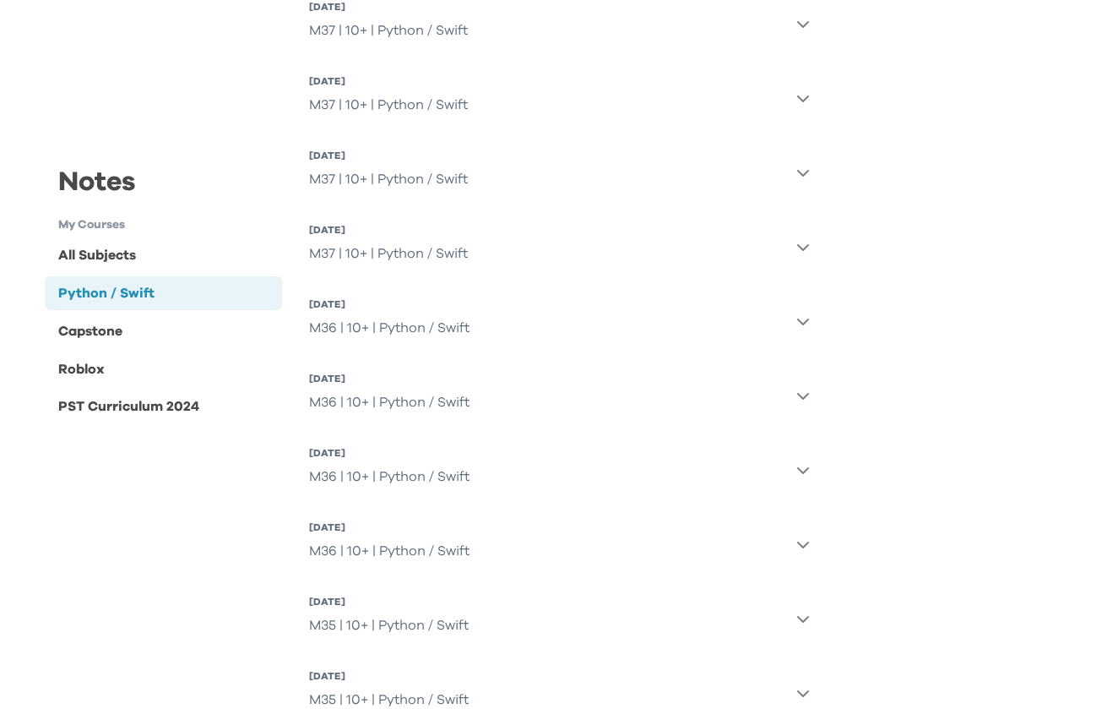
click at [556, 313] on button "19 Jul 2025, Sat M36 | 10+ | Python / Swift" at bounding box center [559, 321] width 501 height 61
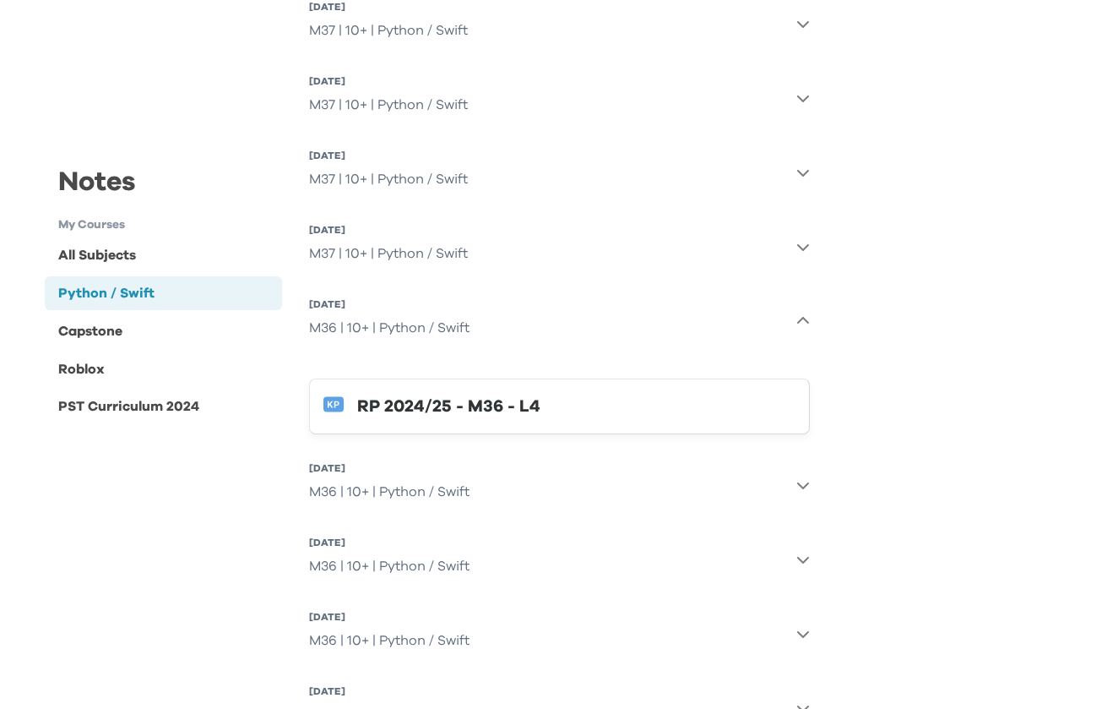
click at [556, 313] on button "19 Jul 2025, Sat M36 | 10+ | Python / Swift" at bounding box center [559, 321] width 501 height 61
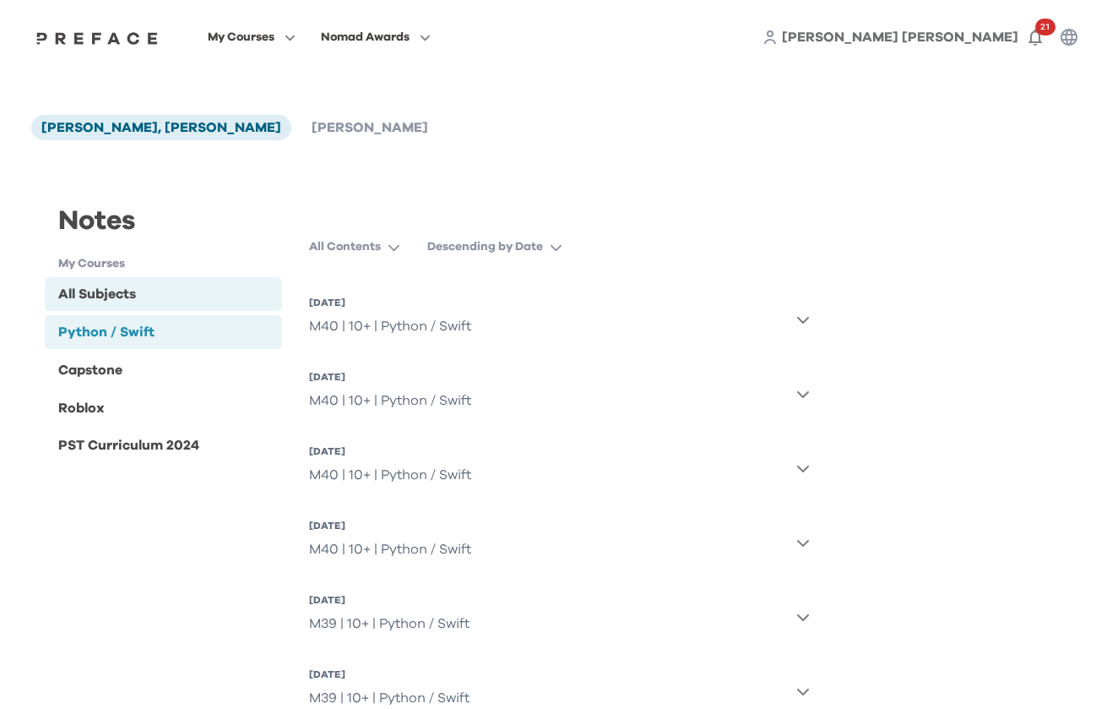
scroll to position [0, 0]
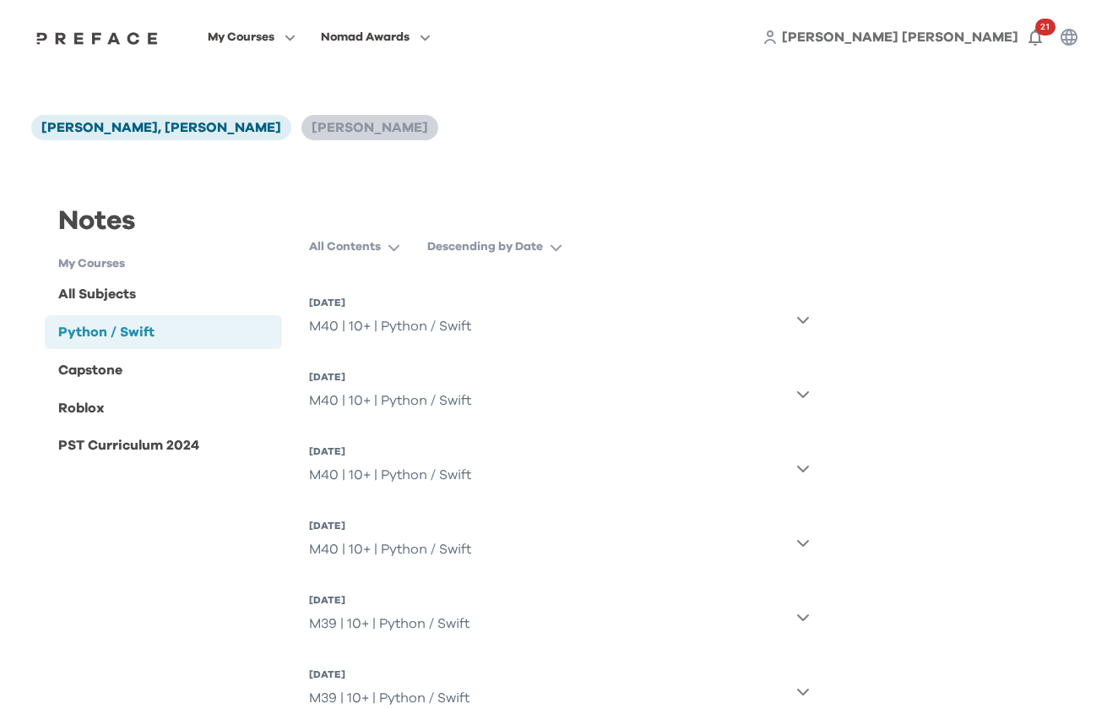
click at [312, 130] on span "[PERSON_NAME]" at bounding box center [370, 128] width 117 height 14
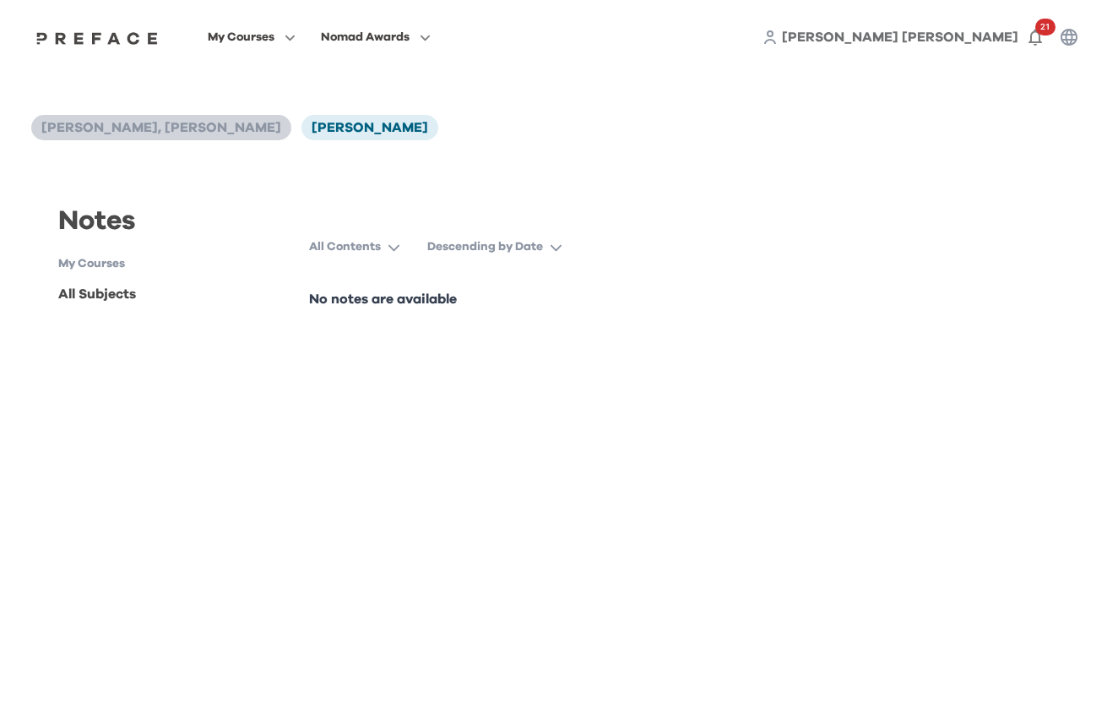
click at [173, 133] on span "[PERSON_NAME], [PERSON_NAME]" at bounding box center [161, 128] width 240 height 14
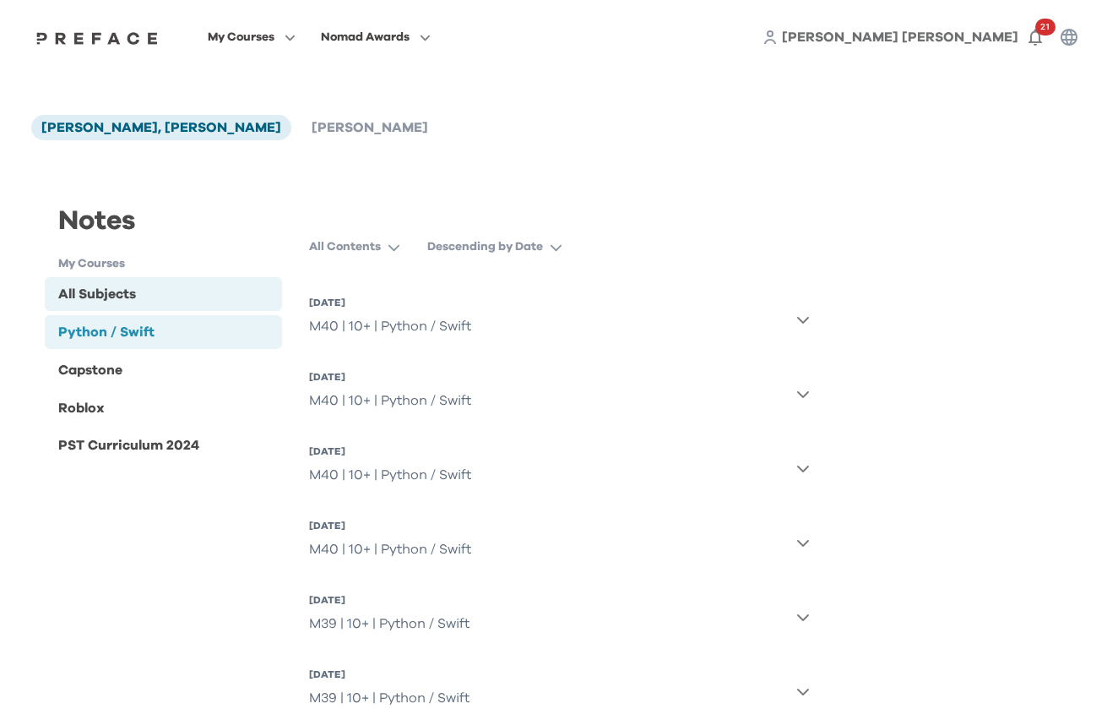
click at [124, 296] on div "All Subjects" at bounding box center [97, 294] width 78 height 20
click at [345, 247] on p "All Contents" at bounding box center [345, 246] width 72 height 17
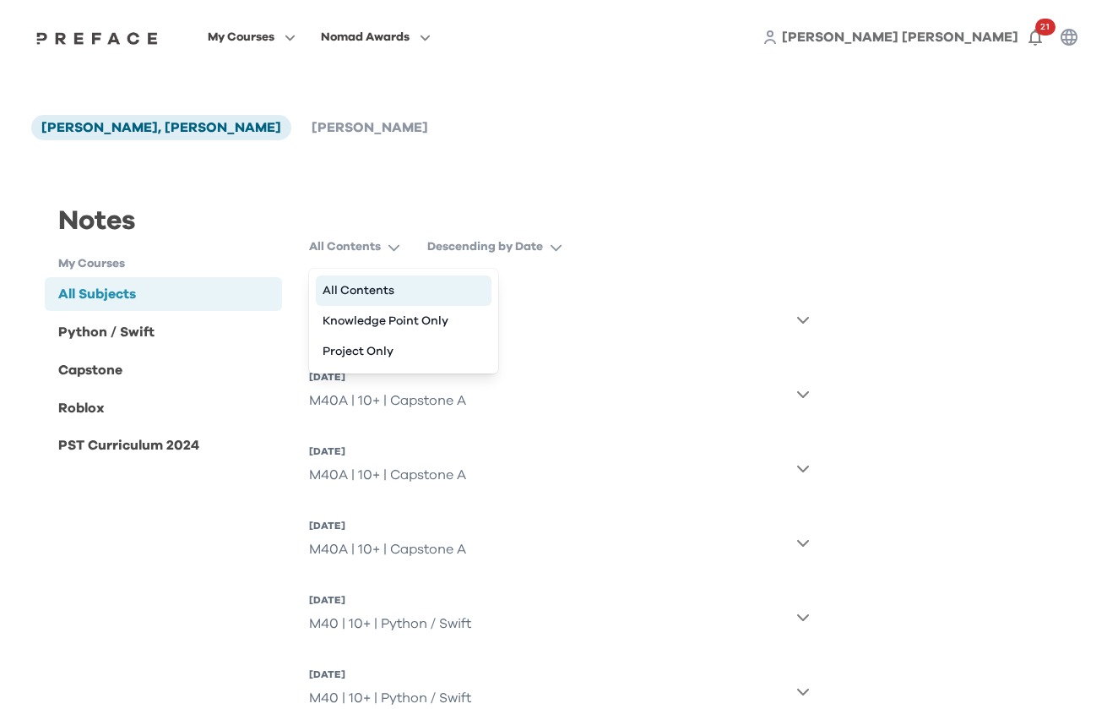
click at [340, 285] on button "All Contents" at bounding box center [404, 290] width 176 height 30
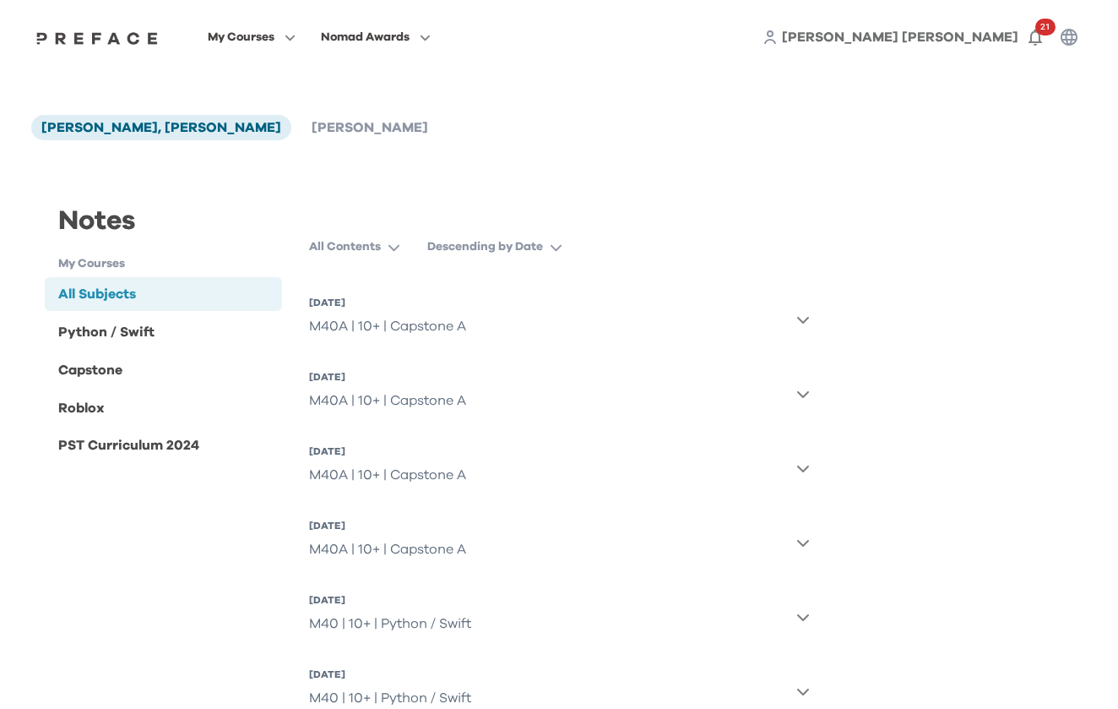
click at [357, 247] on p "All Contents" at bounding box center [345, 246] width 72 height 17
click at [340, 318] on button "Knowledge Point Only" at bounding box center [404, 321] width 176 height 30
click at [373, 249] on p "Knowledge Point Only" at bounding box center [372, 246] width 127 height 17
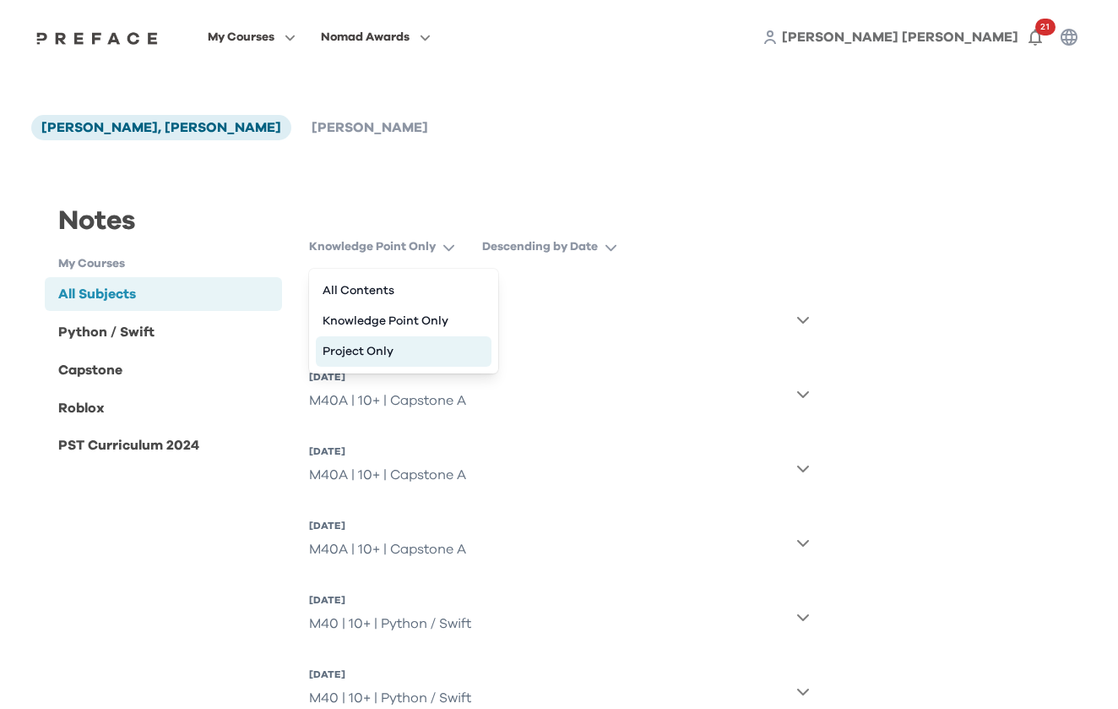
click at [342, 356] on button "Project Only" at bounding box center [404, 351] width 176 height 30
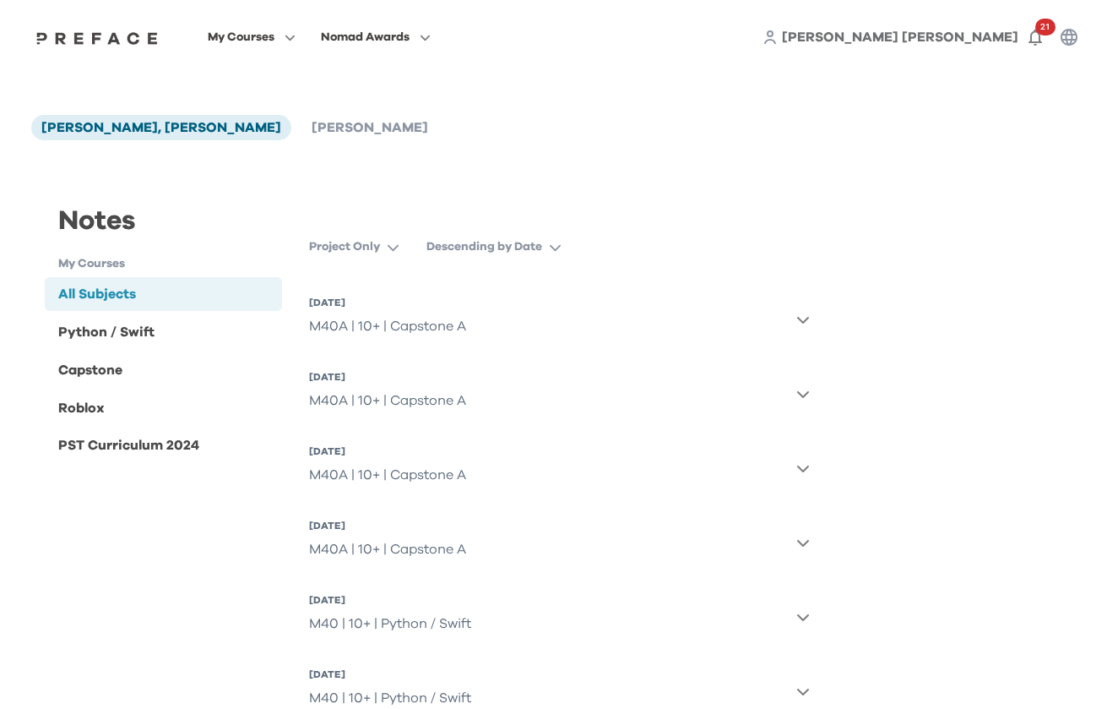
click at [372, 247] on p "Project Only" at bounding box center [344, 246] width 71 height 17
click at [465, 258] on button "Descending by Date" at bounding box center [501, 246] width 149 height 30
click at [458, 284] on button "Ascending by Date" at bounding box center [521, 290] width 176 height 30
click at [465, 253] on p "Ascending by Date" at bounding box center [481, 246] width 109 height 17
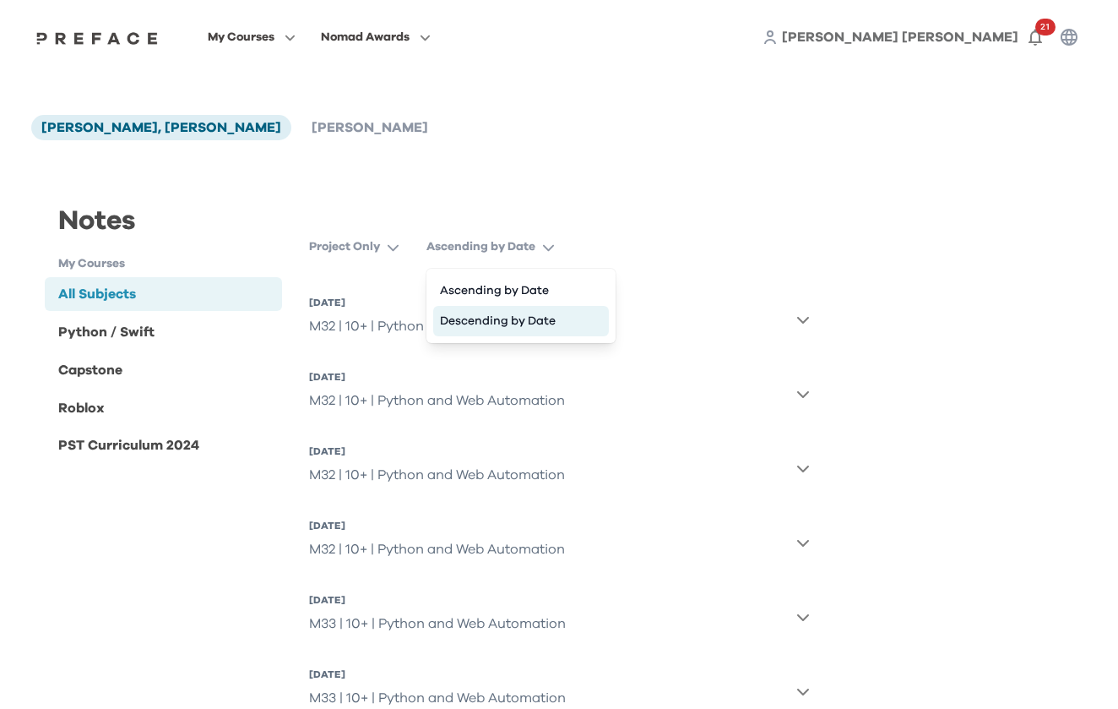
click at [445, 331] on button "Descending by Date" at bounding box center [521, 321] width 176 height 30
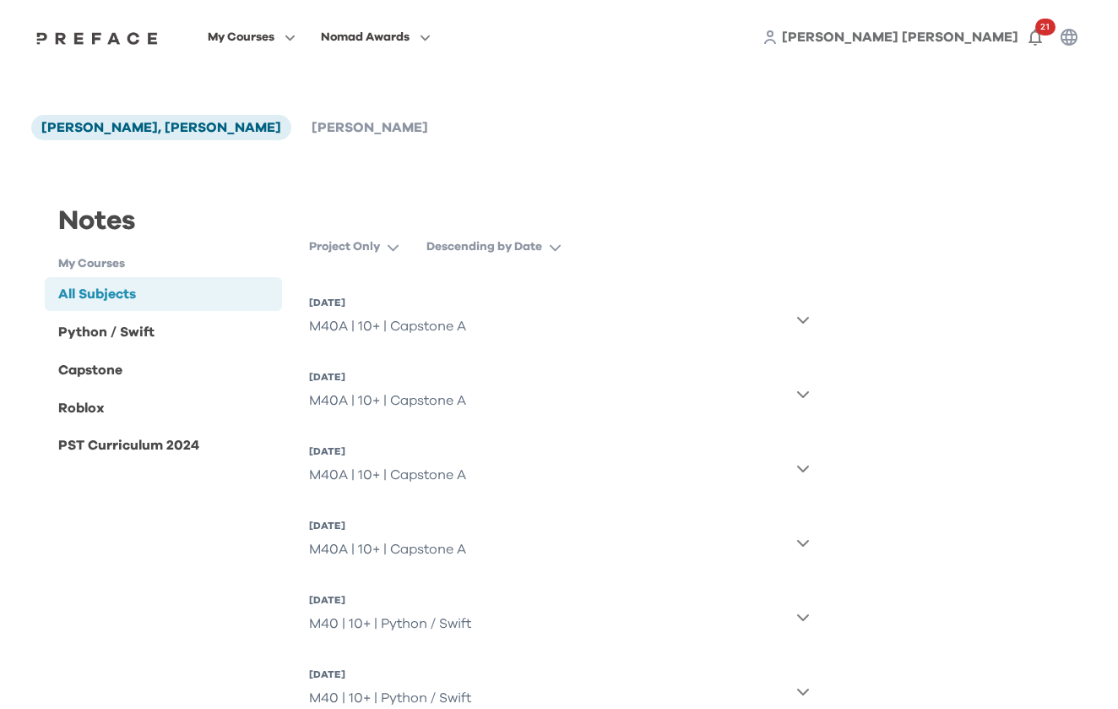
click at [476, 248] on p "Descending by Date" at bounding box center [485, 246] width 116 height 17
click at [469, 292] on button "Ascending by Date" at bounding box center [521, 290] width 176 height 30
click at [130, 269] on h1 "My Courses" at bounding box center [170, 264] width 224 height 18
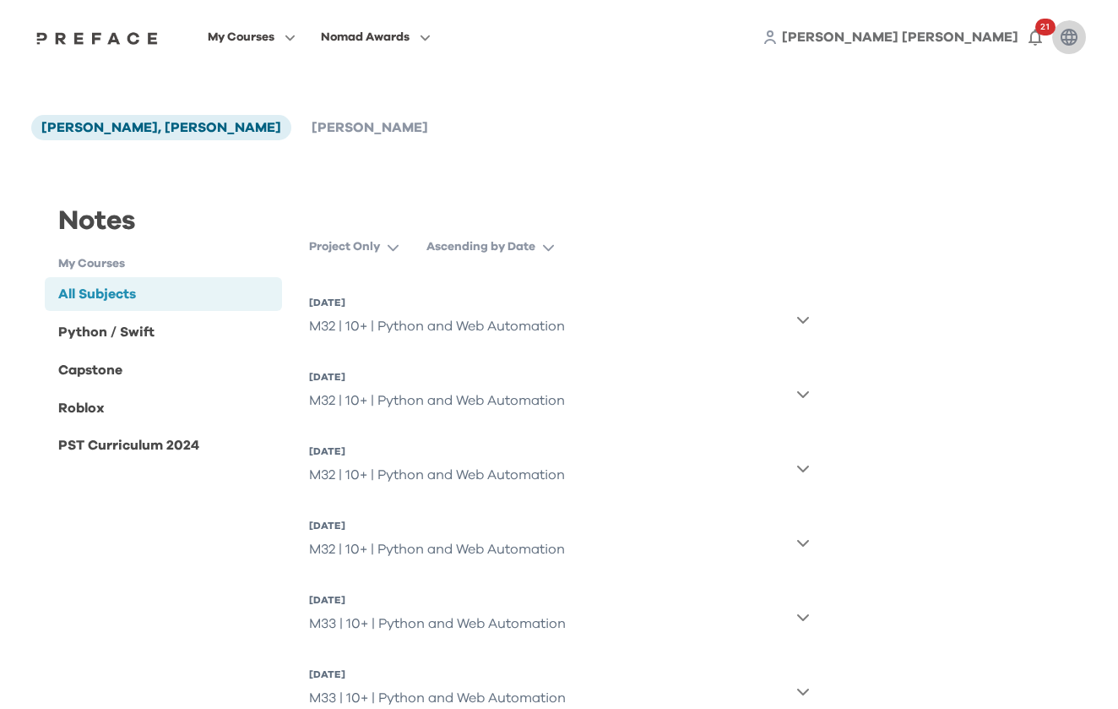
click at [1073, 41] on icon "button" at bounding box center [1069, 37] width 20 height 20
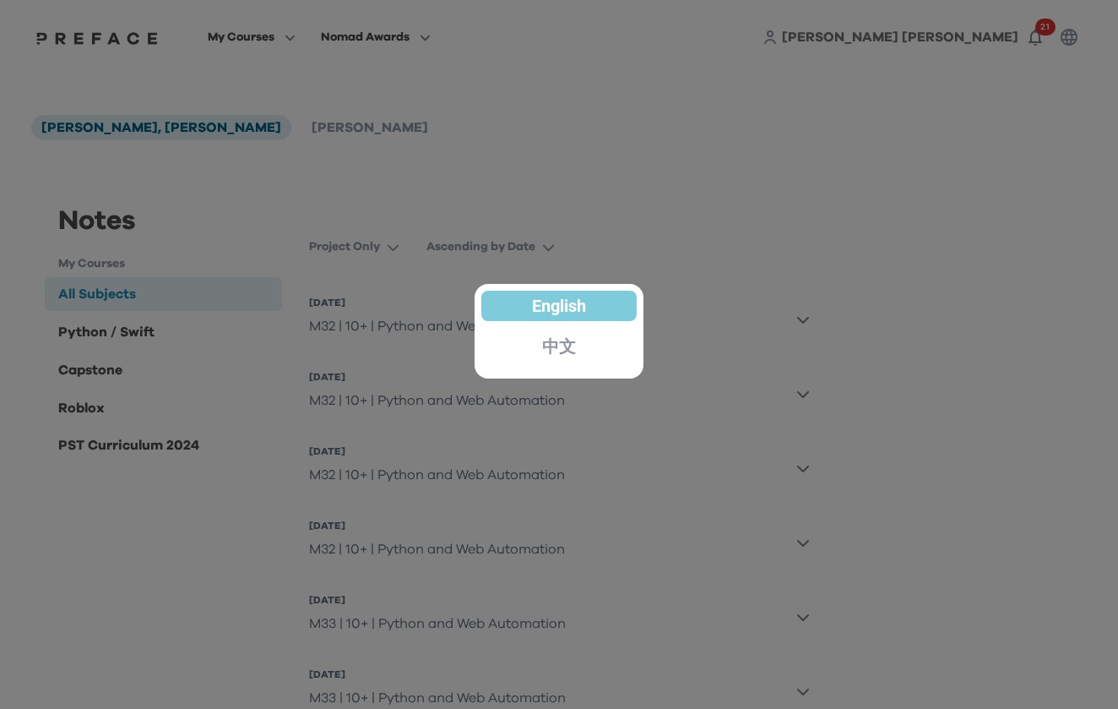
click at [684, 242] on div at bounding box center [559, 354] width 1118 height 709
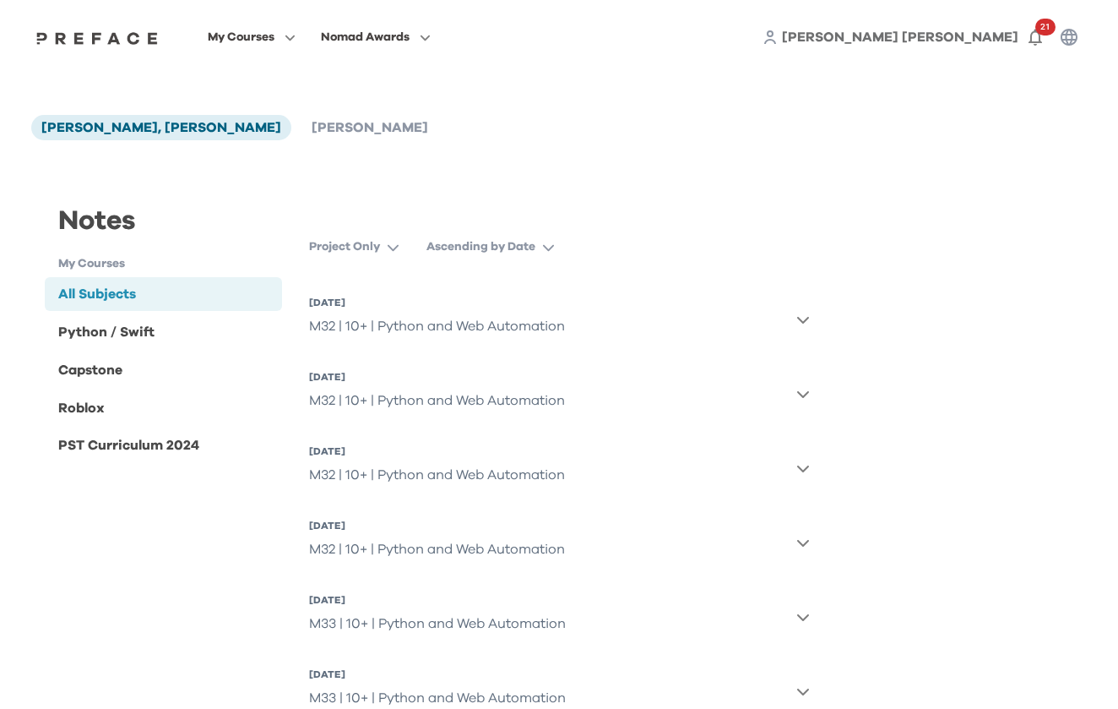
click at [162, 42] on img at bounding box center [97, 38] width 130 height 14
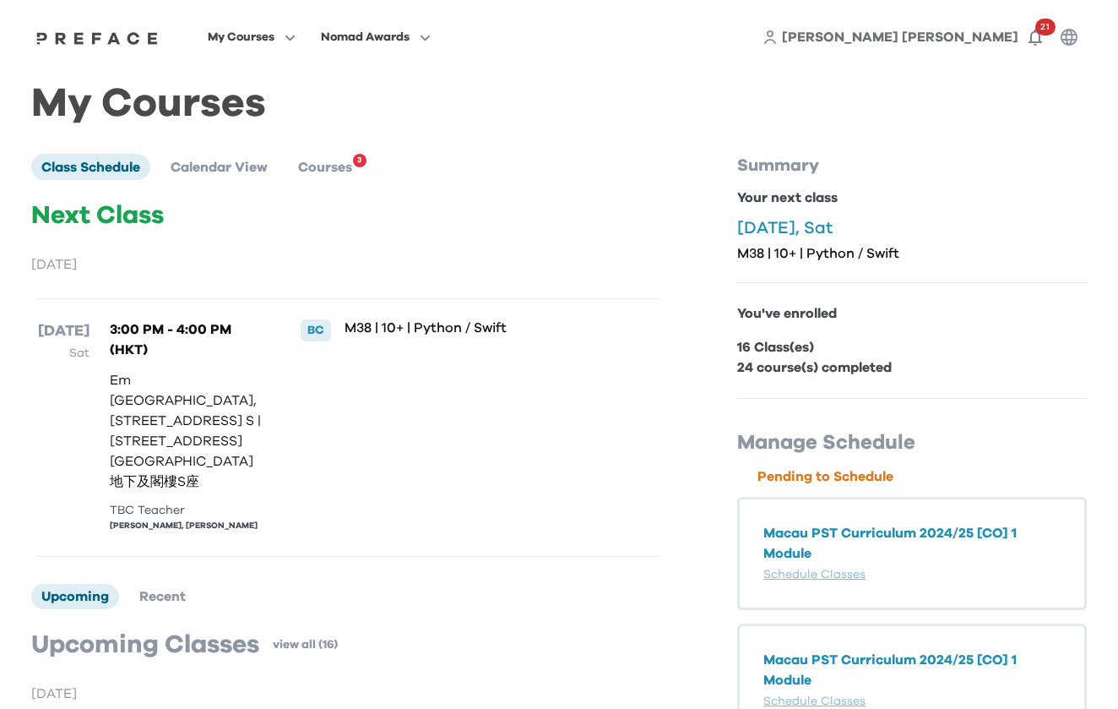
click at [198, 108] on h1 "My Courses" at bounding box center [559, 104] width 1056 height 19
click at [217, 167] on span "Calendar View" at bounding box center [219, 167] width 97 height 14
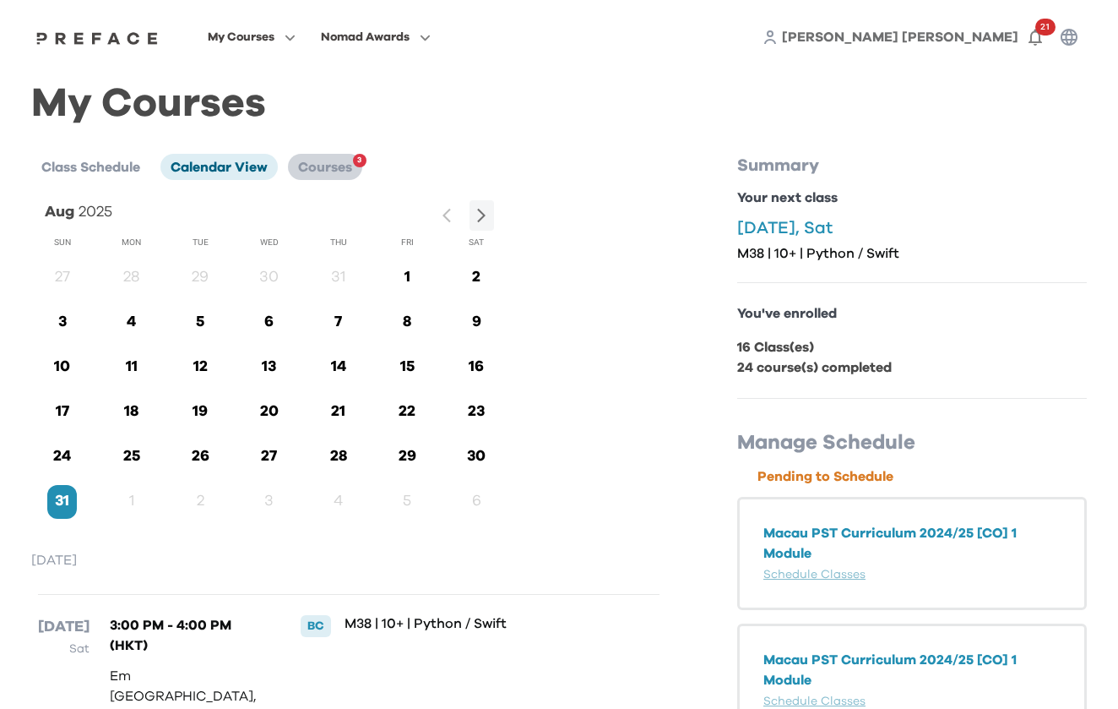
click at [330, 171] on span "Courses" at bounding box center [325, 167] width 54 height 14
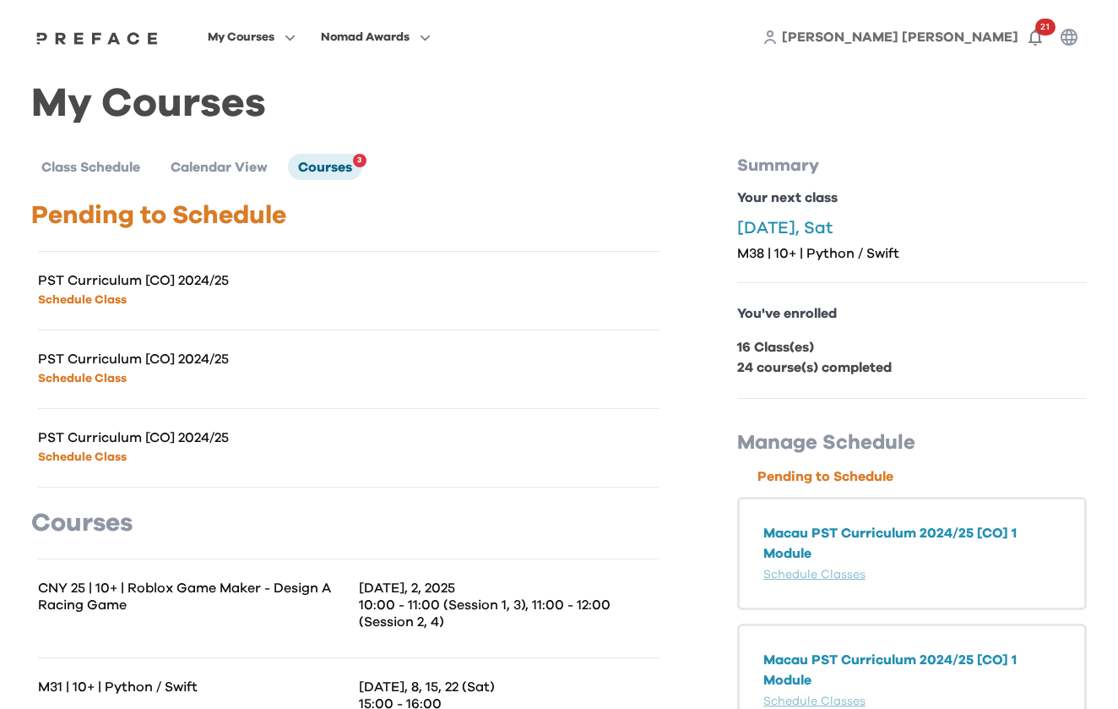
click at [880, 45] on link "[PERSON_NAME] [PERSON_NAME]" at bounding box center [900, 37] width 236 height 20
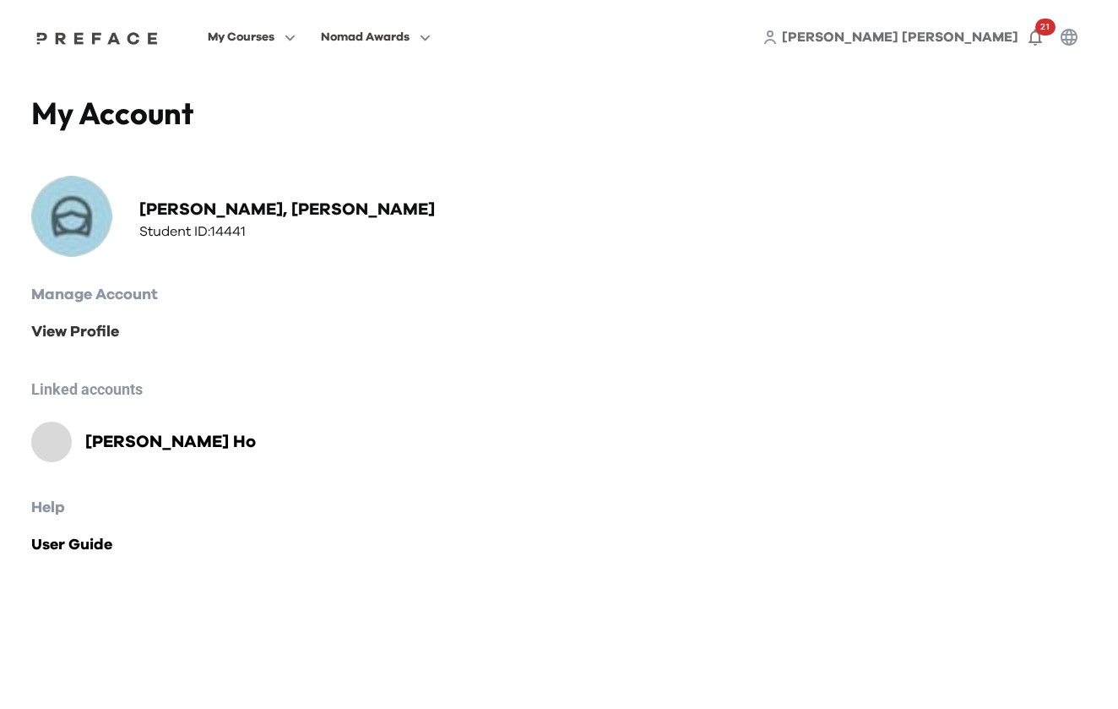
click at [103, 331] on link "View Profile" at bounding box center [559, 332] width 1056 height 24
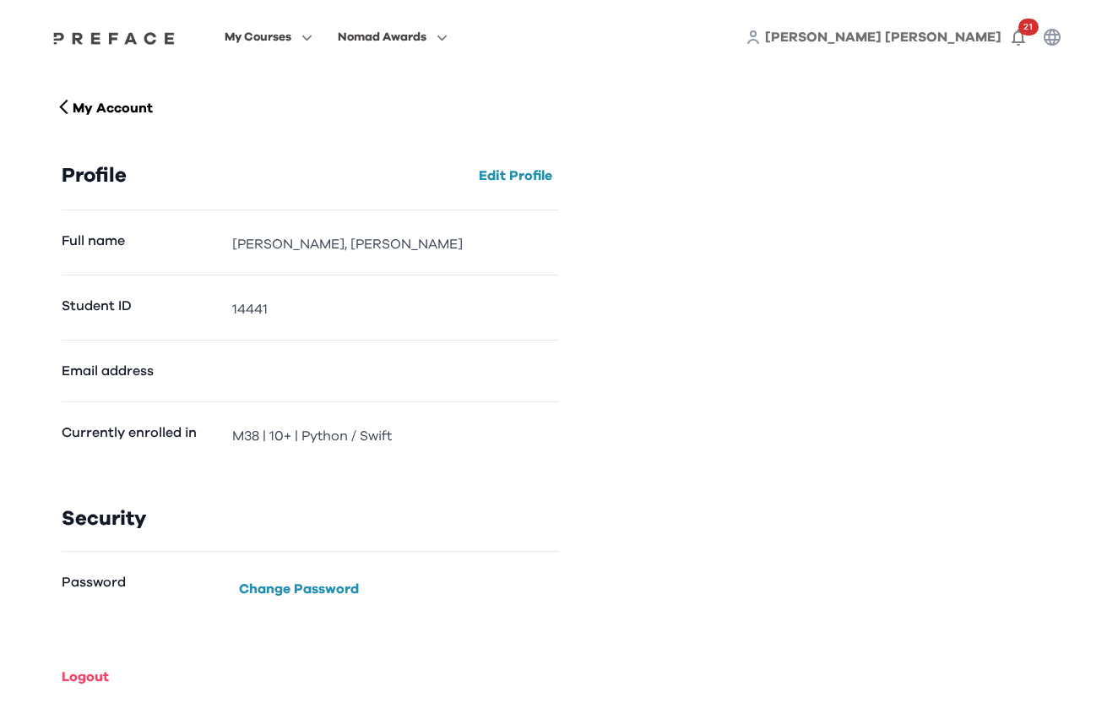
click at [886, 38] on span "[PERSON_NAME] [PERSON_NAME]" at bounding box center [883, 37] width 236 height 14
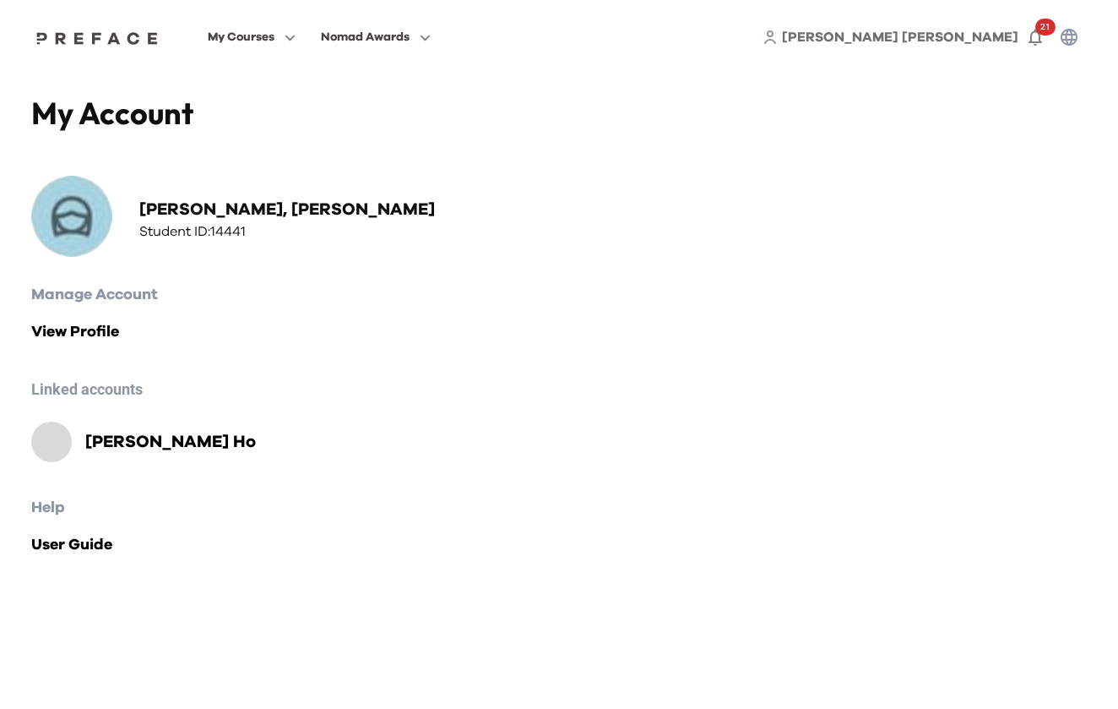
click at [145, 445] on h2 "Andrew Ho" at bounding box center [170, 442] width 171 height 24
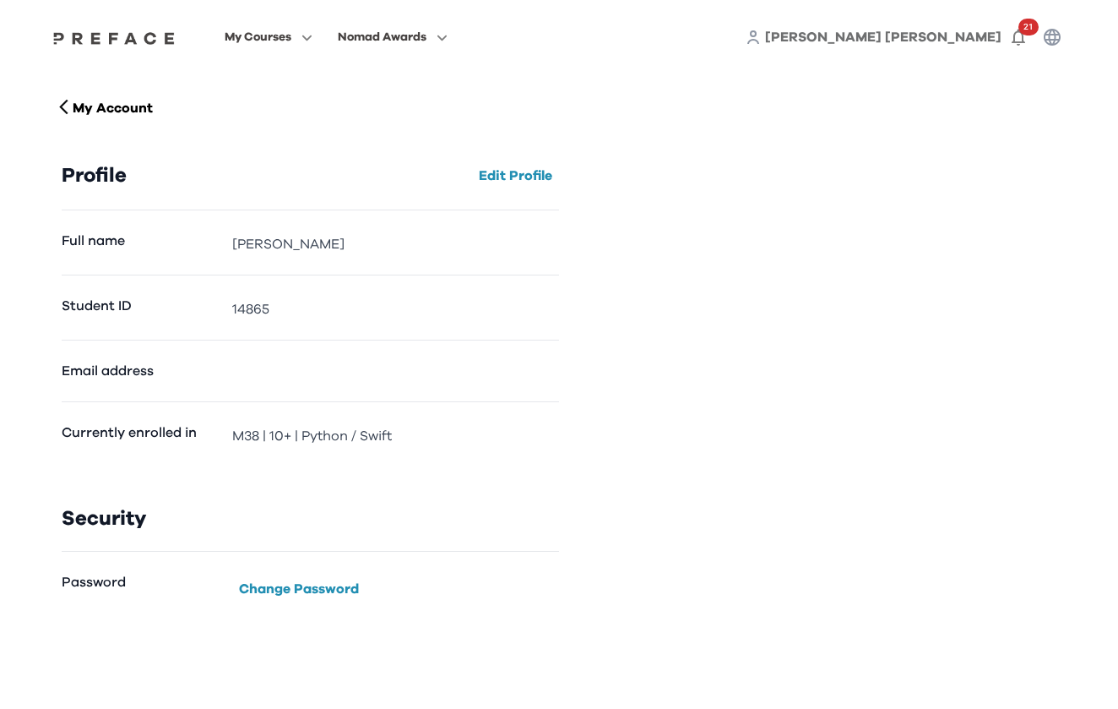
click at [897, 39] on span "[PERSON_NAME] [PERSON_NAME]" at bounding box center [883, 37] width 236 height 14
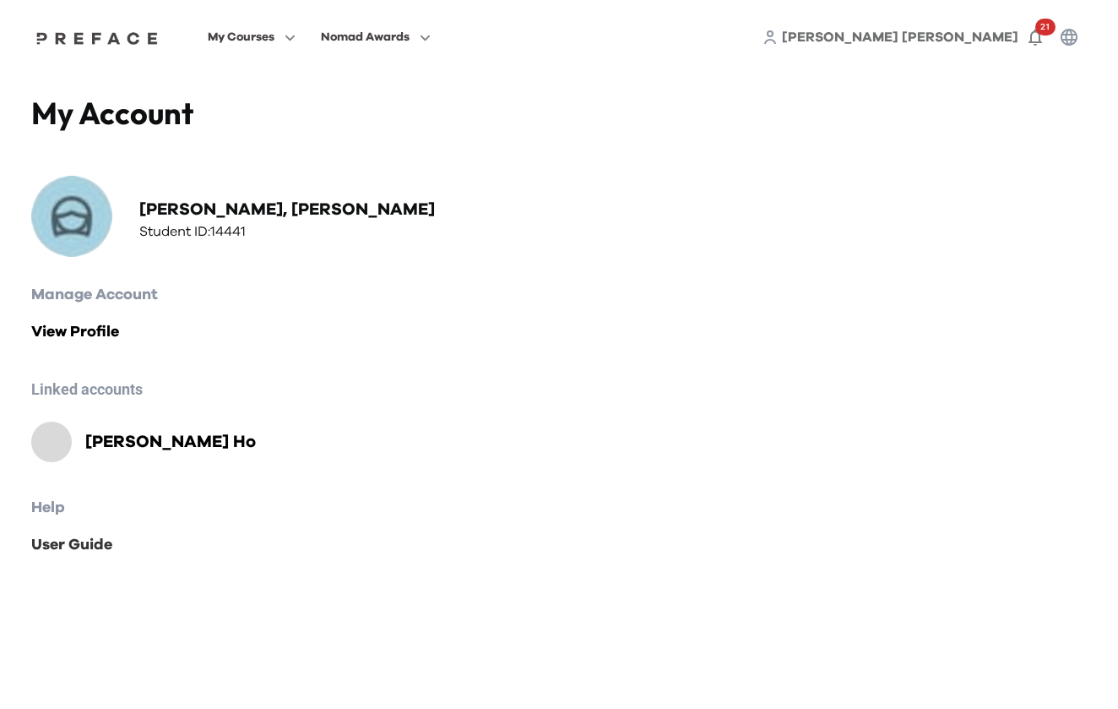
click at [80, 541] on link "User Guide" at bounding box center [559, 545] width 1056 height 24
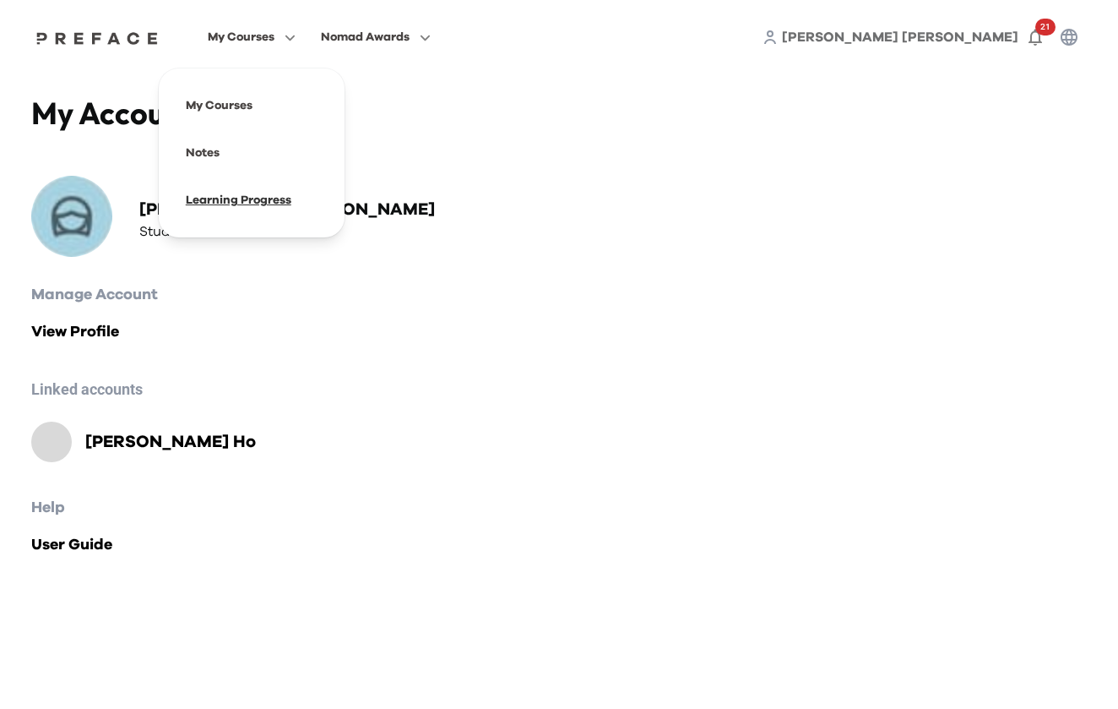
click at [310, 192] on span at bounding box center [251, 200] width 159 height 47
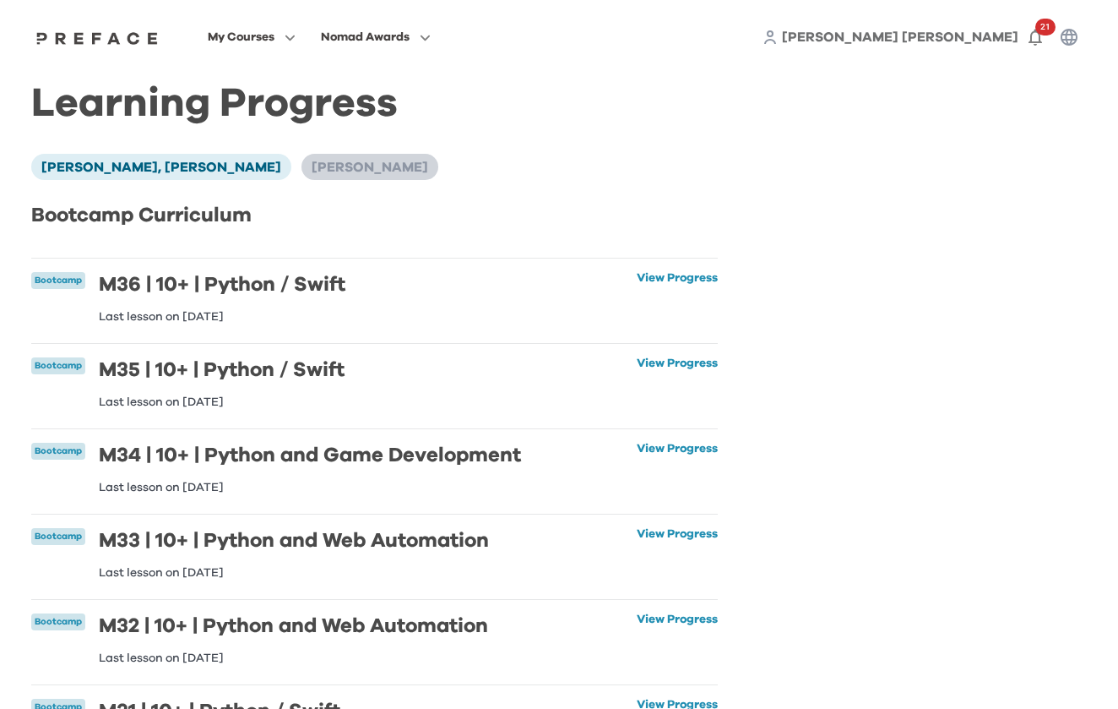
click at [312, 171] on span "[PERSON_NAME]" at bounding box center [370, 167] width 117 height 14
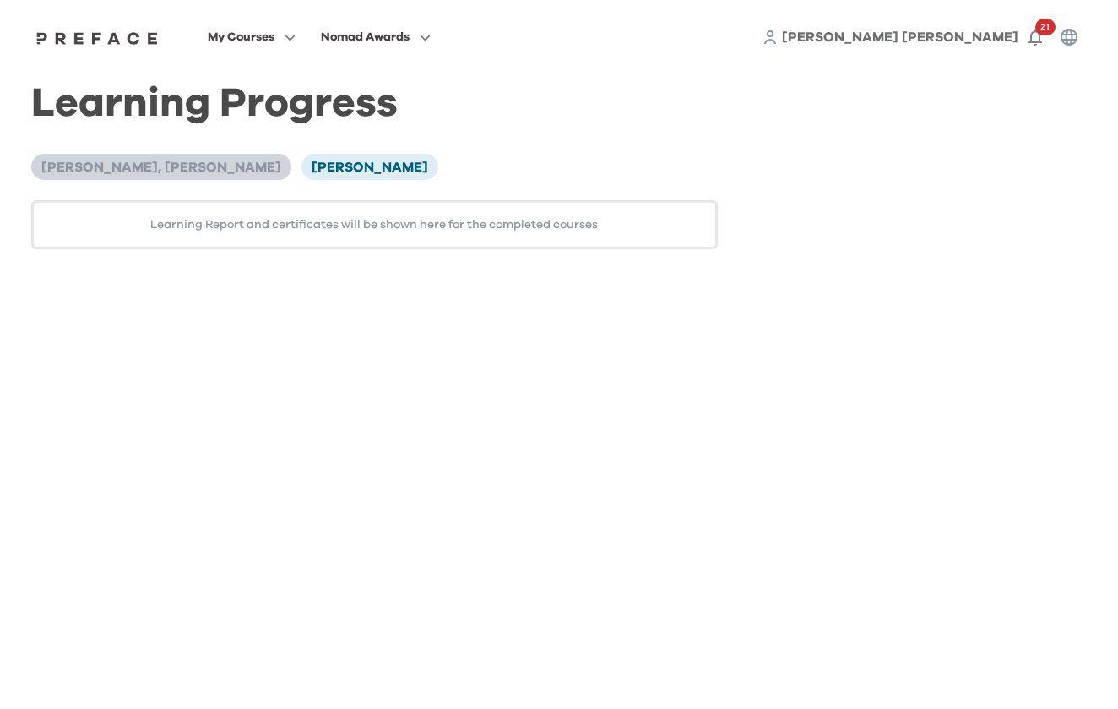
click at [166, 165] on span "[PERSON_NAME], [PERSON_NAME]" at bounding box center [161, 167] width 240 height 14
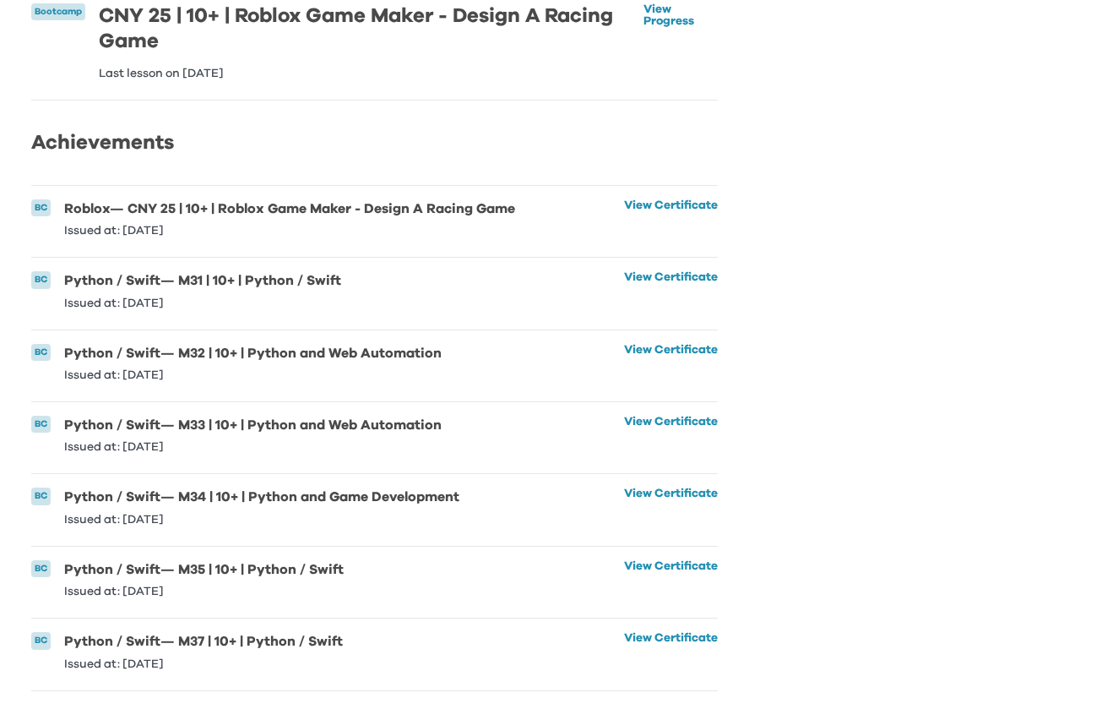
scroll to position [780, 0]
click at [643, 637] on link "View Certificate" at bounding box center [671, 651] width 94 height 37
click at [643, 562] on link "View Certificate" at bounding box center [671, 579] width 94 height 37
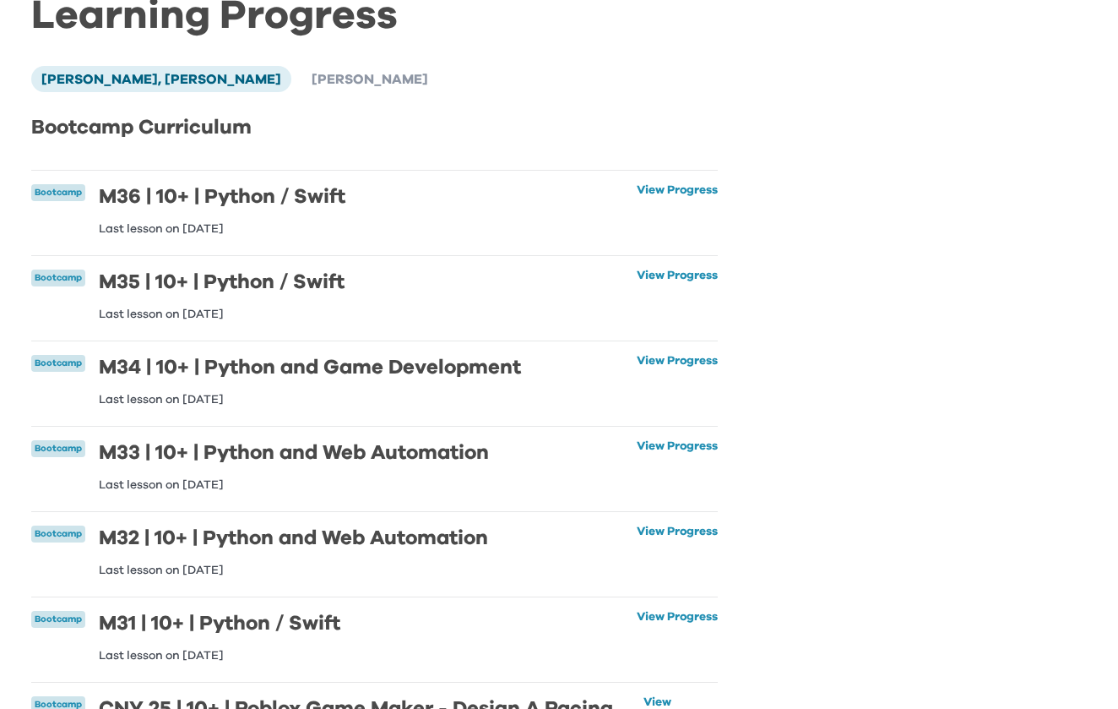
scroll to position [115, 0]
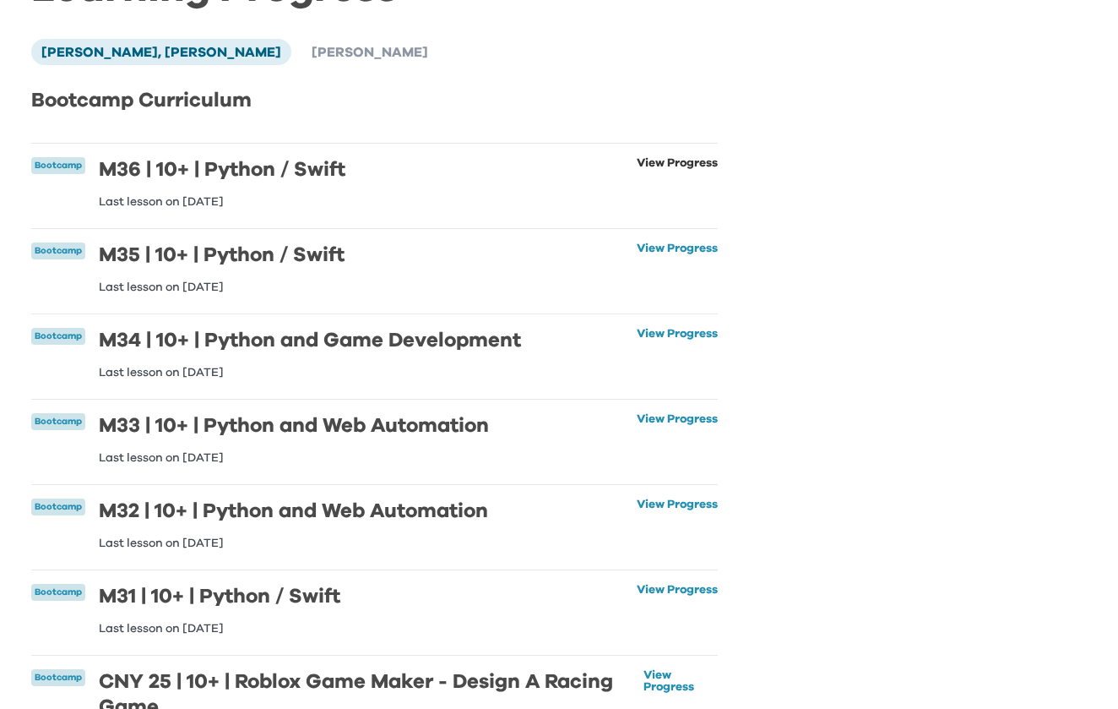
click at [660, 166] on link "View Progress" at bounding box center [677, 182] width 81 height 51
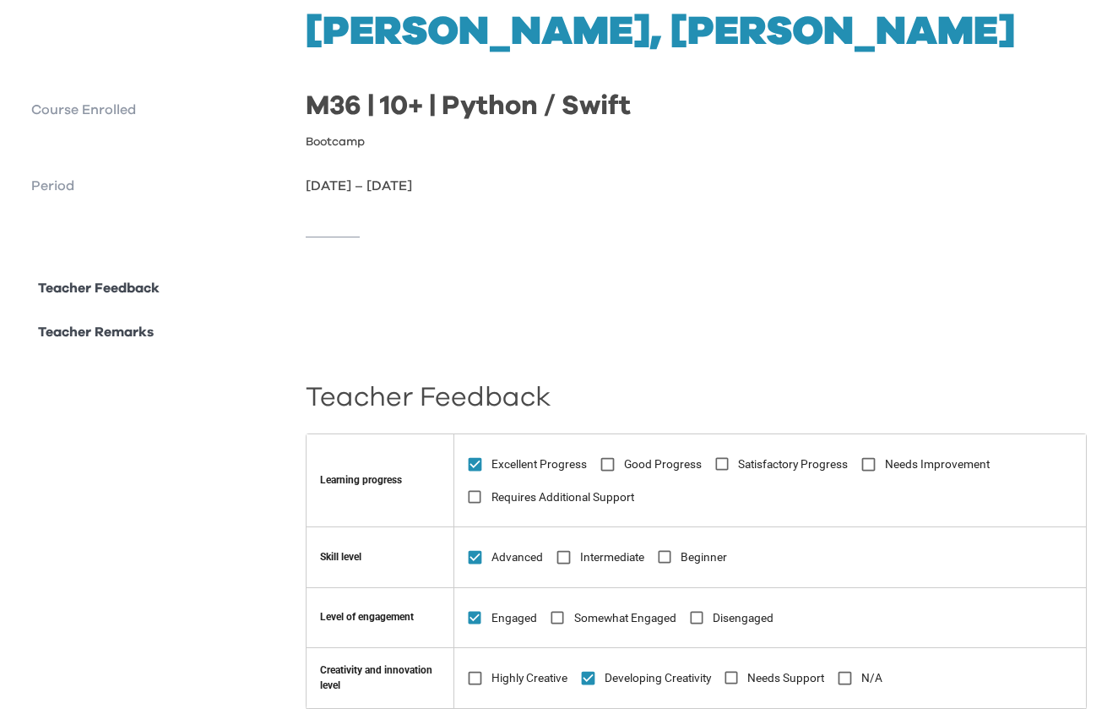
scroll to position [84, 0]
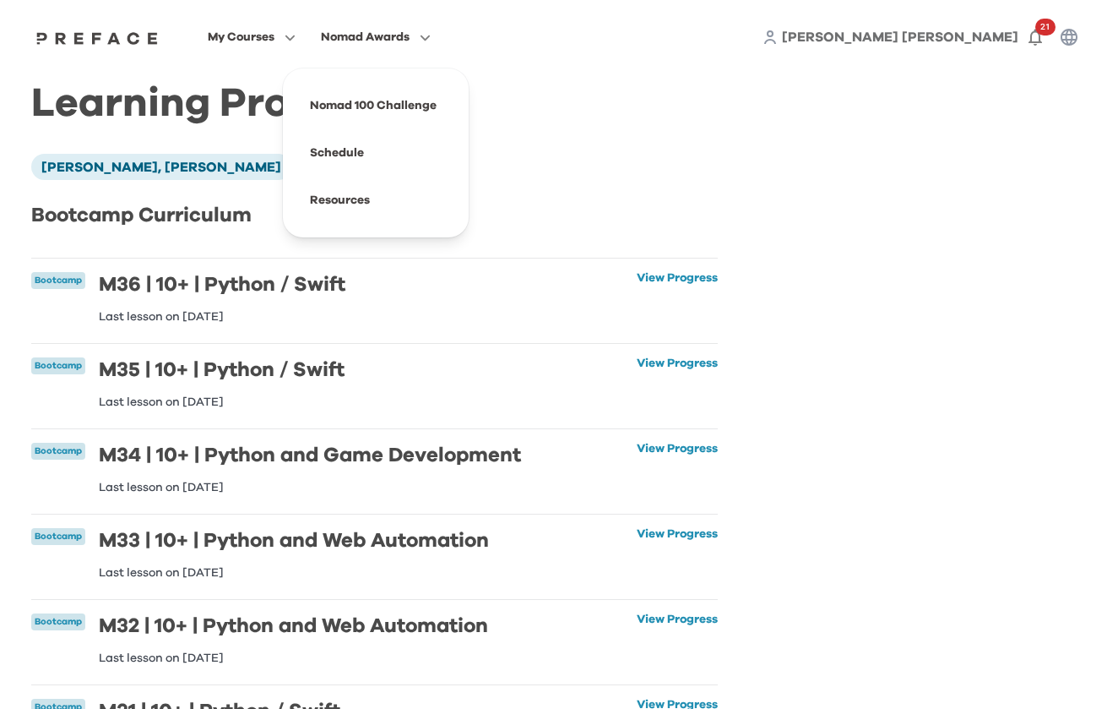
click at [410, 41] on span "Nomad Awards" at bounding box center [365, 37] width 89 height 20
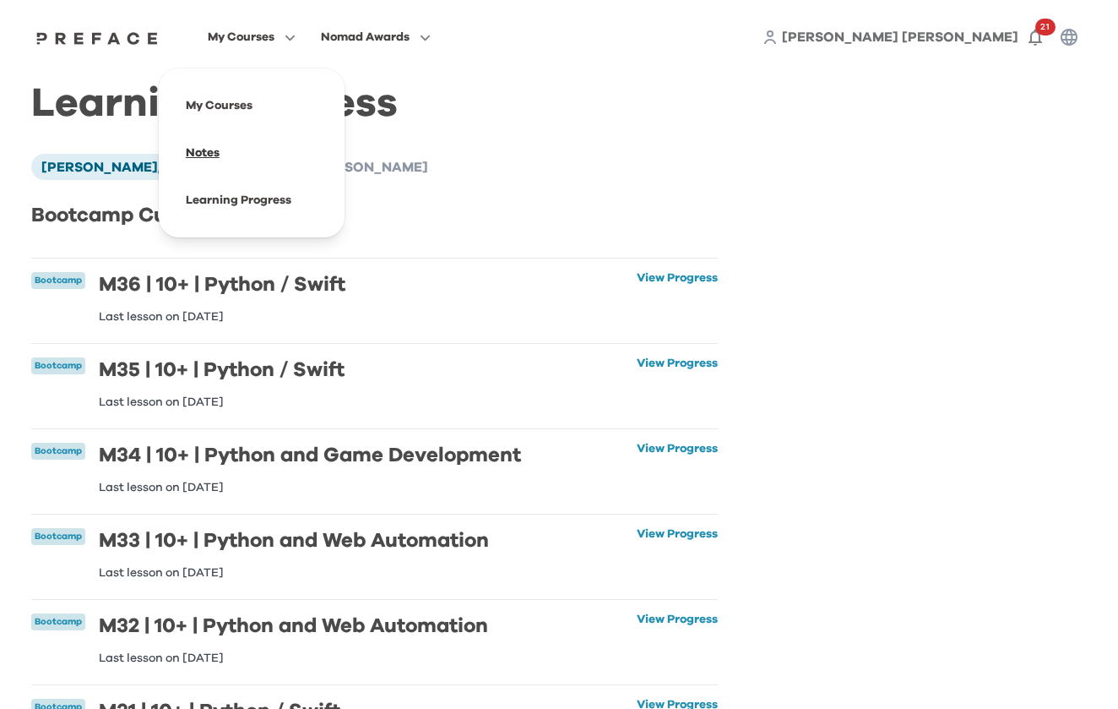
click at [291, 152] on span at bounding box center [251, 152] width 159 height 47
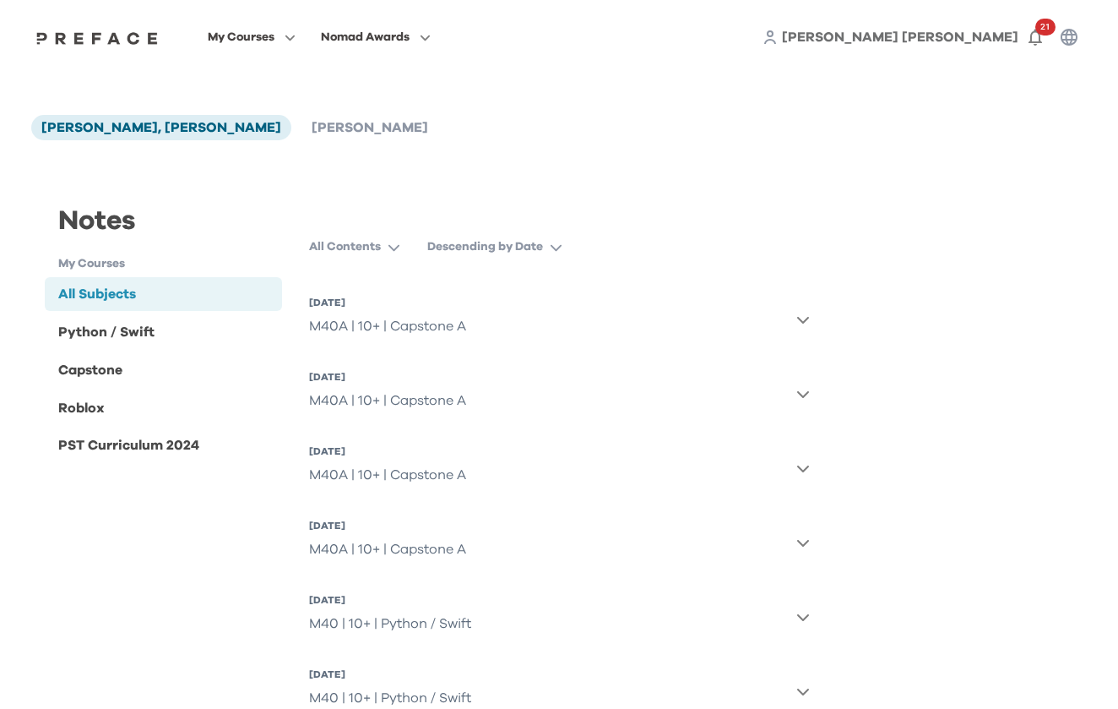
click at [378, 254] on p "All Contents" at bounding box center [345, 246] width 72 height 17
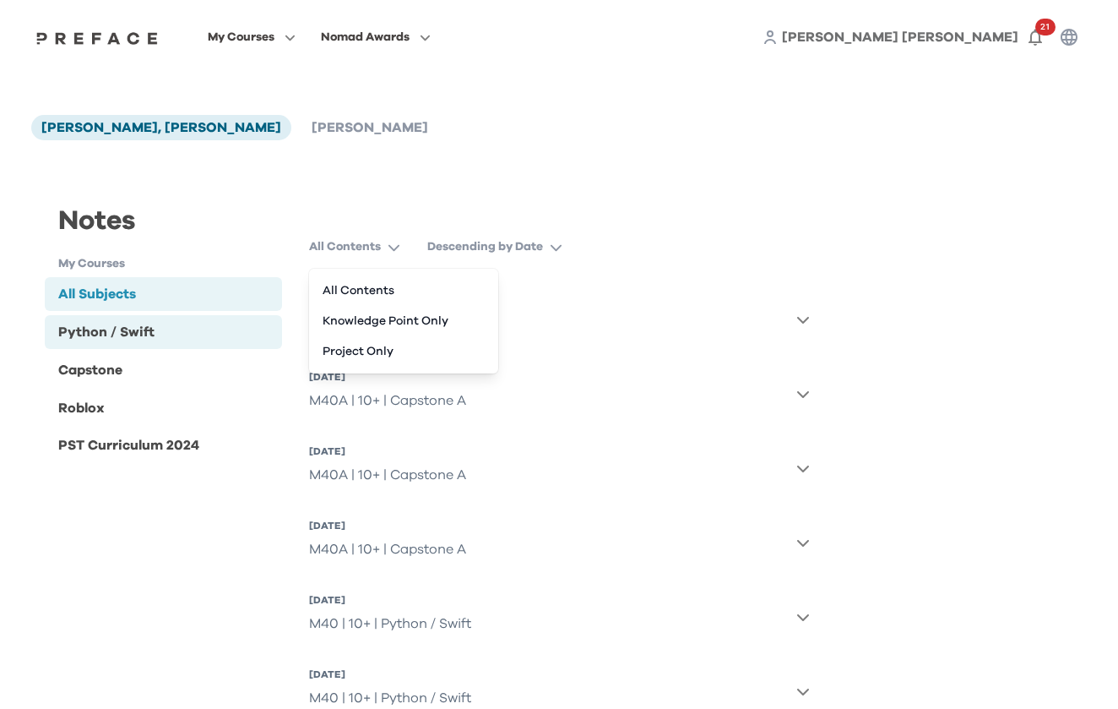
click at [167, 335] on div "Python / Swift" at bounding box center [163, 332] width 237 height 34
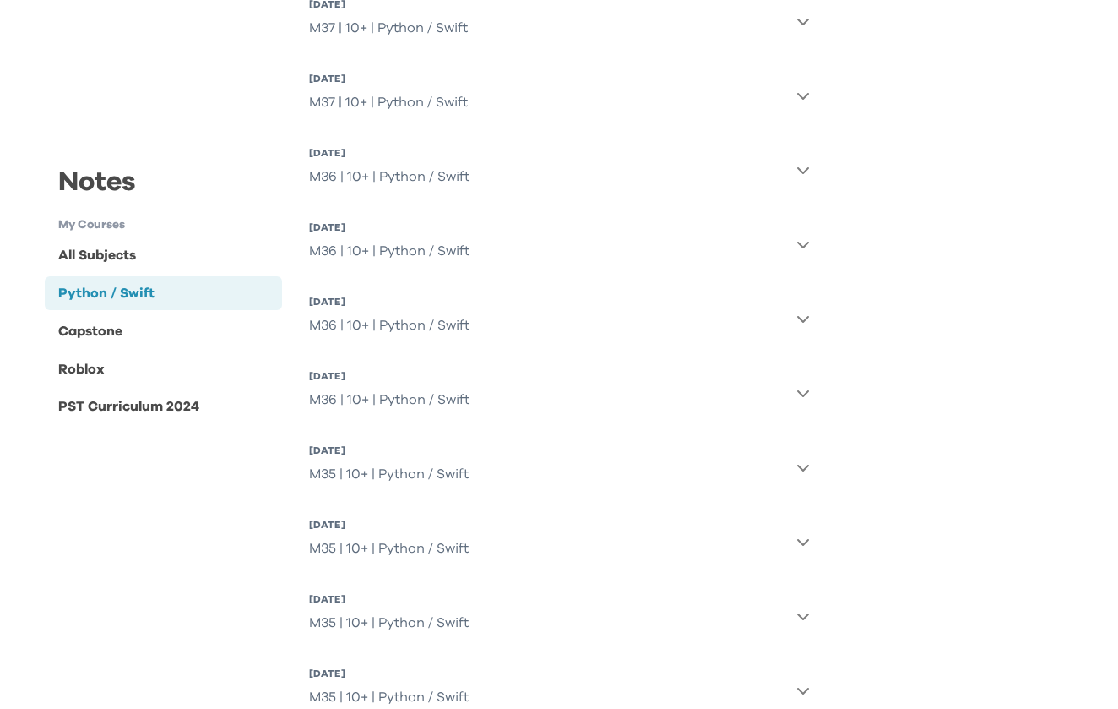
scroll to position [1335, 0]
click at [801, 243] on icon "button" at bounding box center [803, 248] width 14 height 14
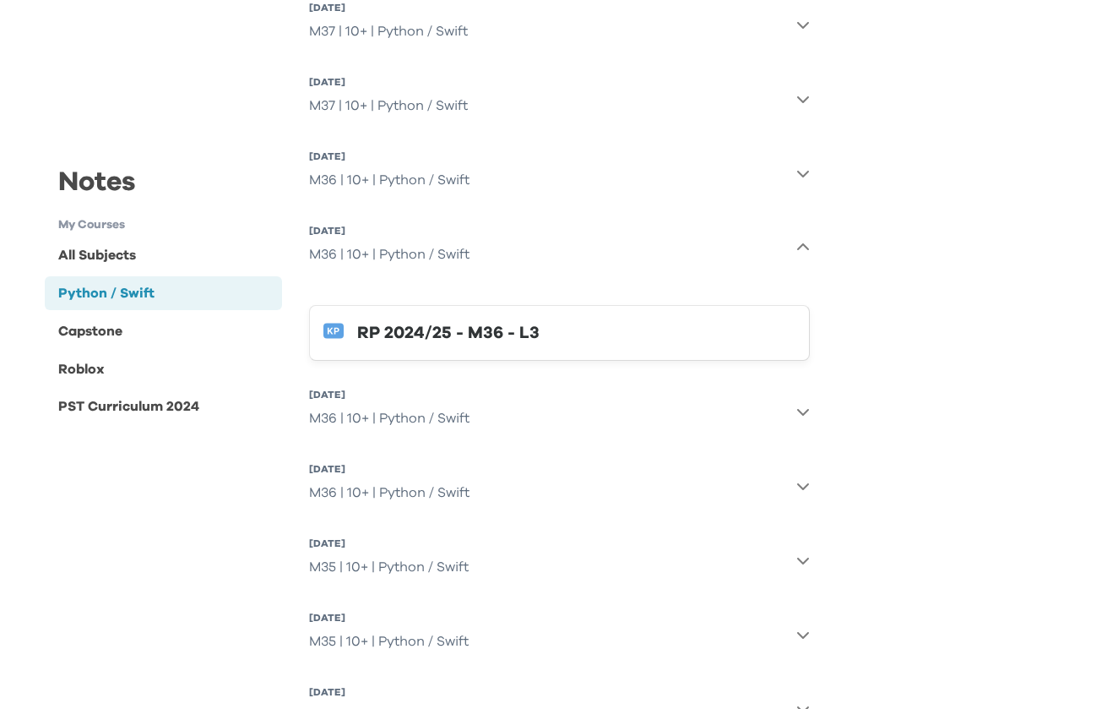
click at [799, 245] on icon "button" at bounding box center [803, 248] width 14 height 14
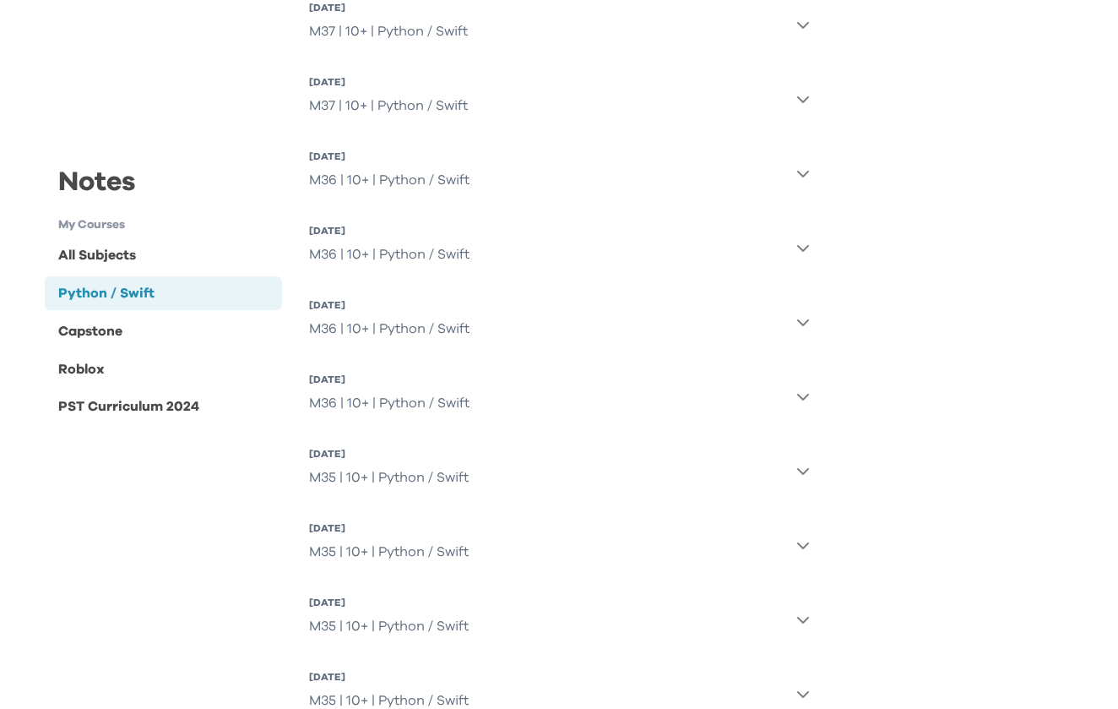
click at [810, 181] on div "All Contents Descending by Date 22 Nov 2025, Sat M40 | 10+ | Python / Swift 15 …" at bounding box center [560, 269] width 528 height 2747
click at [802, 174] on icon "button" at bounding box center [803, 173] width 14 height 14
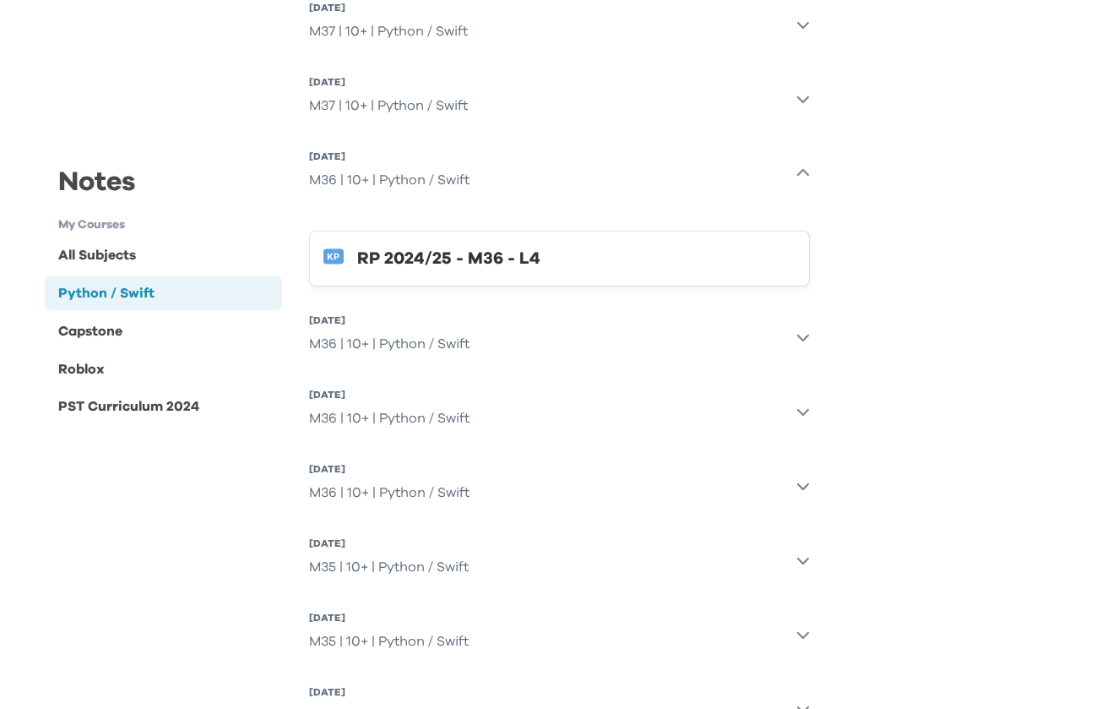
click at [802, 174] on icon "button" at bounding box center [803, 173] width 14 height 14
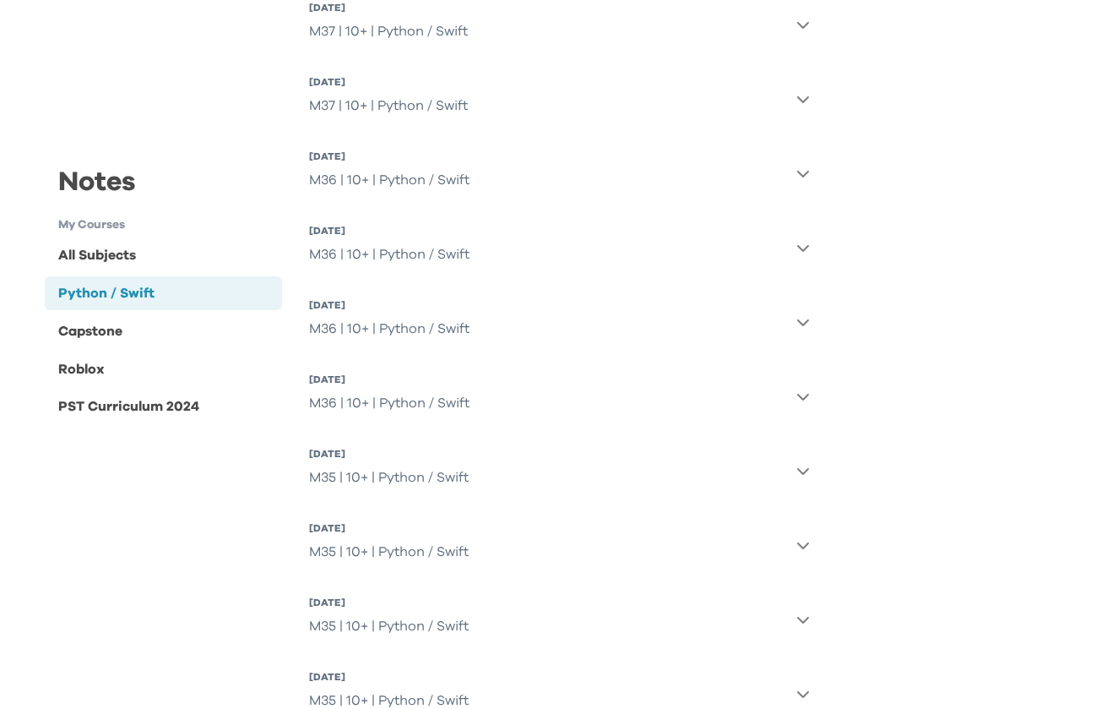
click at [807, 94] on icon "button" at bounding box center [803, 99] width 14 height 14
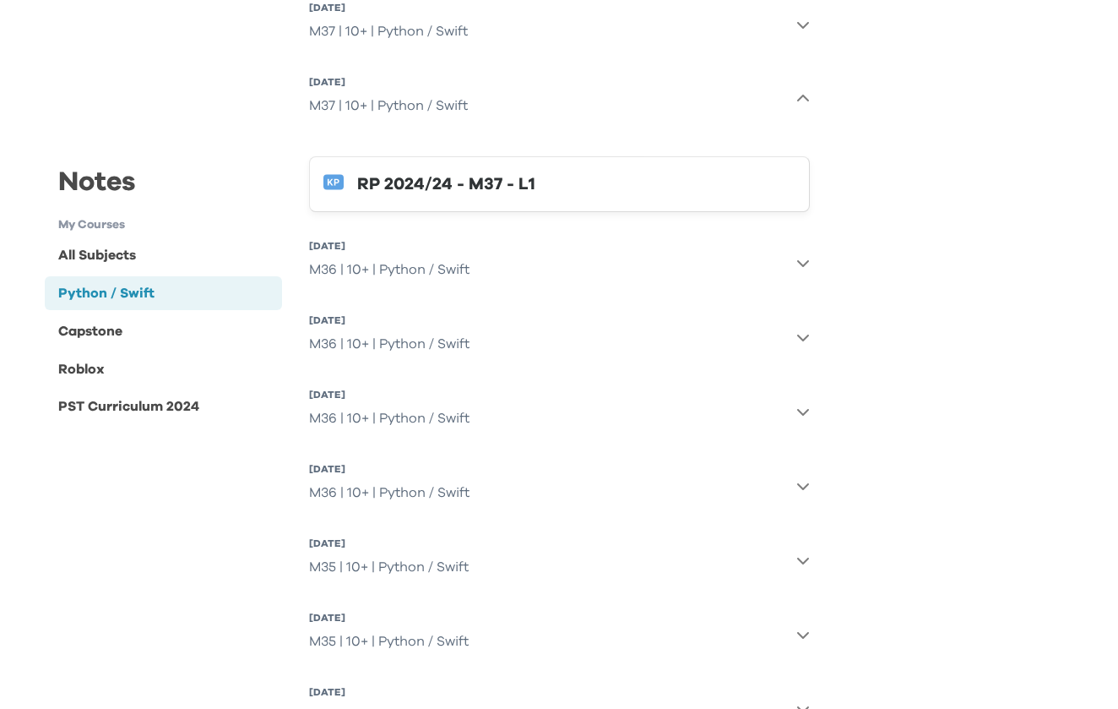
click at [514, 194] on div "RP 2024/24 - M37 - L1" at bounding box center [576, 184] width 438 height 27
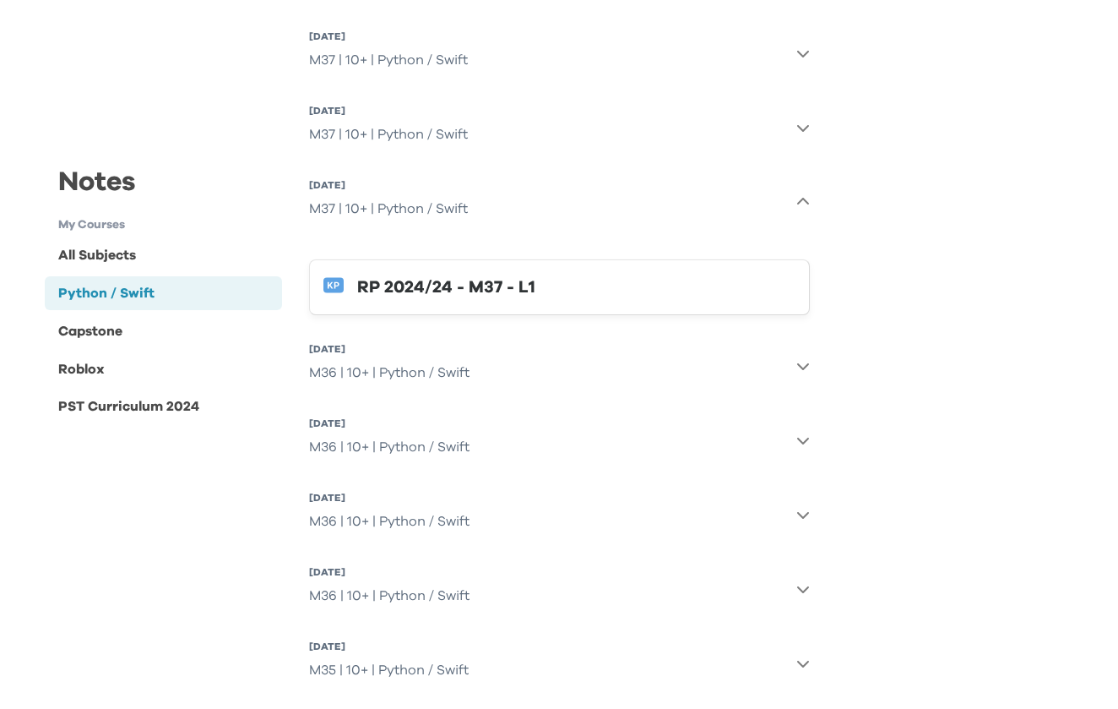
scroll to position [1231, 0]
click at [468, 208] on div "M37 | 10+ | Python / Swift" at bounding box center [388, 210] width 159 height 34
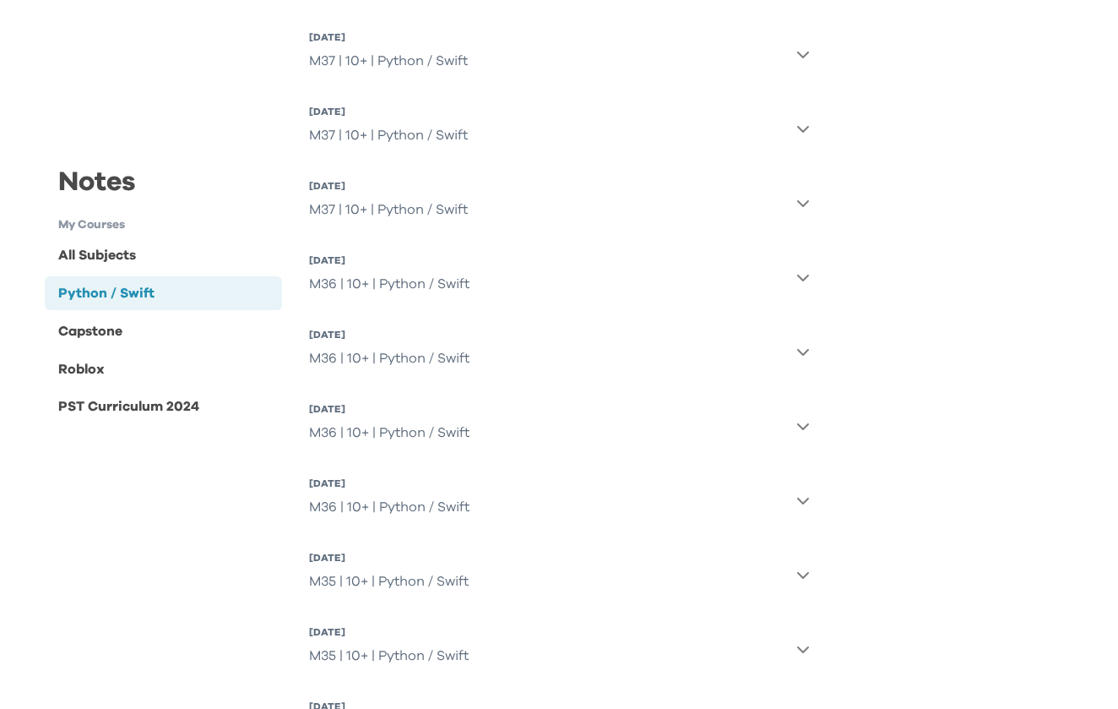
click at [655, 139] on button "16 Aug 2025, Sat M37 | 10+ | Python / Swift" at bounding box center [559, 128] width 501 height 61
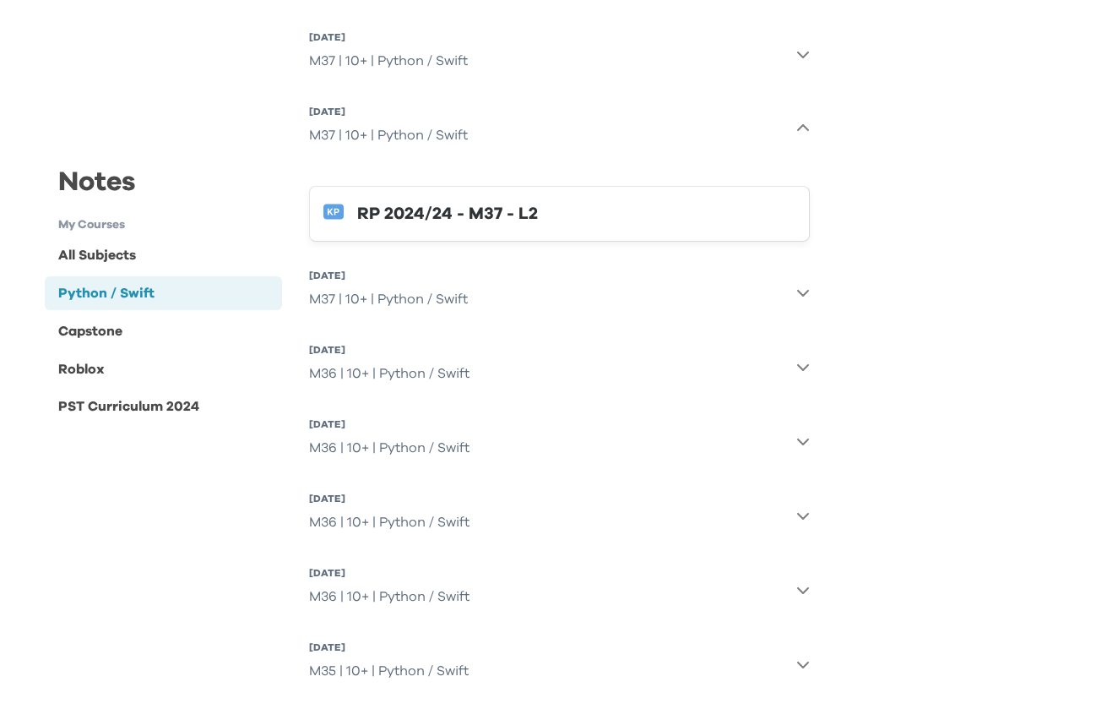
click at [524, 221] on div "RP 2024/24 - M37 - L2" at bounding box center [576, 213] width 438 height 27
click at [796, 135] on icon "button" at bounding box center [803, 129] width 14 height 14
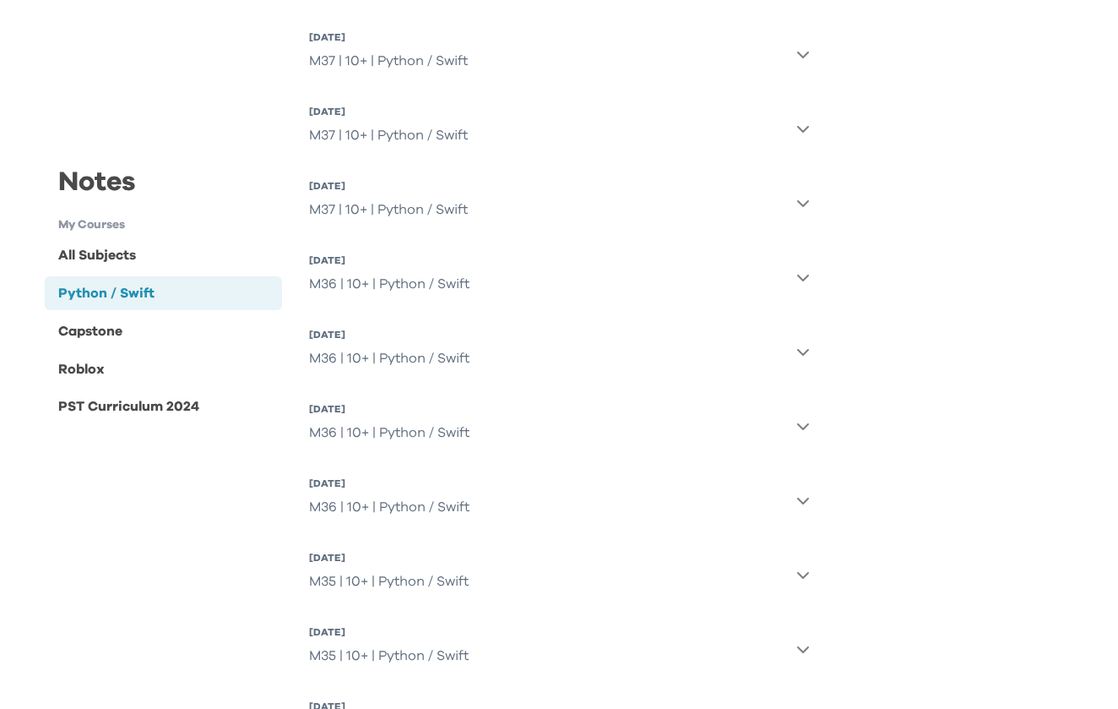
click at [803, 47] on icon "button" at bounding box center [803, 54] width 14 height 14
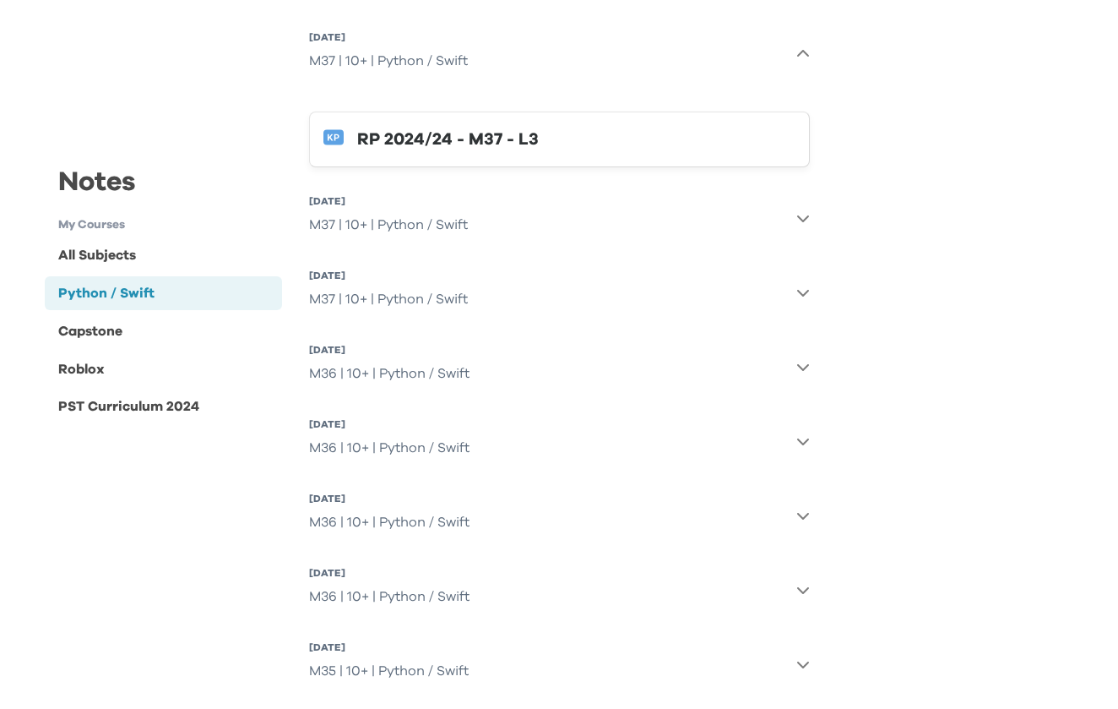
click at [501, 142] on div "RP 2024/24 - M37 - L3" at bounding box center [576, 139] width 438 height 27
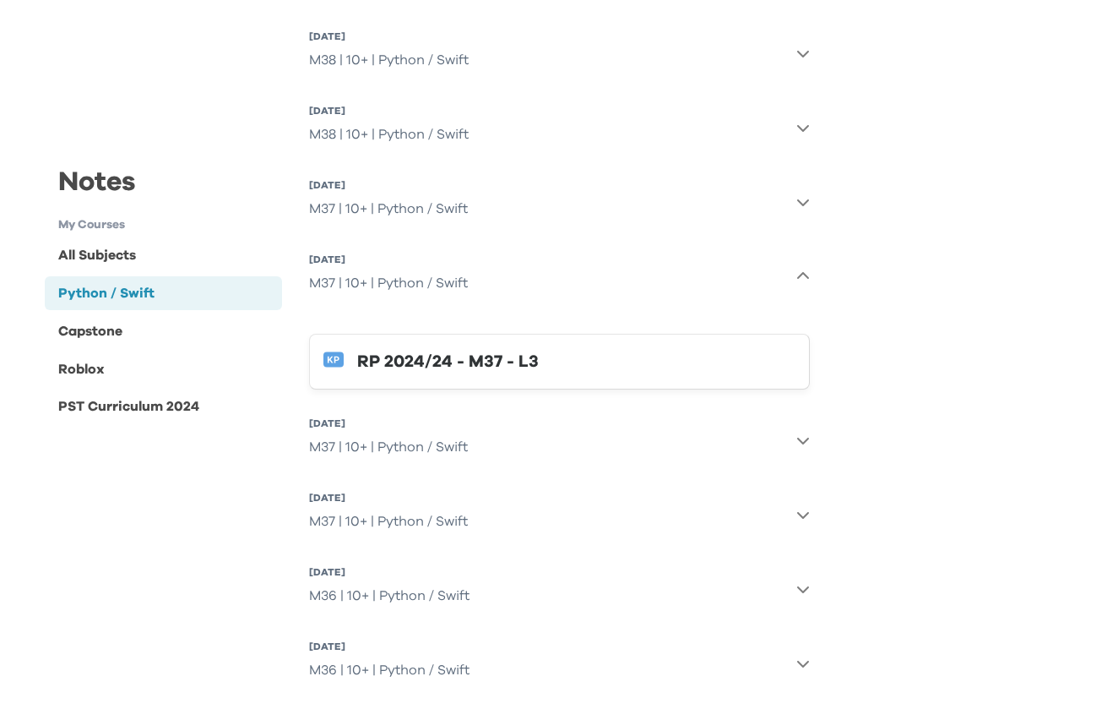
scroll to position [992, 0]
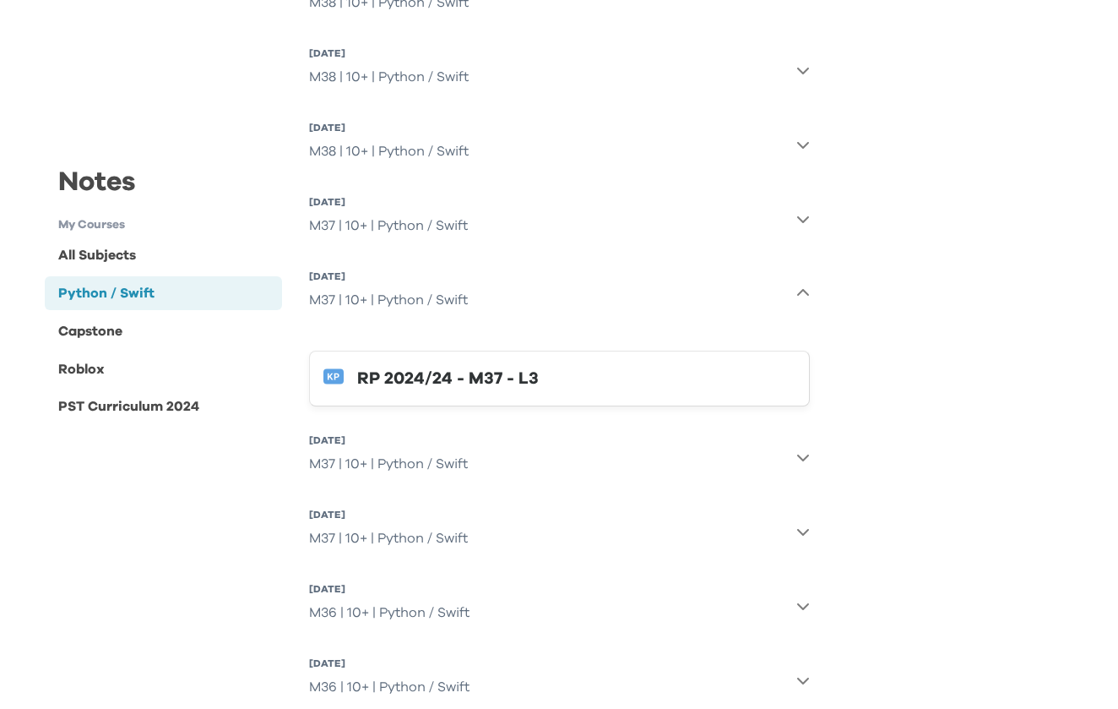
click at [800, 291] on icon "button" at bounding box center [803, 293] width 14 height 14
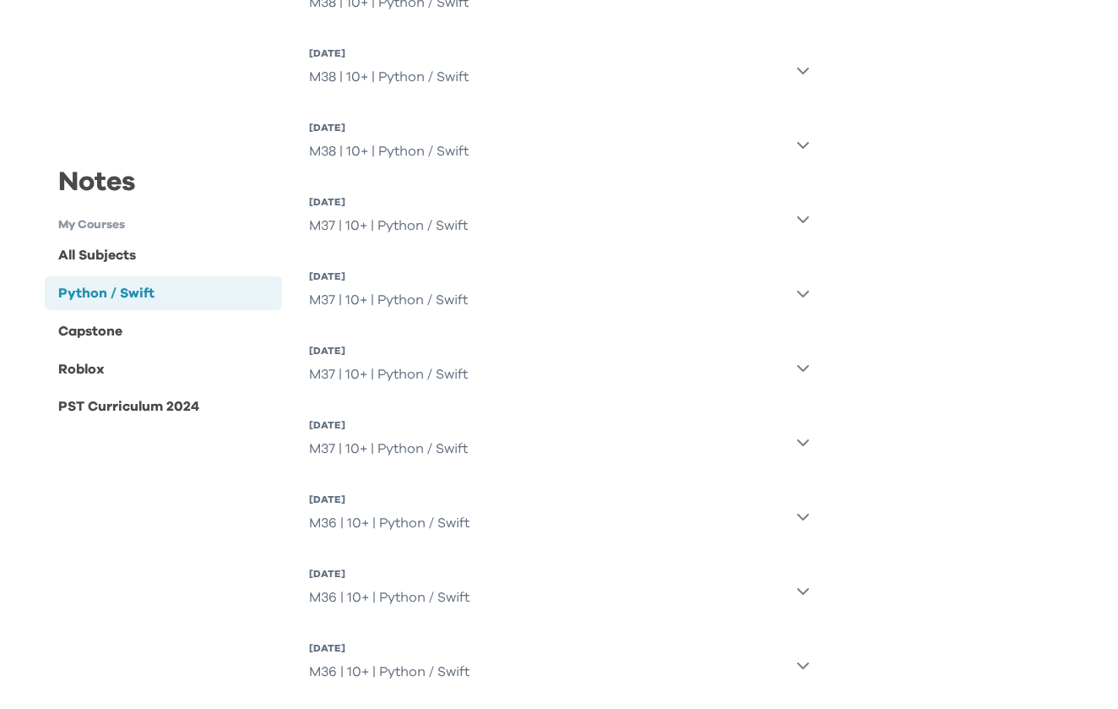
click at [805, 220] on icon "button" at bounding box center [802, 219] width 12 height 7
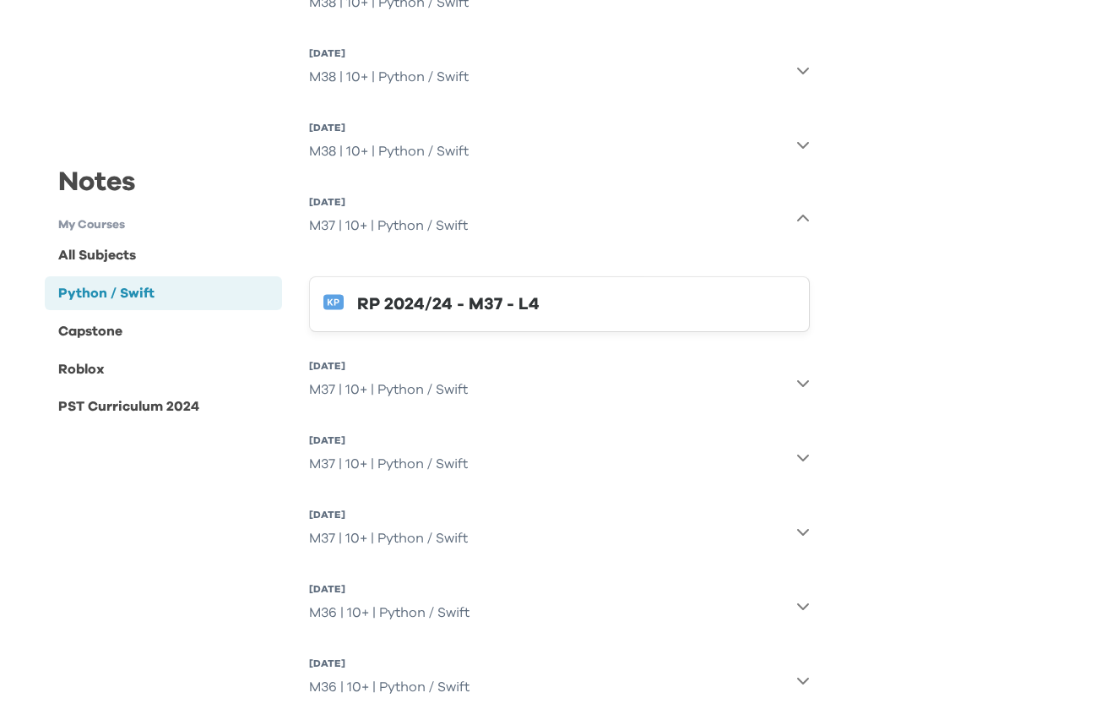
click at [454, 306] on div "RP 2024/24 - M37 - L4" at bounding box center [576, 304] width 438 height 27
click at [801, 223] on icon "button" at bounding box center [803, 219] width 14 height 14
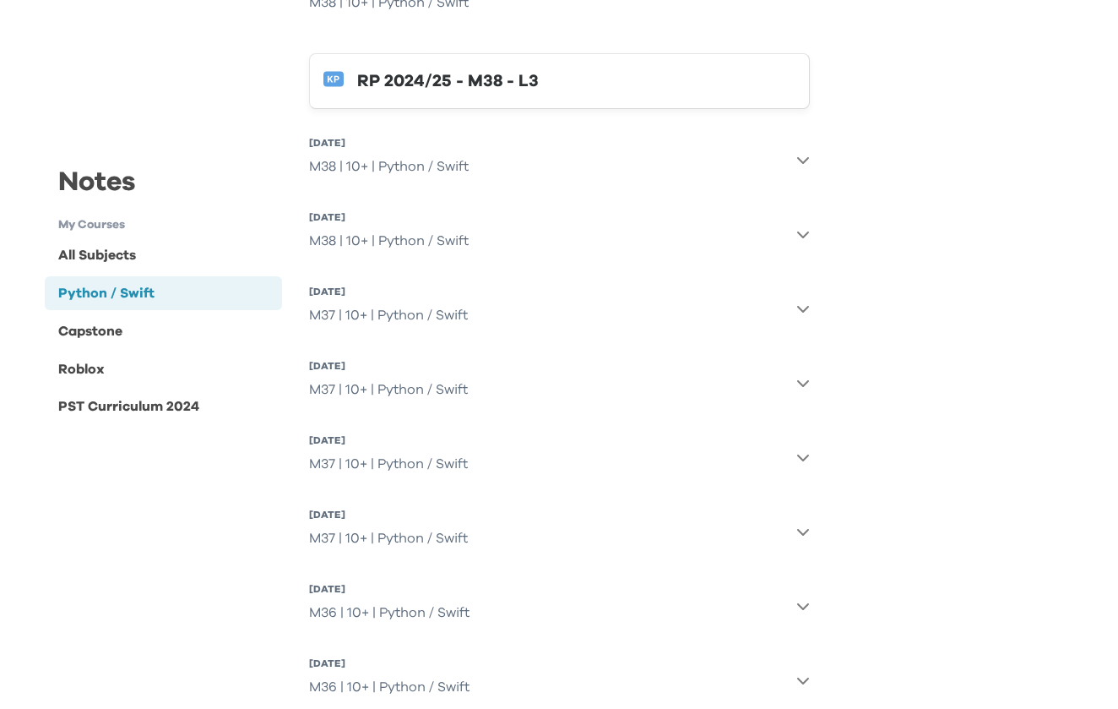
click at [650, 236] on button "6 Sep 2025, Sat M38 | 10+ | Python / Swift" at bounding box center [559, 234] width 501 height 61
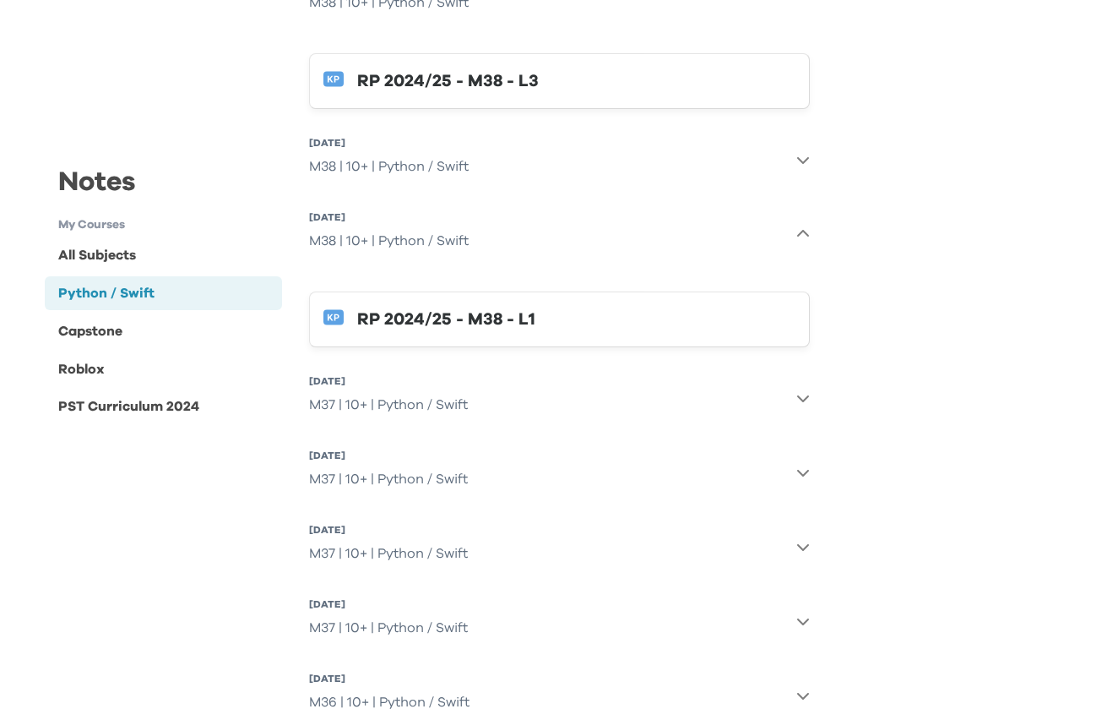
click at [475, 320] on div "RP 2024/25 - M38 - L1" at bounding box center [576, 319] width 438 height 27
click at [682, 158] on button "13 Sep 2025, Sat M38 | 10+ | Python / Swift" at bounding box center [559, 159] width 501 height 61
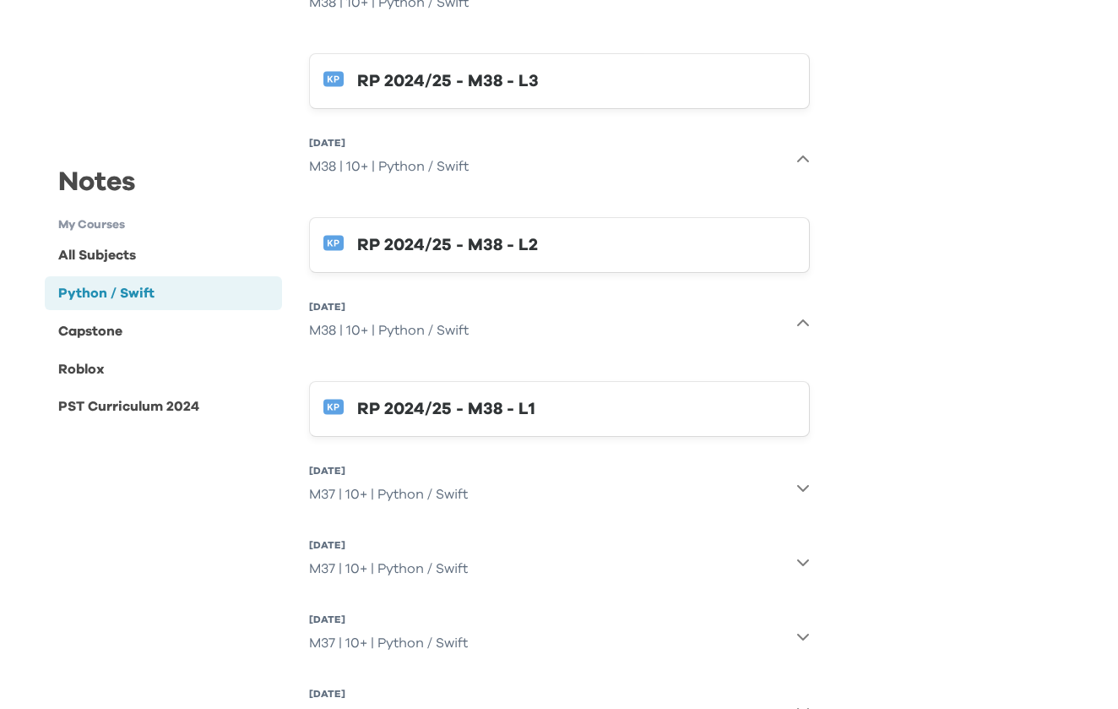
click at [525, 245] on div "RP 2024/25 - M38 - L2" at bounding box center [576, 244] width 438 height 27
click at [513, 84] on div "RP 2024/25 - M38 - L3" at bounding box center [576, 81] width 438 height 27
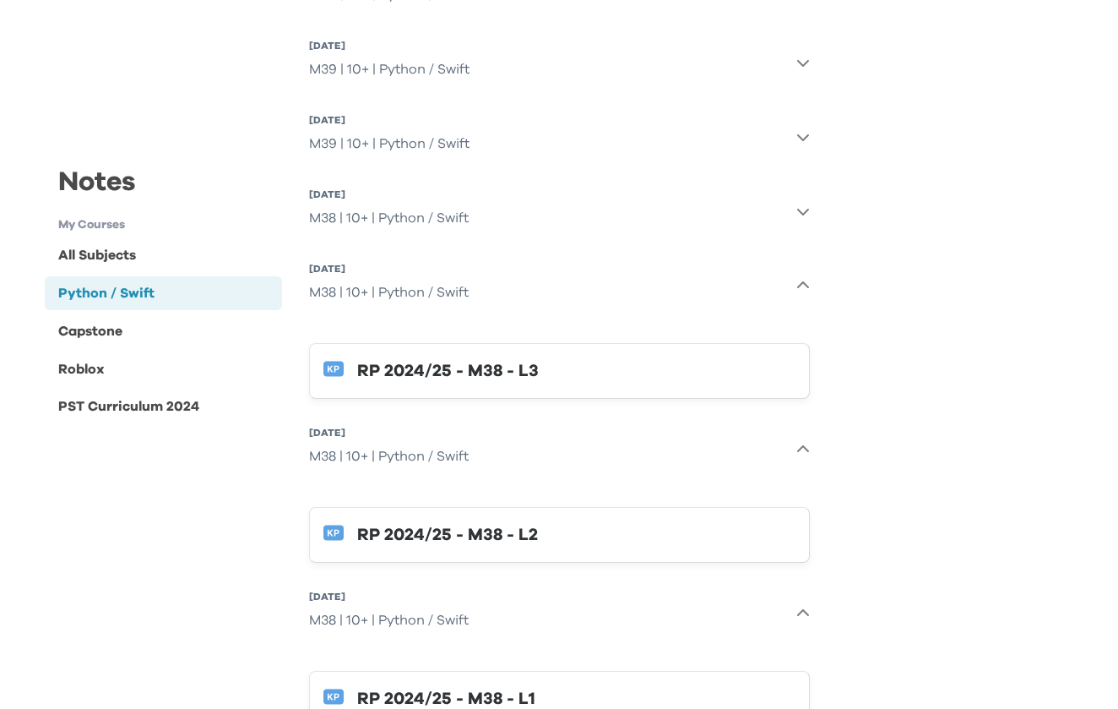
scroll to position [701, 0]
click at [492, 223] on button "27 Sep 2025, Sat M38 | 10+ | Python / Swift" at bounding box center [559, 212] width 501 height 61
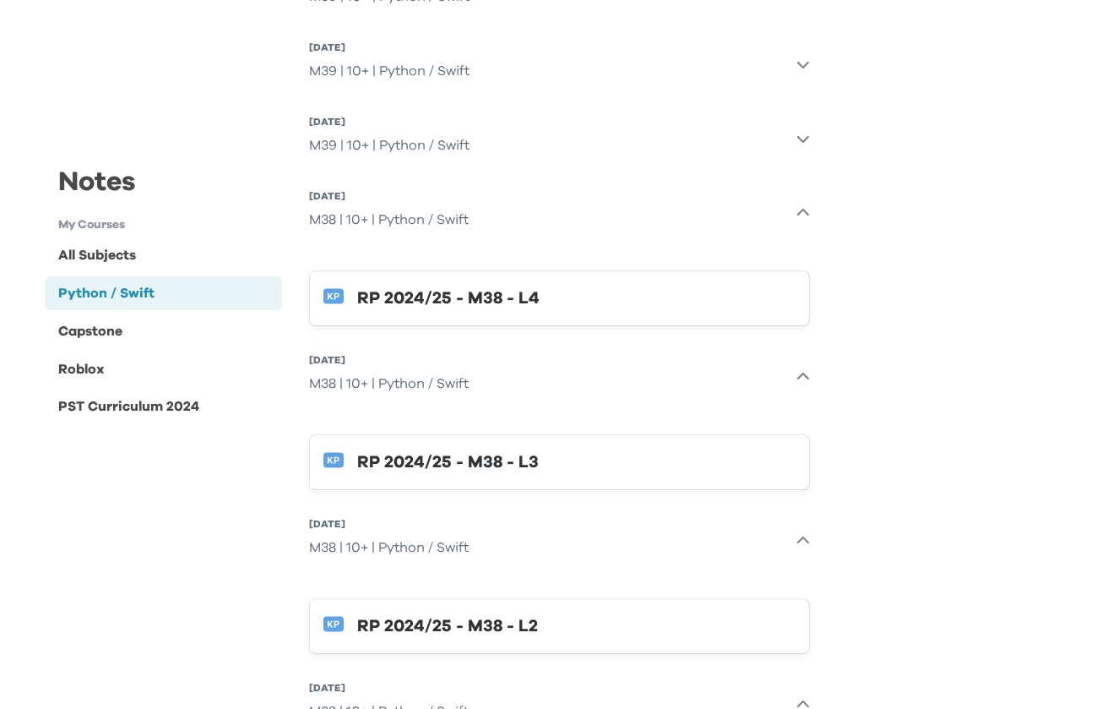
click at [452, 296] on div "RP 2024/25 - M38 - L4" at bounding box center [576, 298] width 438 height 27
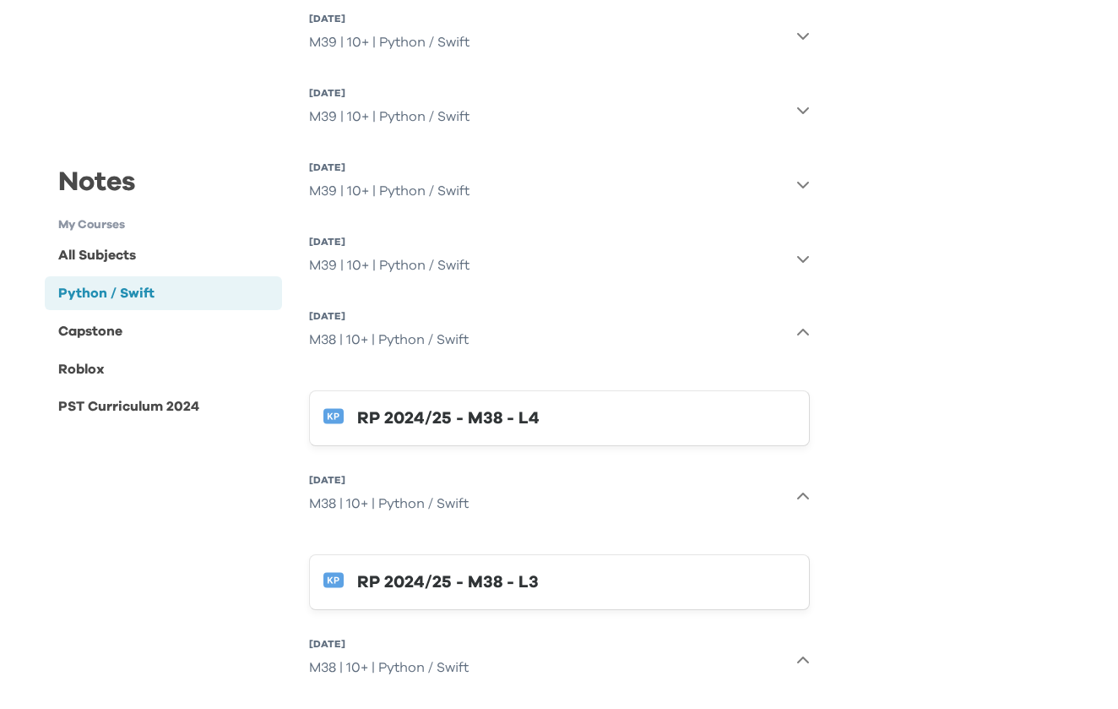
scroll to position [571, 0]
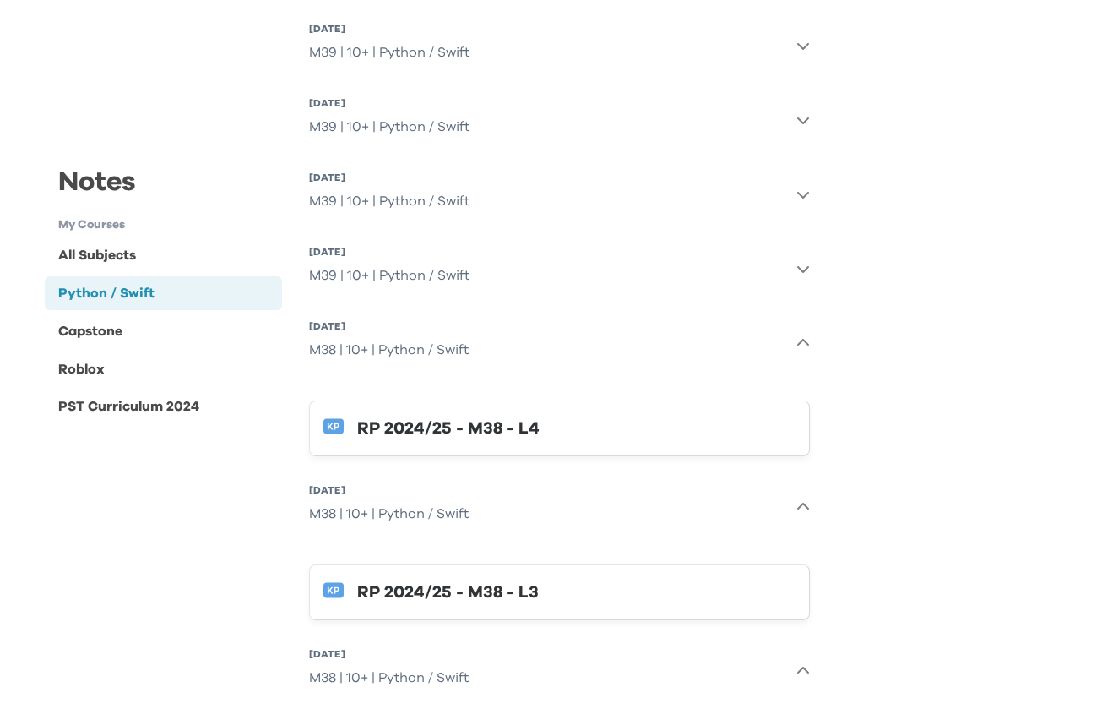
click at [525, 273] on button "4 Oct 2025, Sat M39 | 10+ | Python / Swift" at bounding box center [559, 268] width 501 height 61
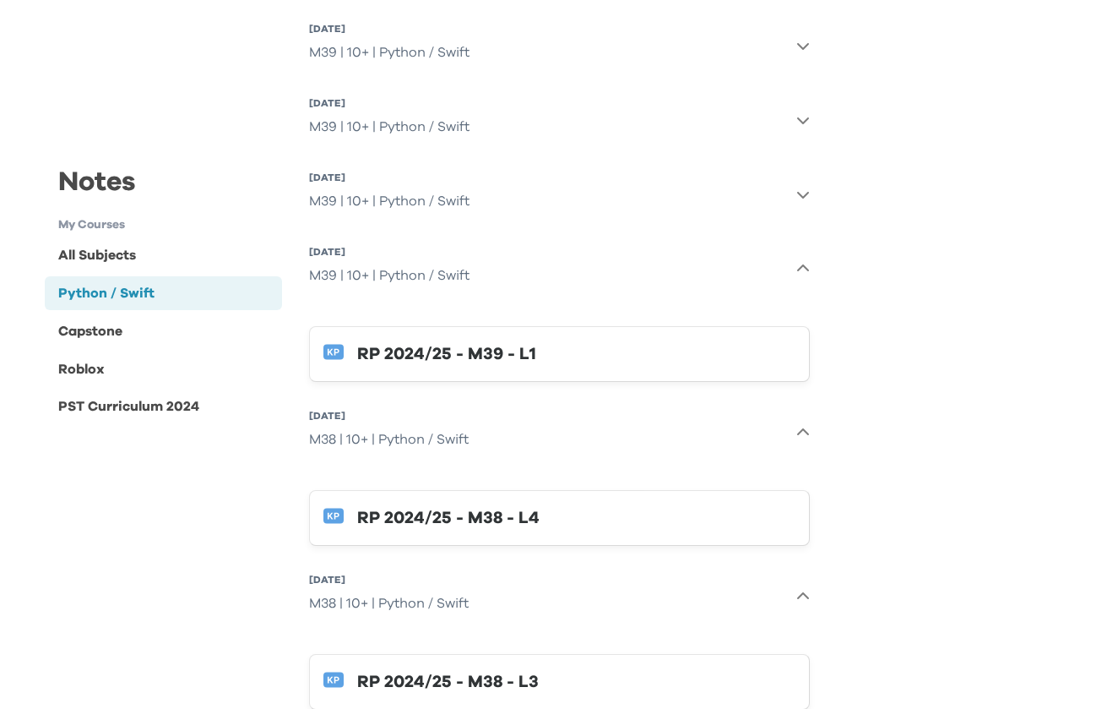
click at [479, 352] on div "RP 2024/25 - M39 - L1" at bounding box center [576, 353] width 438 height 27
click at [620, 196] on button "11 Oct 2025, Sat M39 | 10+ | Python / Swift" at bounding box center [559, 194] width 501 height 61
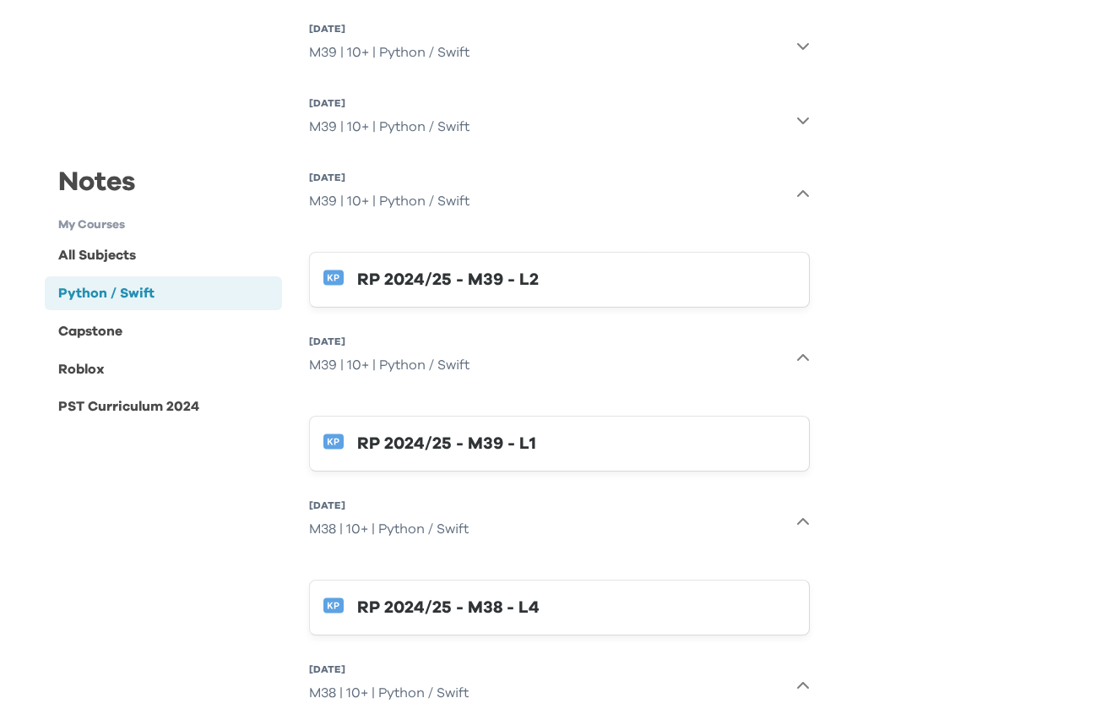
click at [492, 282] on div "RP 2024/25 - M39 - L2" at bounding box center [576, 279] width 438 height 27
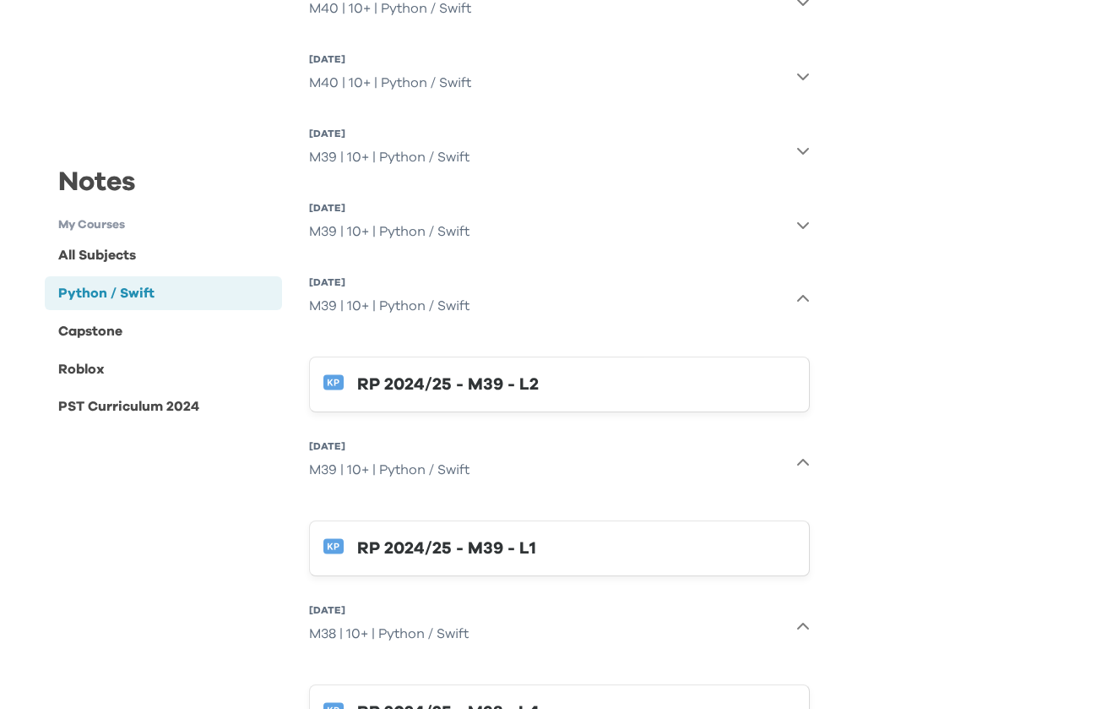
scroll to position [455, 0]
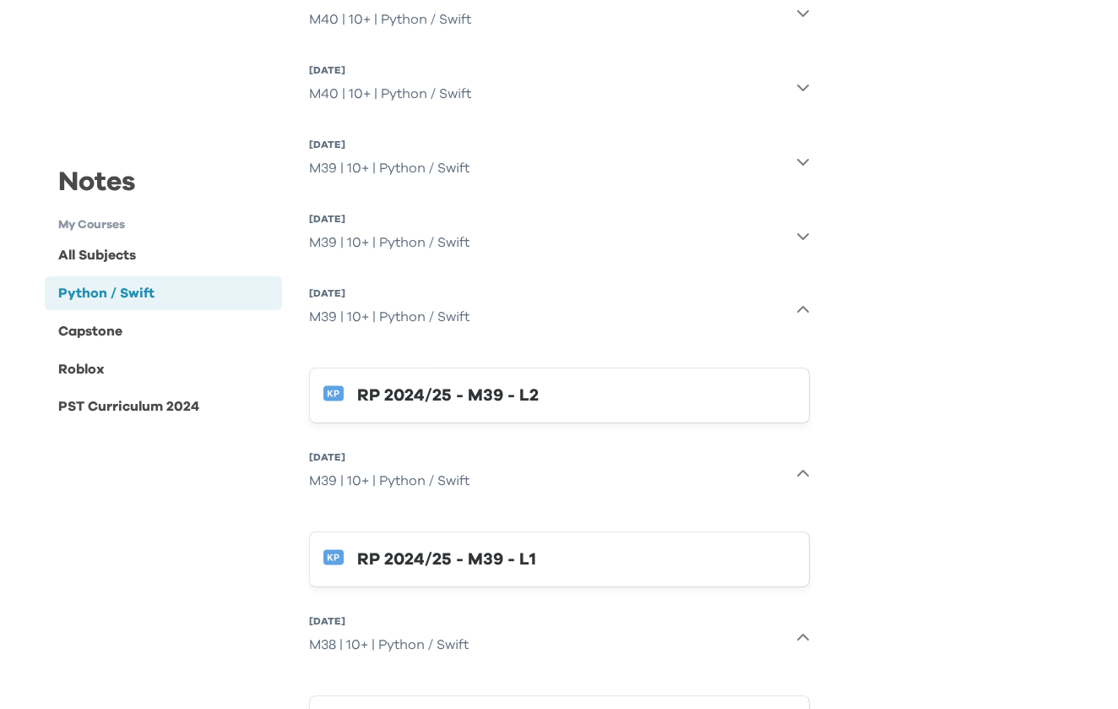
click at [508, 157] on button "25 Oct 2025, Sat M39 | 10+ | Python / Swift" at bounding box center [559, 161] width 501 height 61
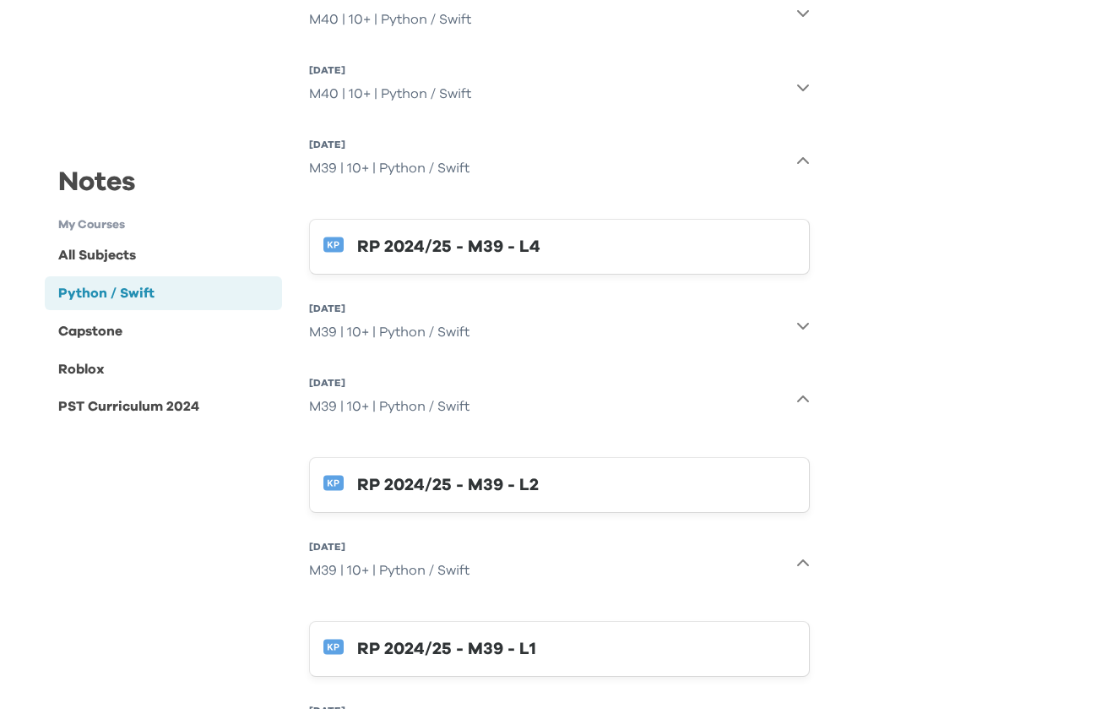
click at [447, 320] on div "M39 | 10+ | Python / Swift" at bounding box center [389, 332] width 160 height 34
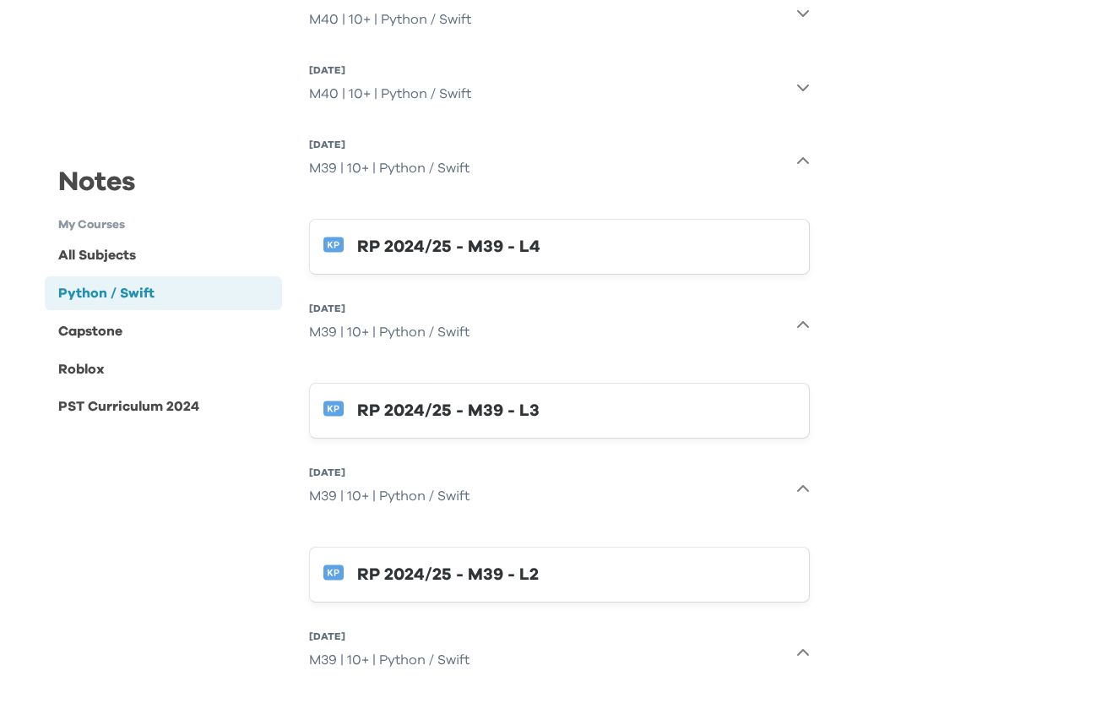
click at [413, 416] on div "RP 2024/25 - M39 - L3" at bounding box center [576, 410] width 438 height 27
click at [446, 242] on div "RP 2024/25 - M39 - L4" at bounding box center [576, 246] width 438 height 27
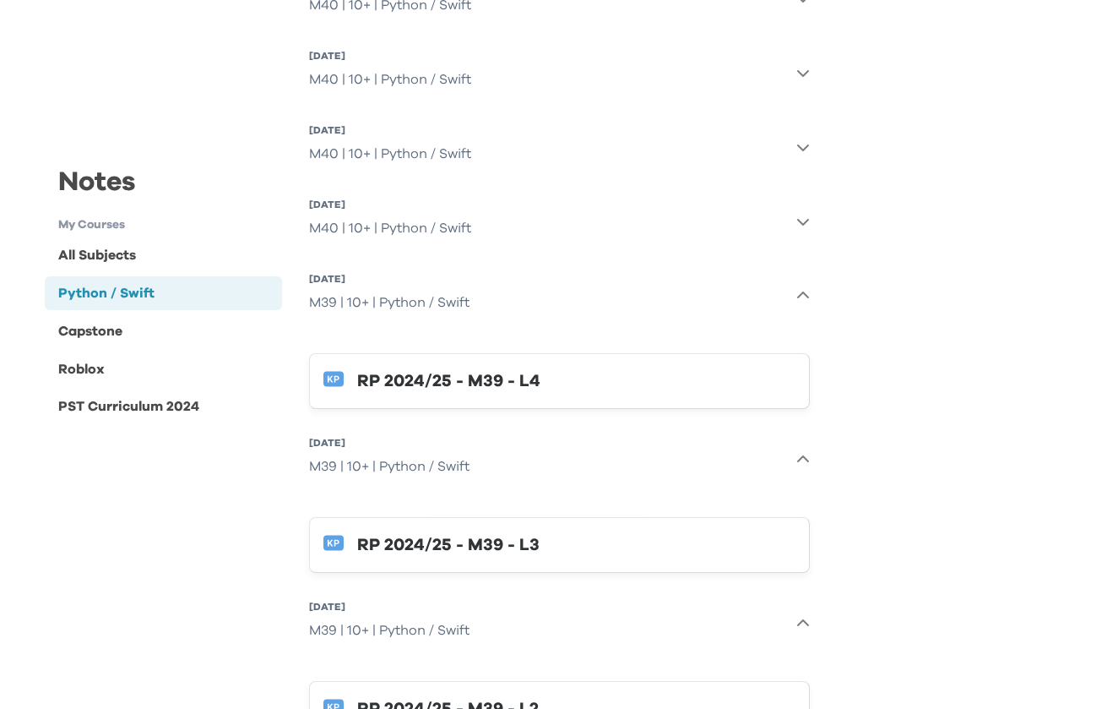
scroll to position [312, 0]
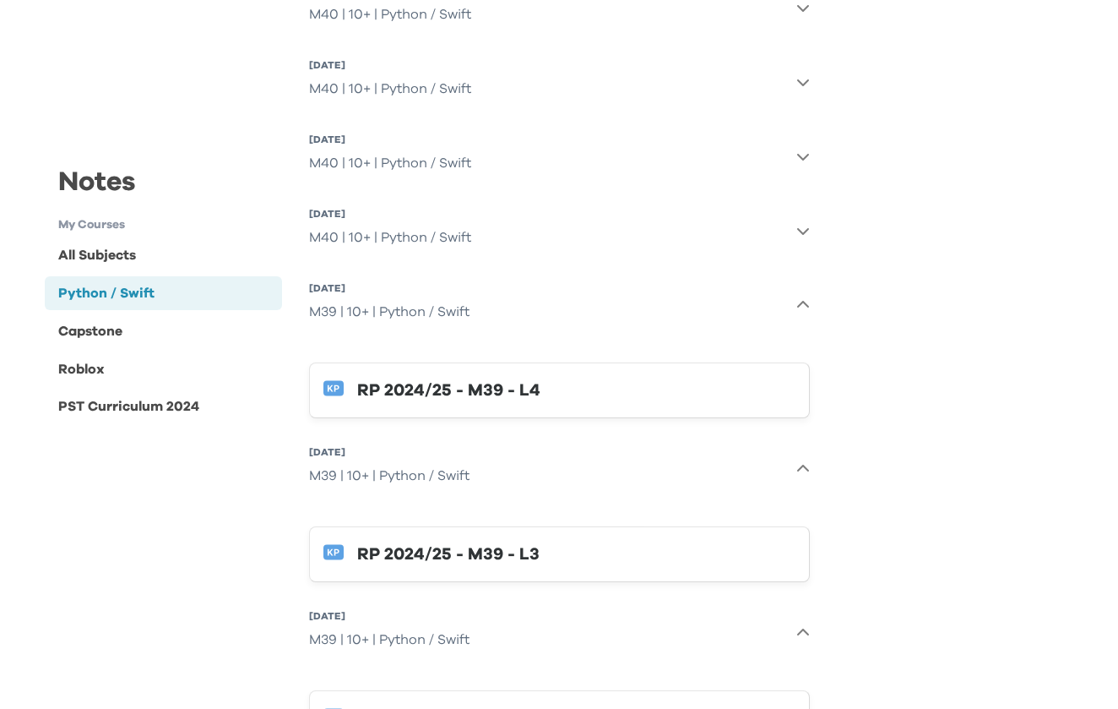
click at [808, 303] on icon "button" at bounding box center [803, 305] width 14 height 14
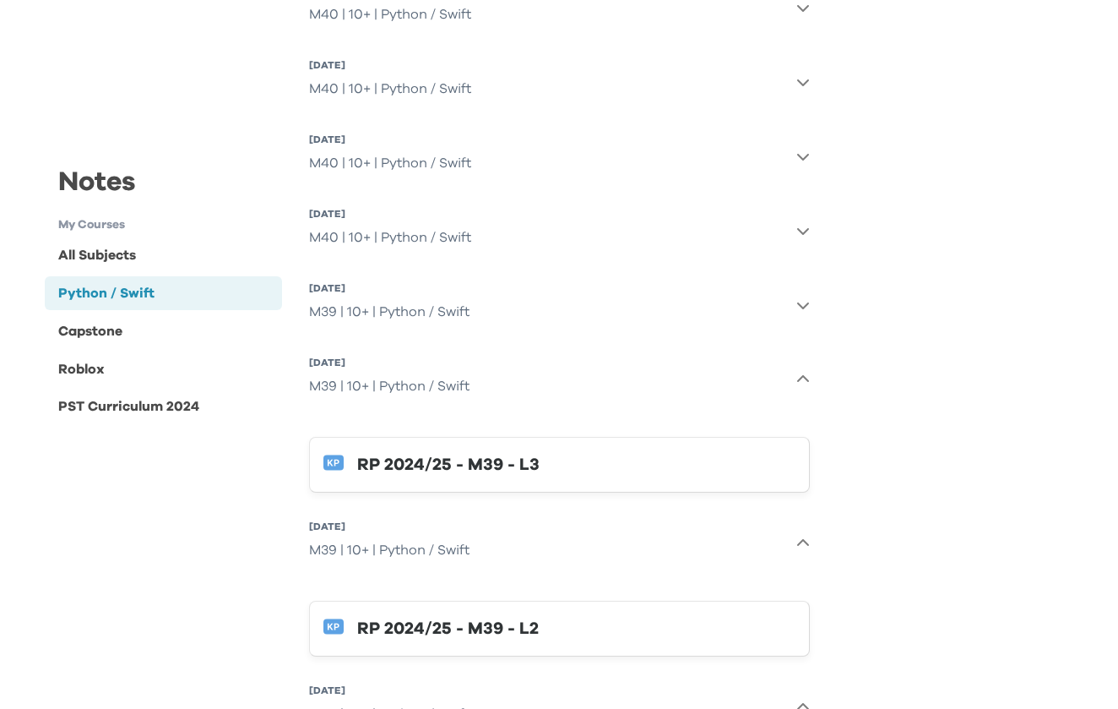
click at [807, 381] on icon "button" at bounding box center [802, 378] width 12 height 7
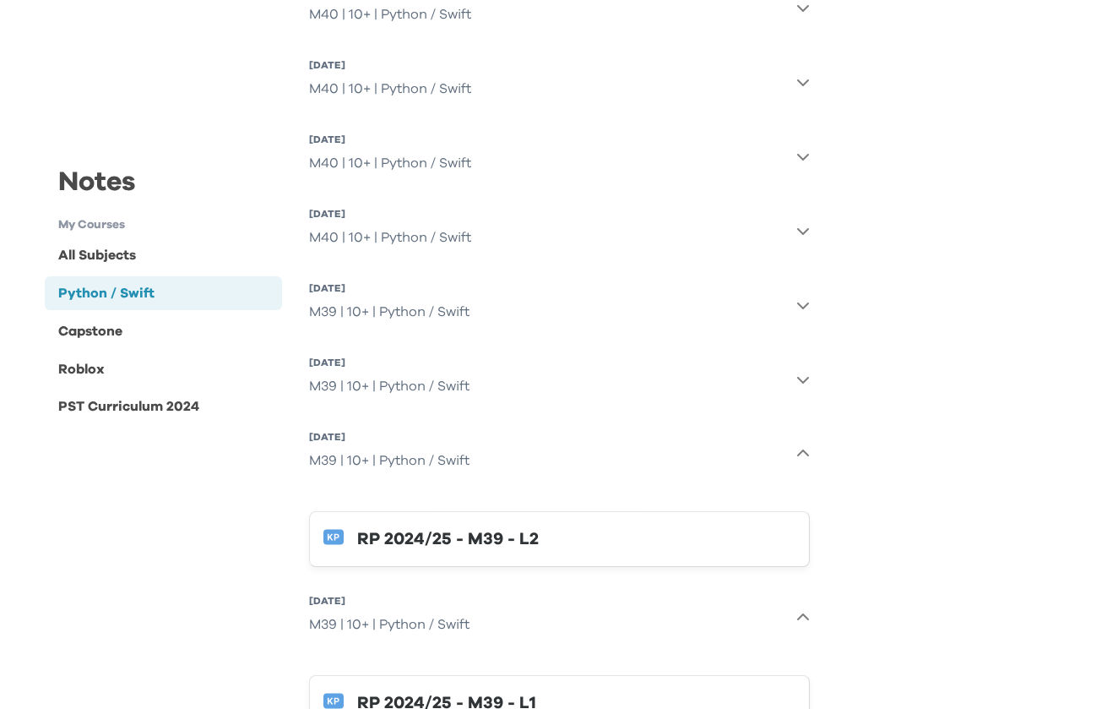
click at [804, 381] on icon "button" at bounding box center [802, 380] width 12 height 7
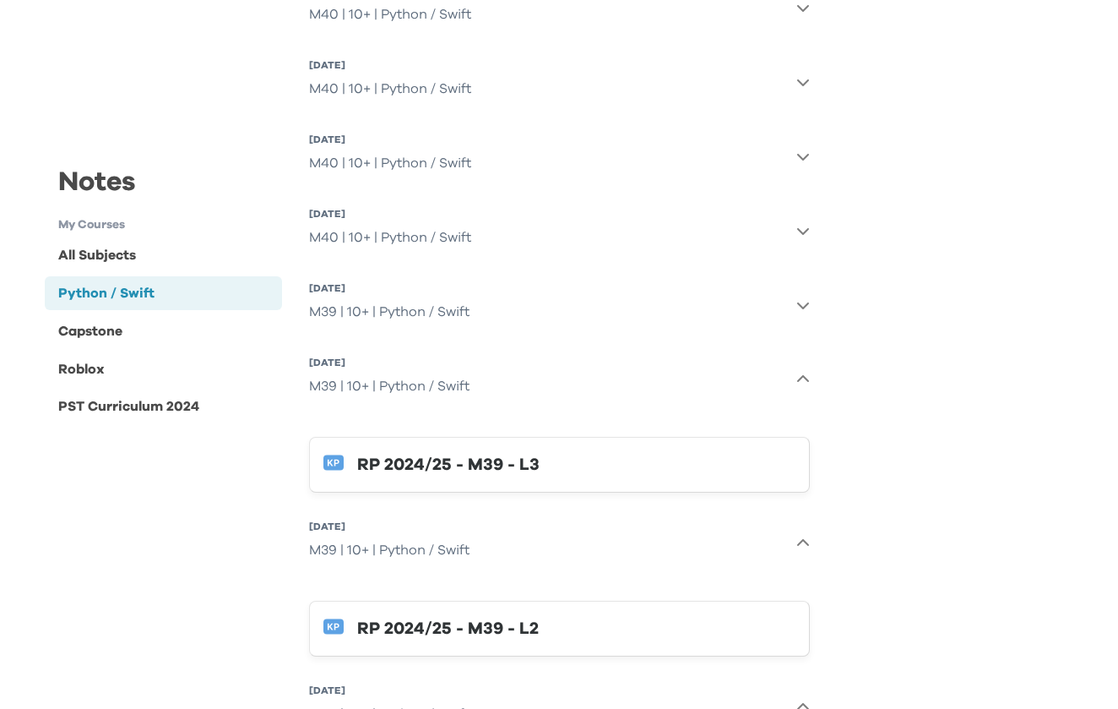
click at [804, 381] on icon "button" at bounding box center [803, 379] width 14 height 14
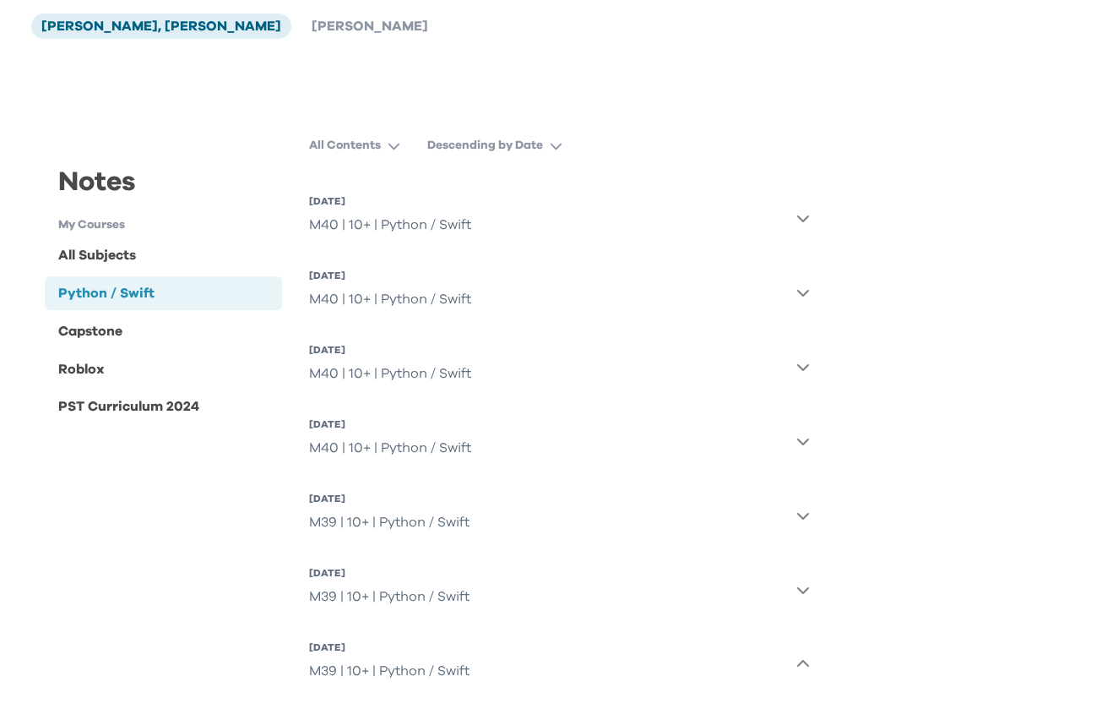
scroll to position [103, 0]
click at [803, 434] on icon "button" at bounding box center [803, 439] width 14 height 14
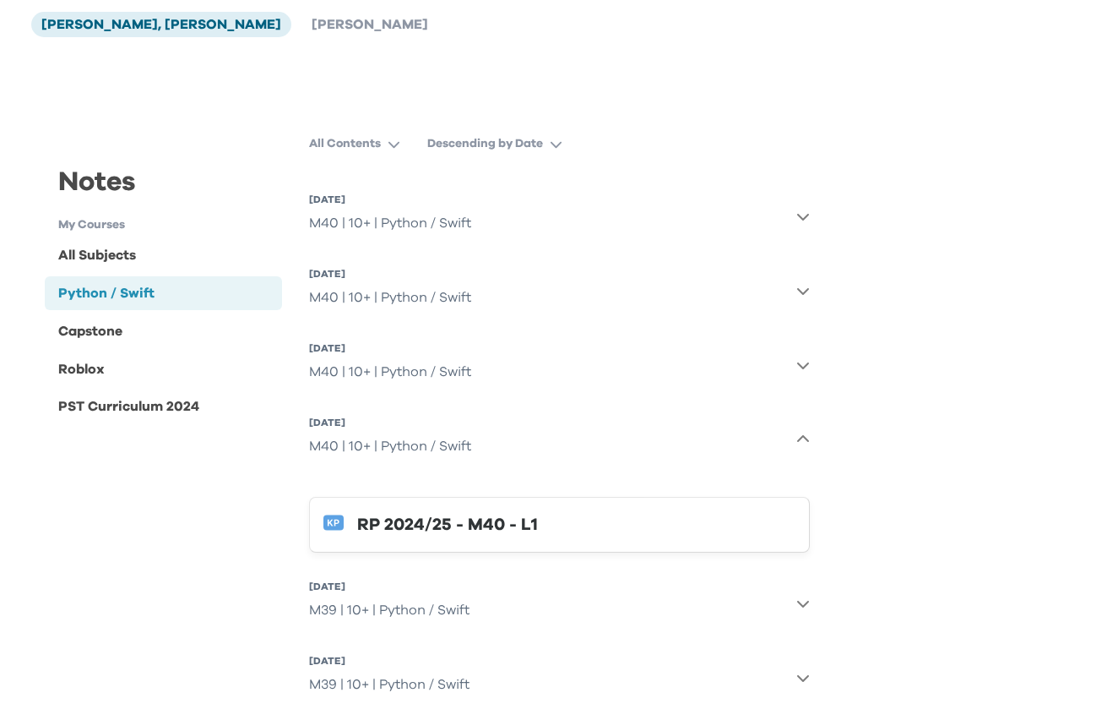
click at [448, 519] on div "RP 2024/25 - M40 - L1" at bounding box center [576, 524] width 438 height 27
click at [447, 372] on div "M40 | 10+ | Python / Swift" at bounding box center [390, 372] width 162 height 34
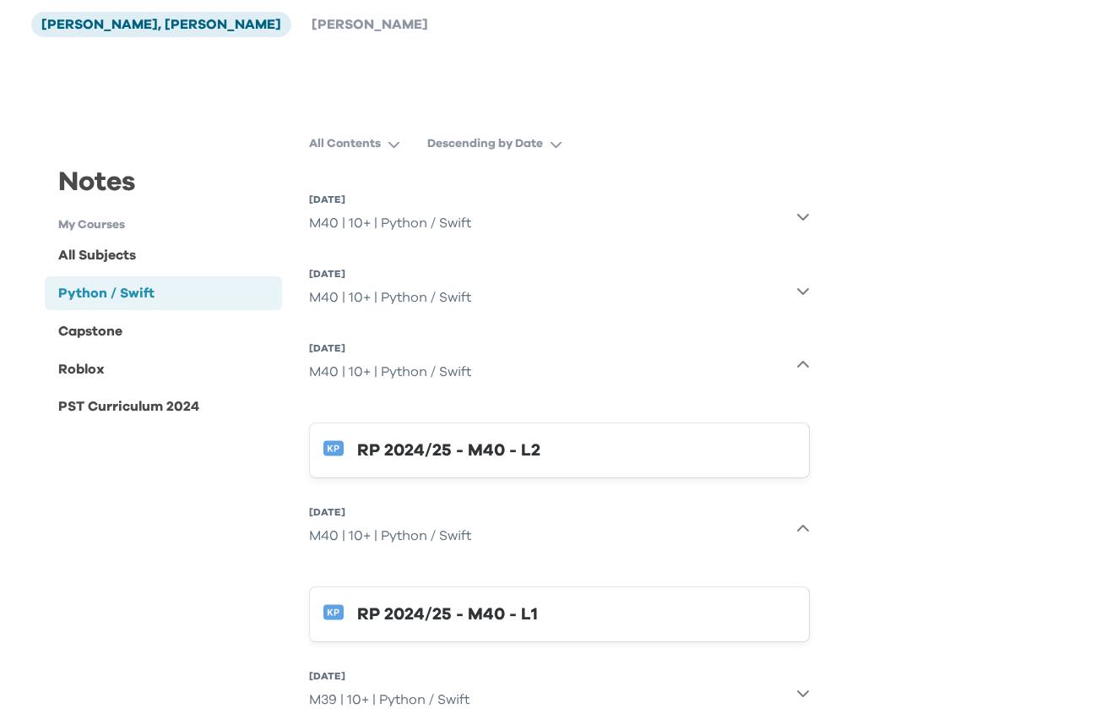
click at [418, 454] on div "RP 2024/25 - M40 - L2" at bounding box center [576, 450] width 438 height 27
click at [425, 292] on div "M40 | 10+ | Python / Swift" at bounding box center [390, 297] width 162 height 34
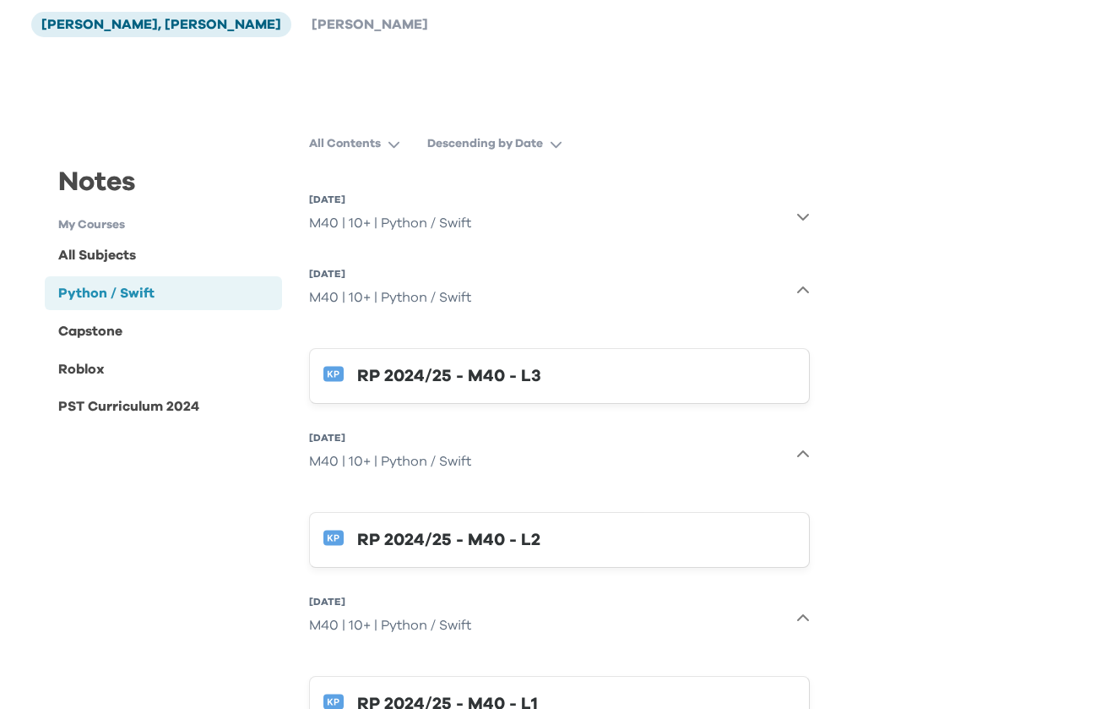
click at [412, 373] on div "RP 2024/25 - M40 - L3" at bounding box center [576, 375] width 438 height 27
click at [465, 228] on div "M40 | 10+ | Python / Swift" at bounding box center [390, 223] width 162 height 34
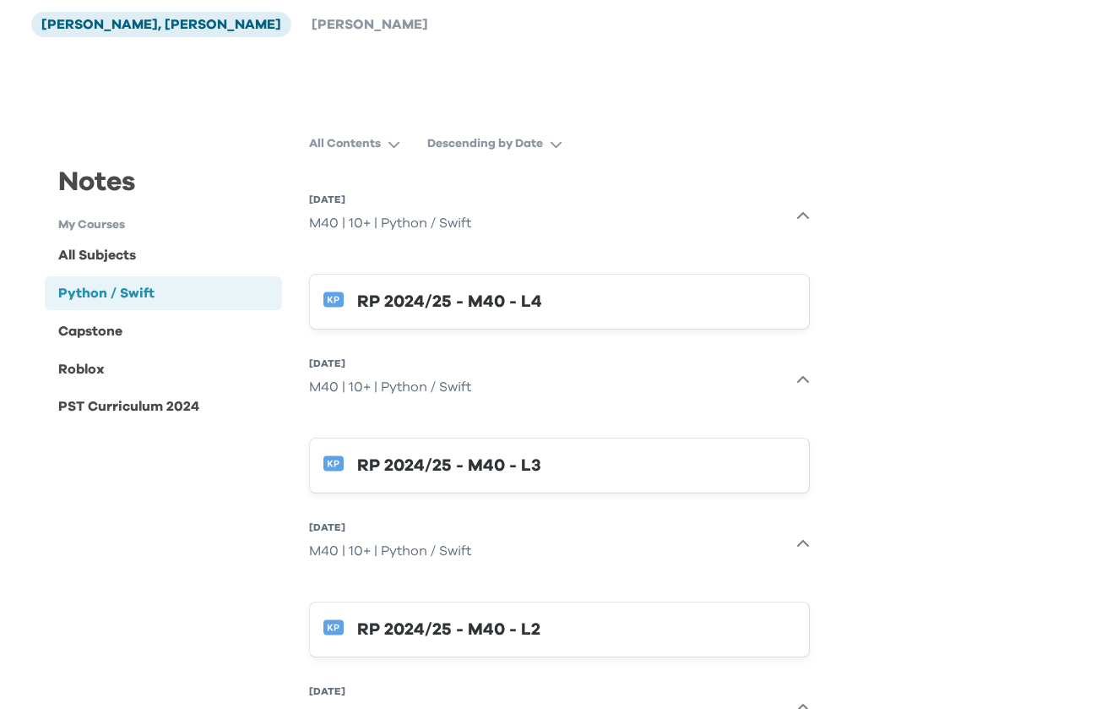
click at [433, 302] on div "RP 2024/25 - M40 - L4" at bounding box center [576, 301] width 438 height 27
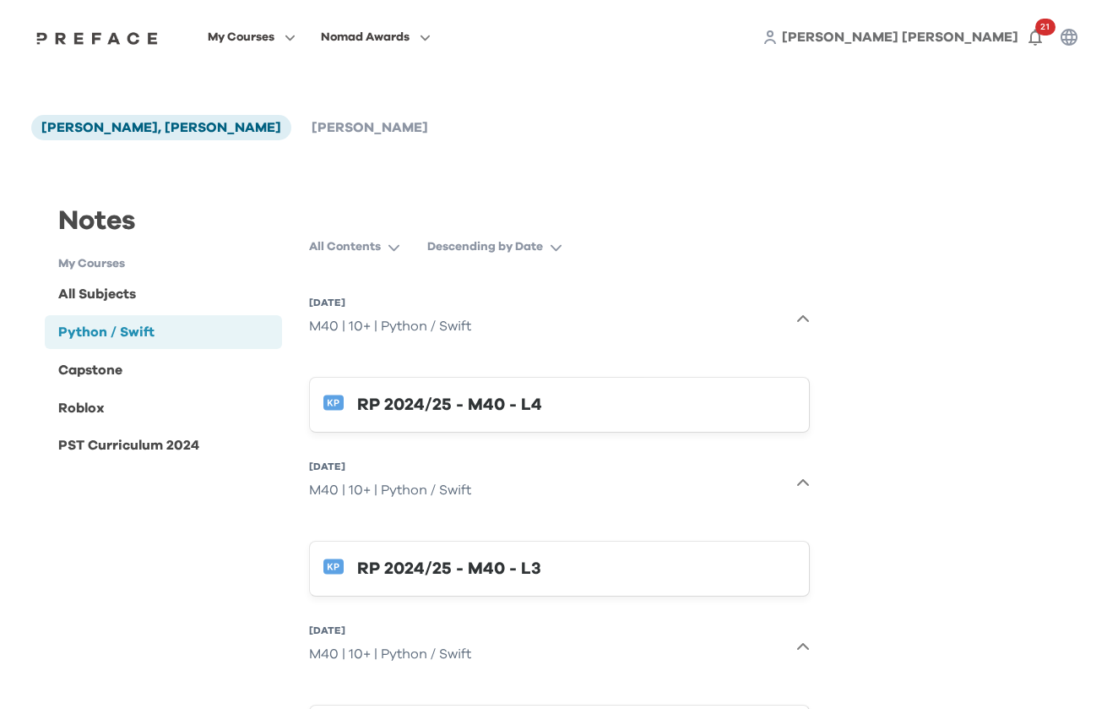
scroll to position [0, 0]
click at [106, 307] on div "All Subjects" at bounding box center [163, 294] width 237 height 34
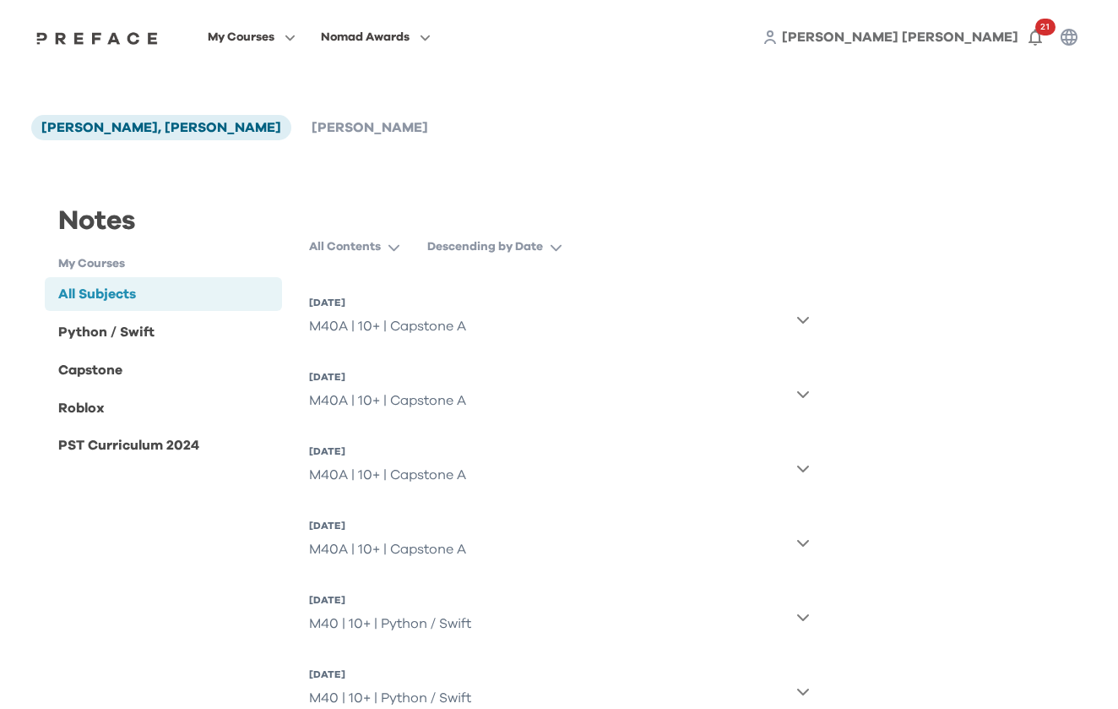
click at [109, 267] on h1 "My Courses" at bounding box center [170, 264] width 224 height 18
click at [302, 140] on li "[PERSON_NAME]" at bounding box center [370, 127] width 137 height 25
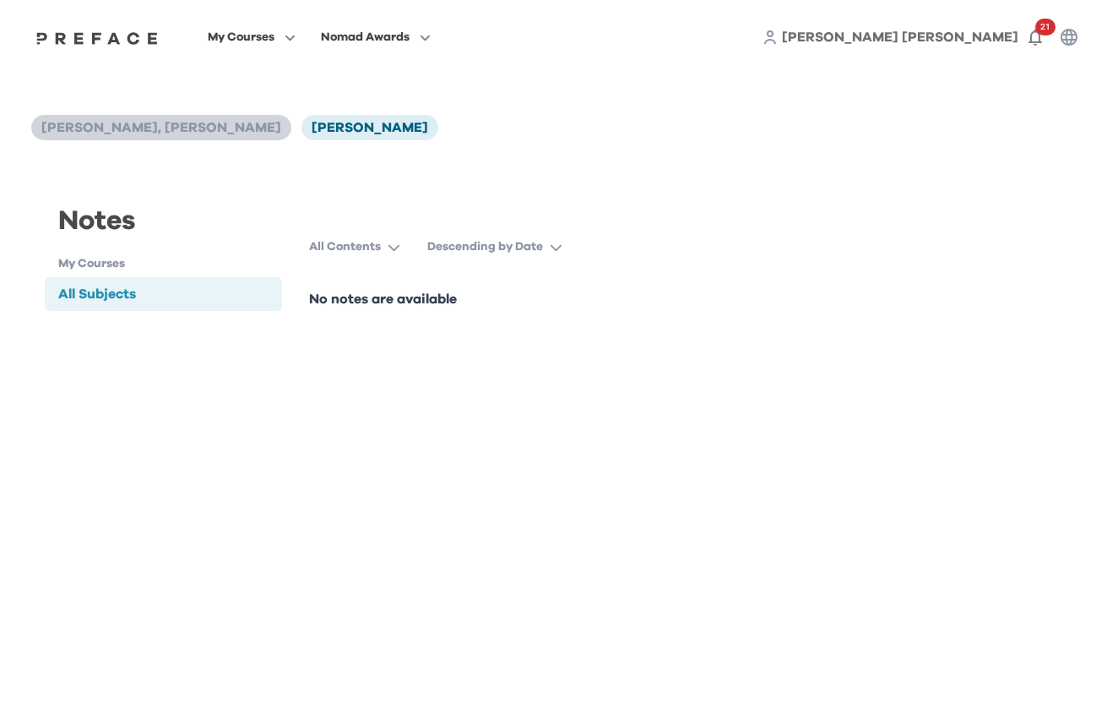
click at [165, 135] on li "[PERSON_NAME], [PERSON_NAME]" at bounding box center [161, 127] width 260 height 25
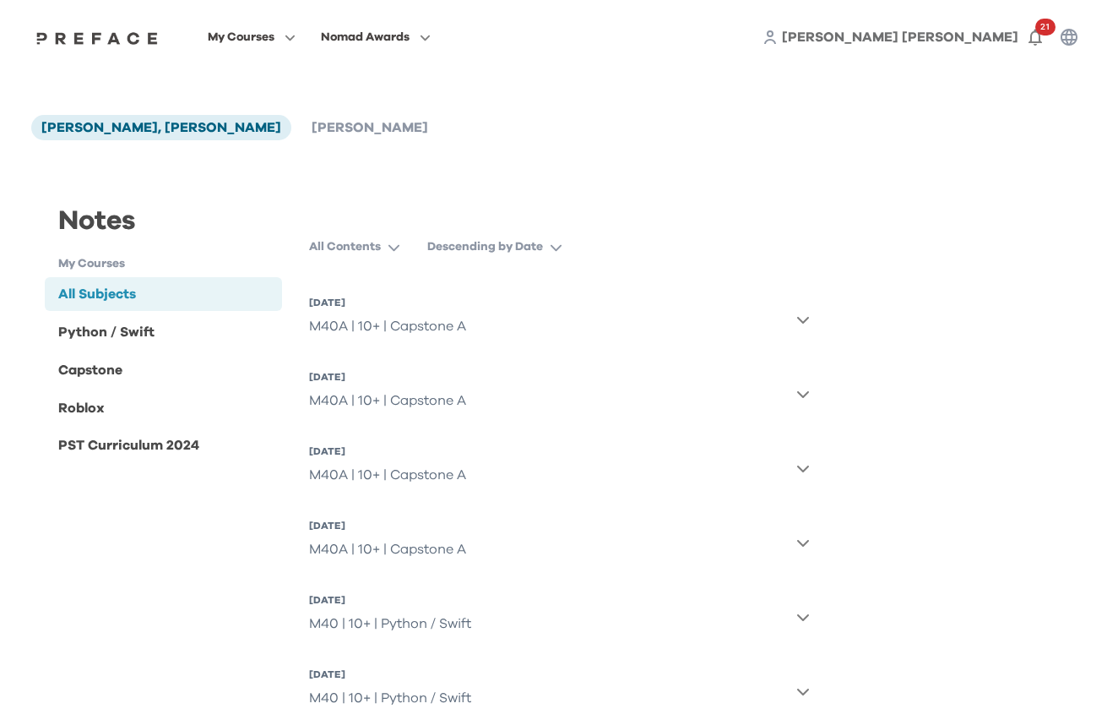
click at [132, 40] on img at bounding box center [97, 38] width 130 height 14
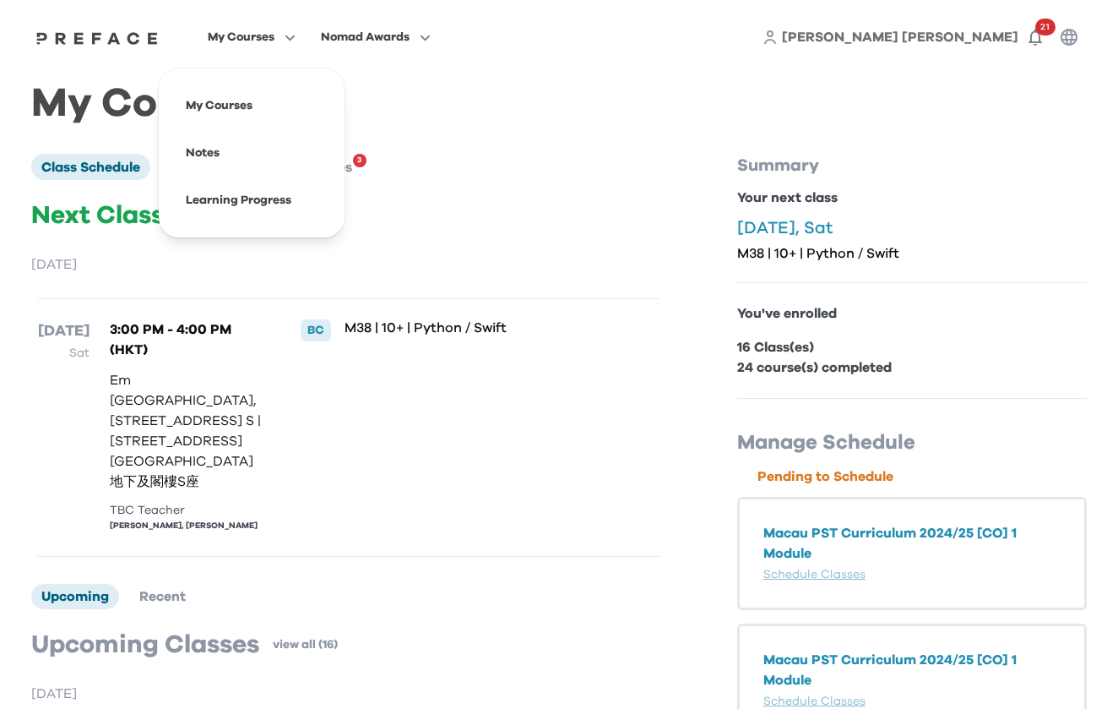
click at [301, 48] on button "My Courses" at bounding box center [252, 37] width 98 height 22
click at [323, 203] on span at bounding box center [251, 200] width 159 height 47
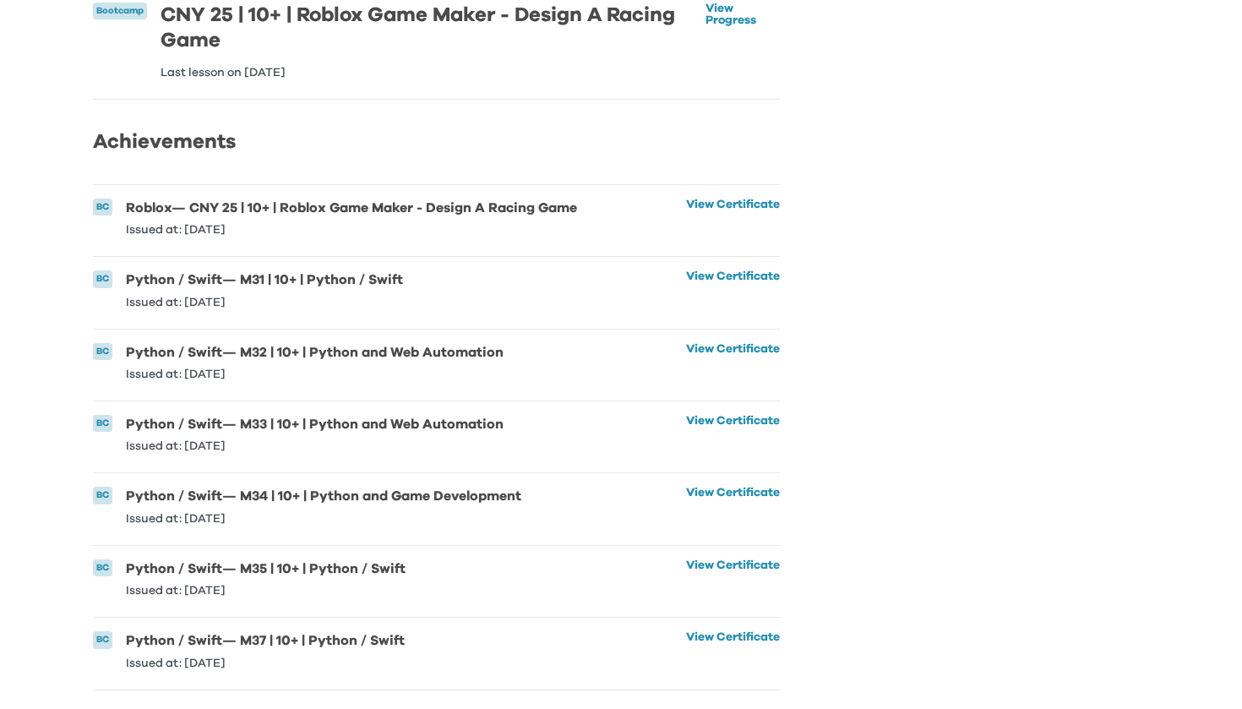
scroll to position [780, 0]
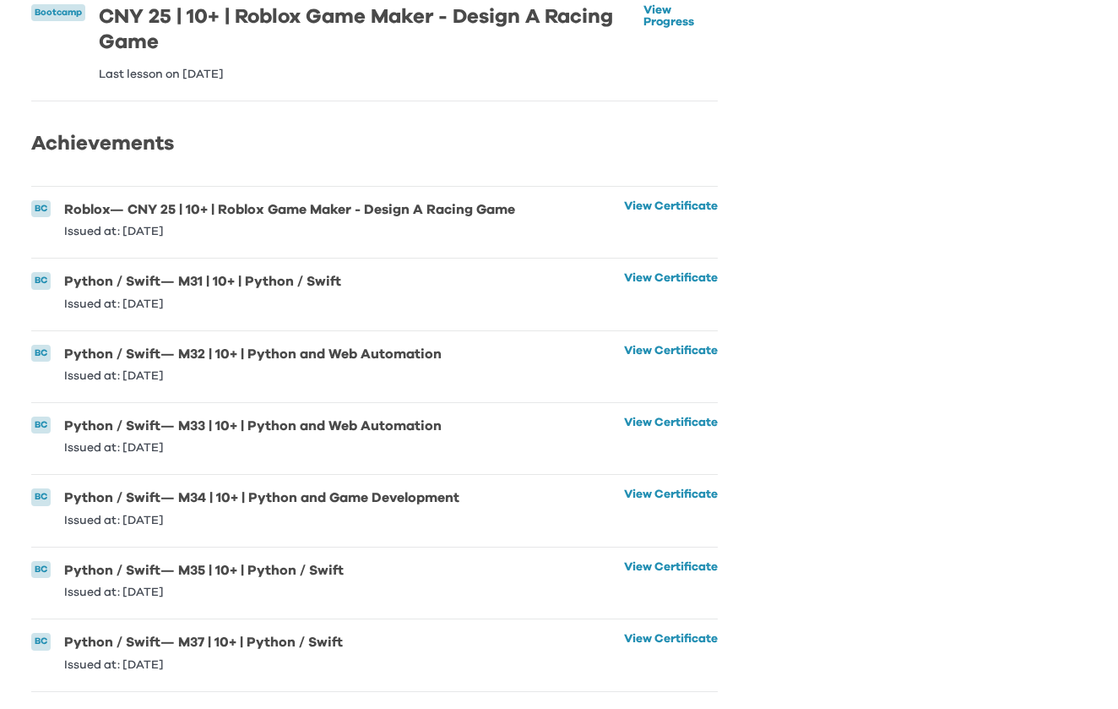
click at [122, 155] on h2 "Achievements" at bounding box center [374, 143] width 687 height 30
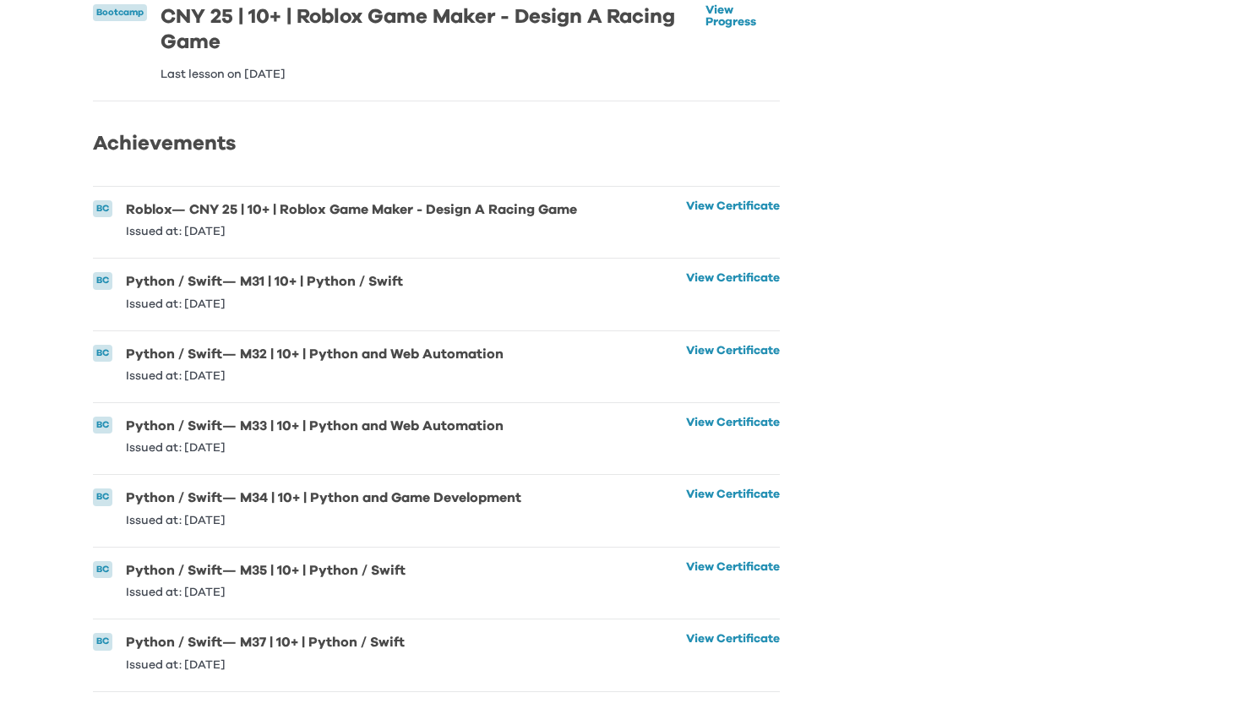
click at [1035, 93] on div "Learning Progress [PERSON_NAME], [PERSON_NAME] [PERSON_NAME] Bootcamp Curriculu…" at bounding box center [621, 3] width 1056 height 1377
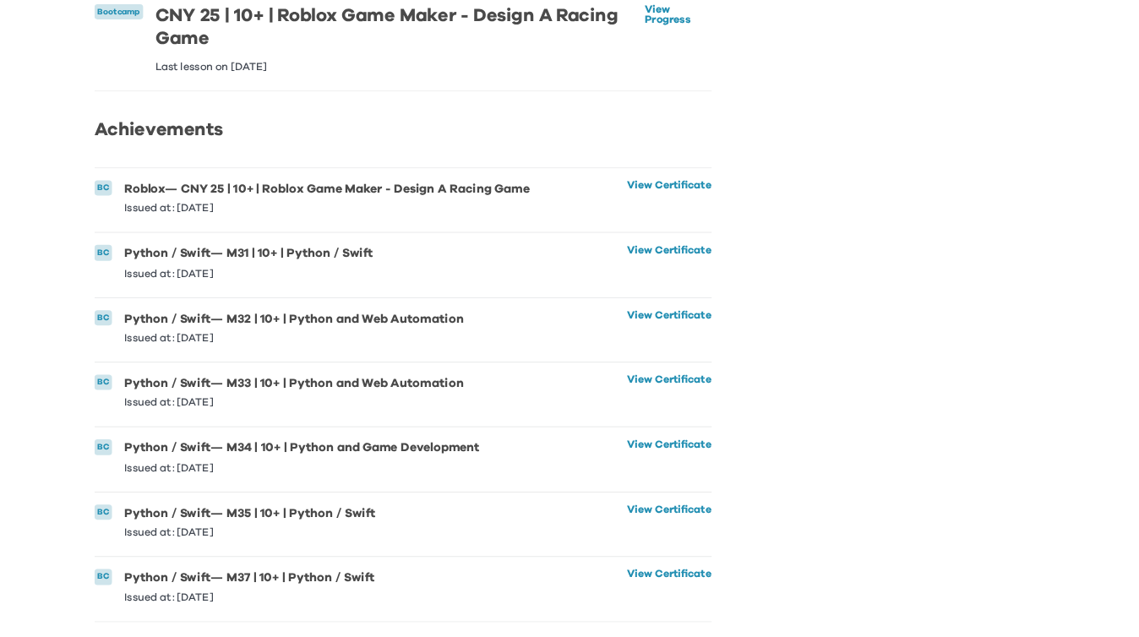
scroll to position [779, 0]
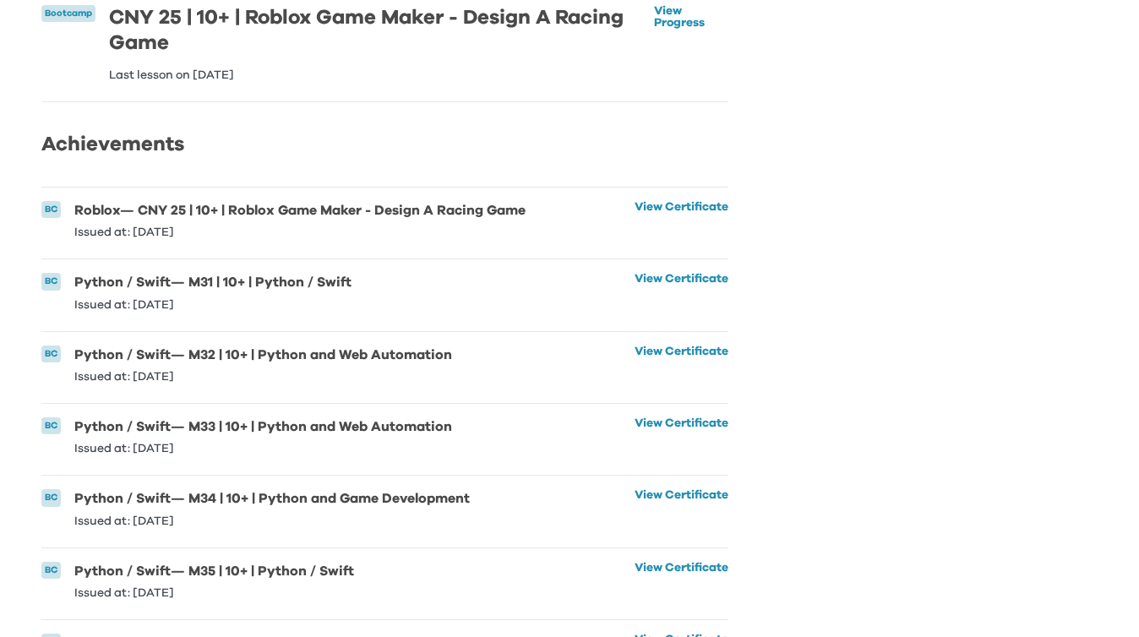
click at [559, 1] on li "Bootcamp CNY 25 | 10+ | Roblox Game Maker - Design A Racing Game Last lesson on…" at bounding box center [384, 47] width 687 height 110
